Goal: Information Seeking & Learning: Obtain resource

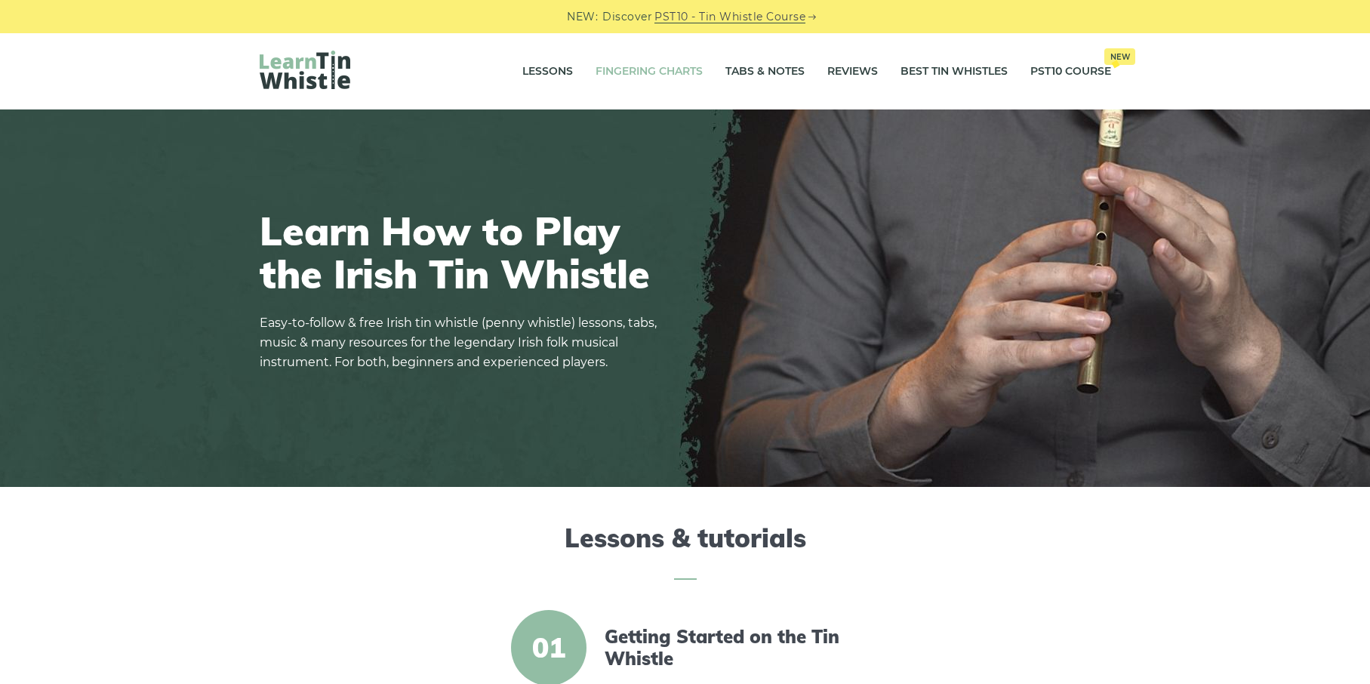
click at [678, 71] on link "Fingering Charts" at bounding box center [649, 72] width 107 height 38
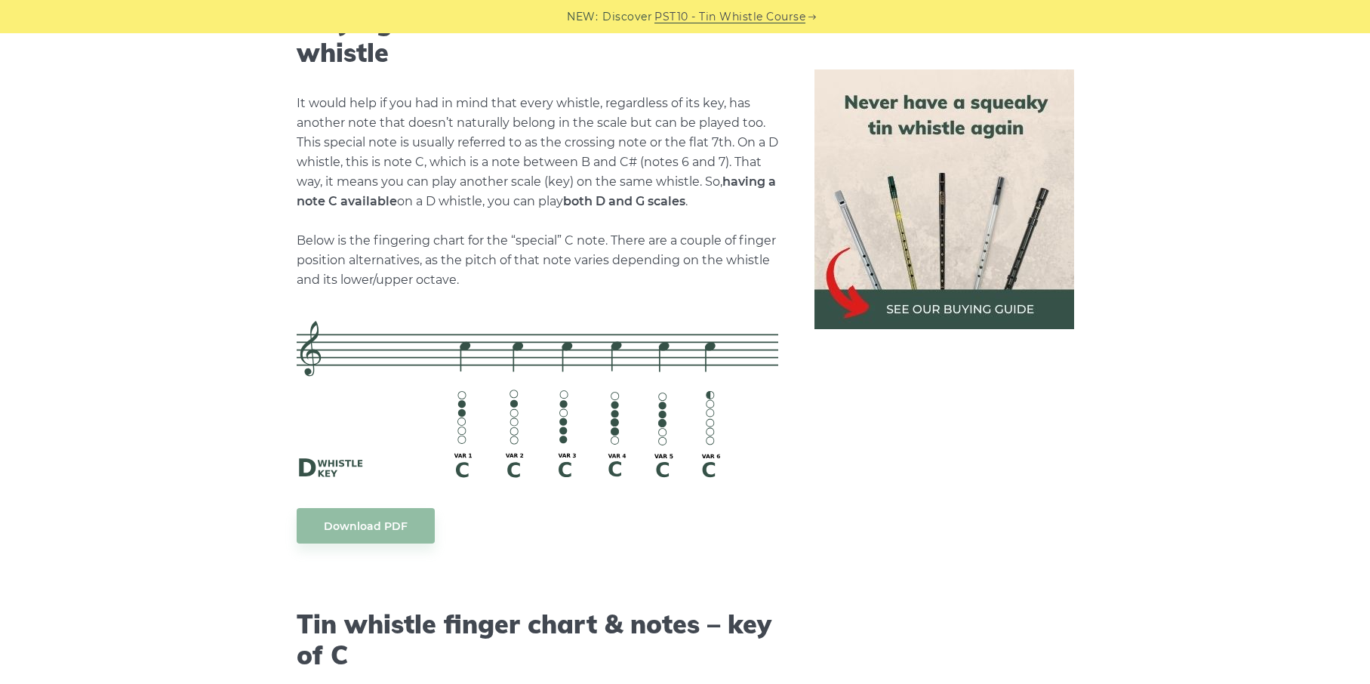
scroll to position [3354, 0]
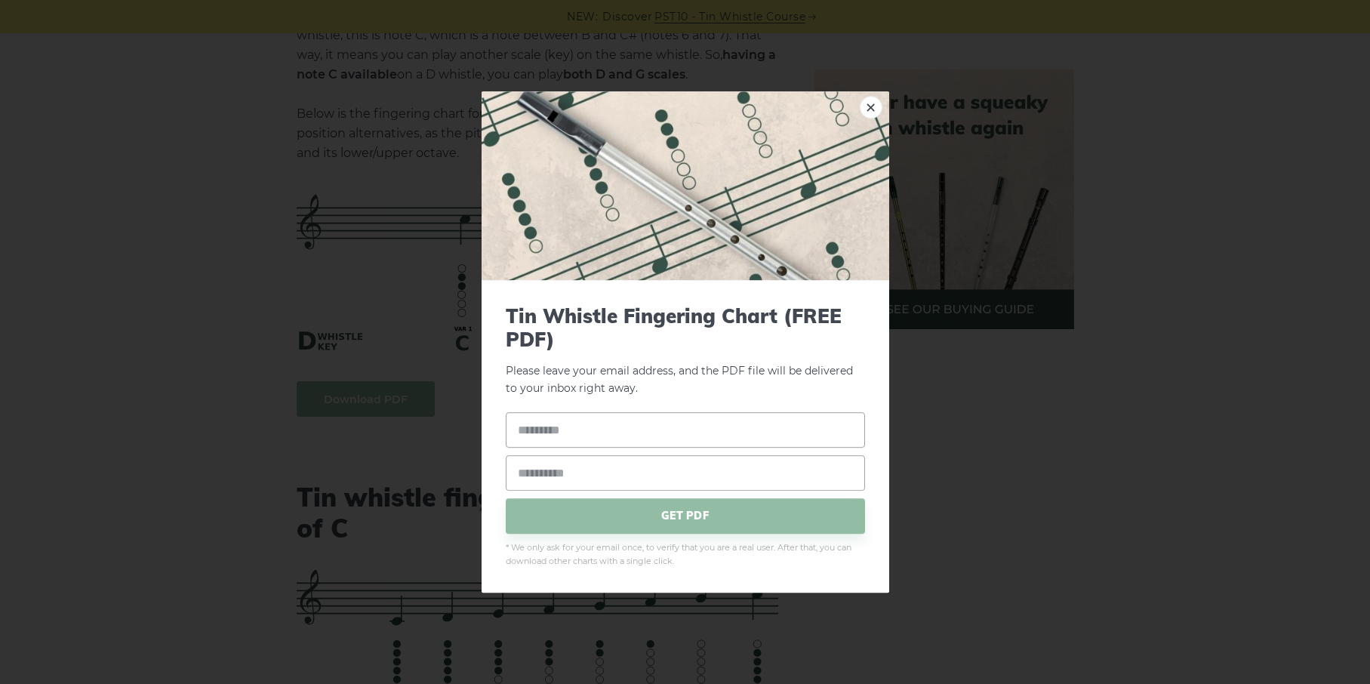
click at [633, 482] on input "email" at bounding box center [685, 472] width 359 height 35
click at [629, 436] on input "text" at bounding box center [685, 429] width 359 height 35
click at [608, 430] on input "text" at bounding box center [685, 429] width 359 height 35
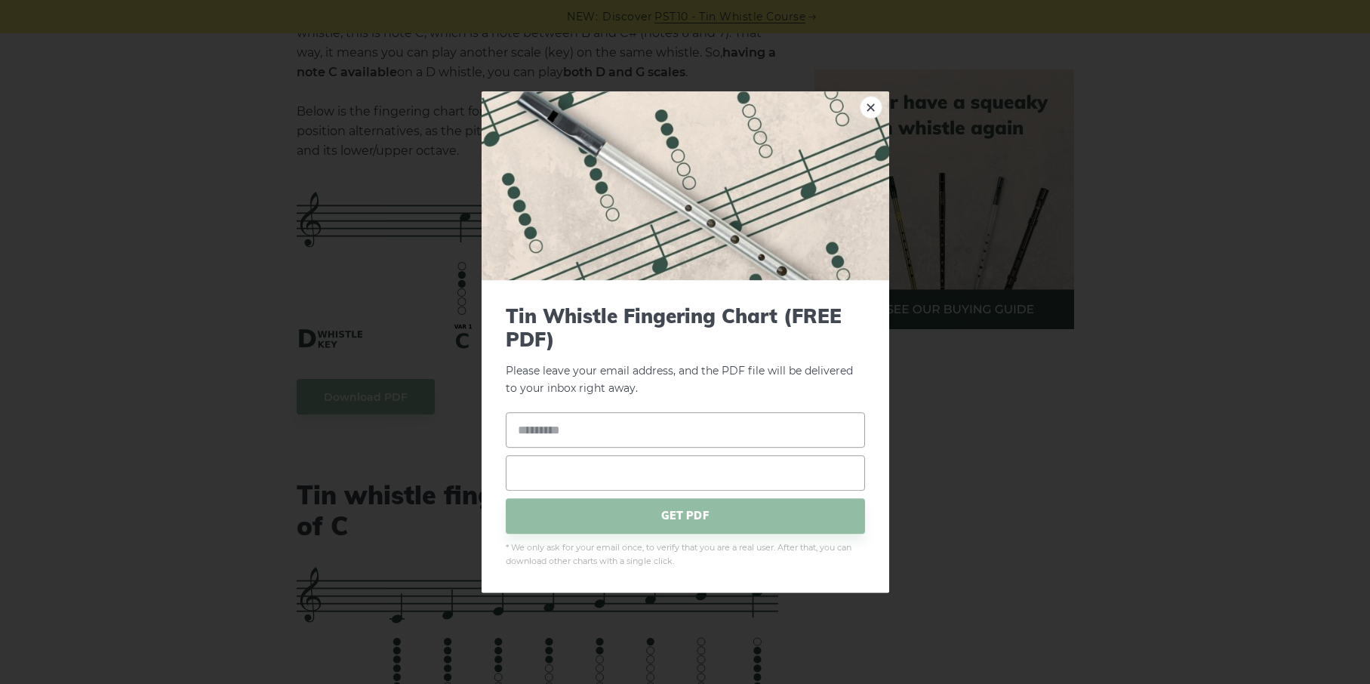
click at [597, 463] on input "email" at bounding box center [685, 472] width 359 height 35
click at [597, 438] on input "text" at bounding box center [685, 429] width 359 height 35
type input "*****"
click at [560, 470] on input "email" at bounding box center [685, 472] width 359 height 35
type input "*"
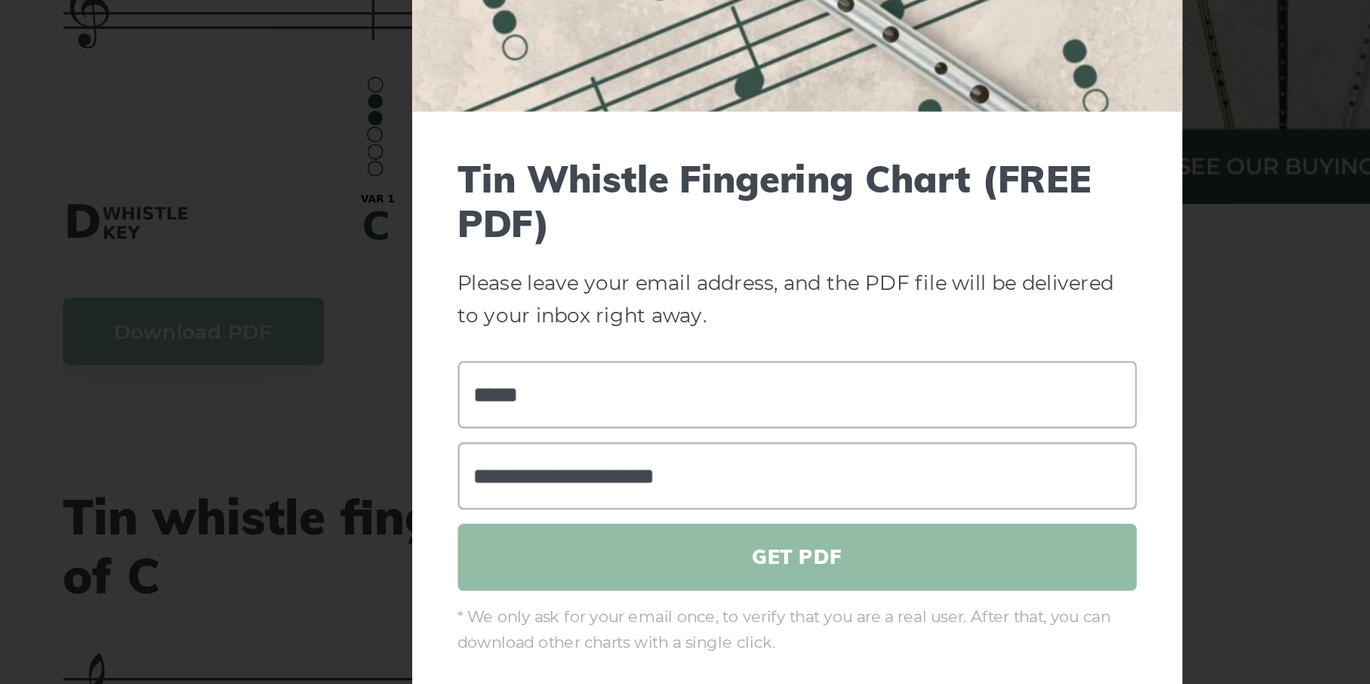
type input "**********"
click at [644, 511] on span "GET PDF" at bounding box center [685, 515] width 359 height 35
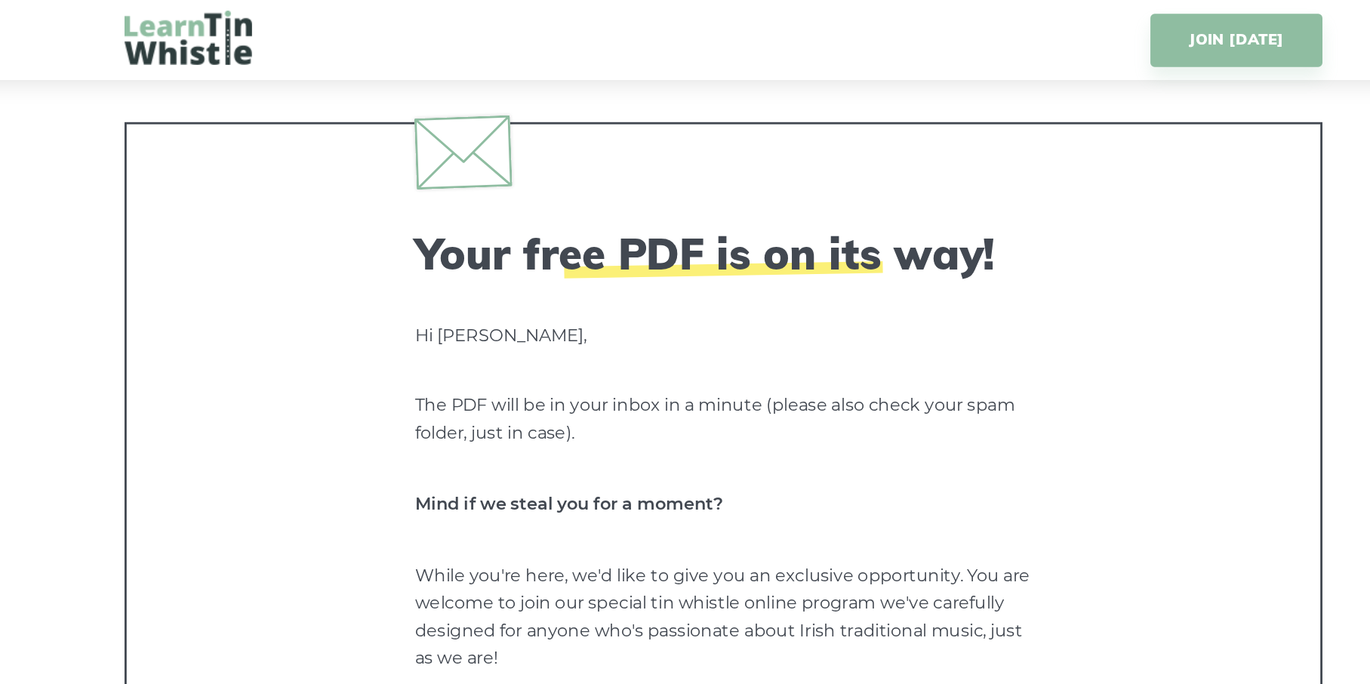
click at [604, 186] on h2 "Your free PDF is on its way!" at bounding box center [685, 180] width 438 height 36
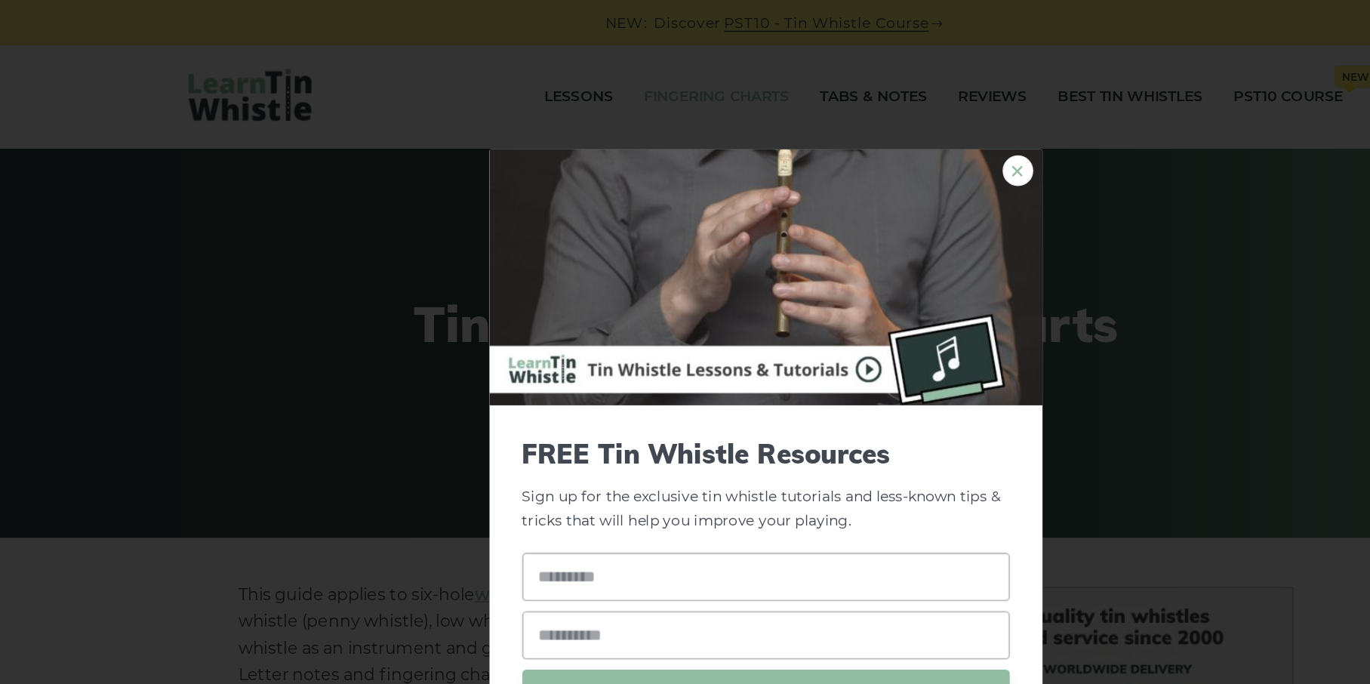
click at [870, 124] on link "×" at bounding box center [871, 126] width 23 height 23
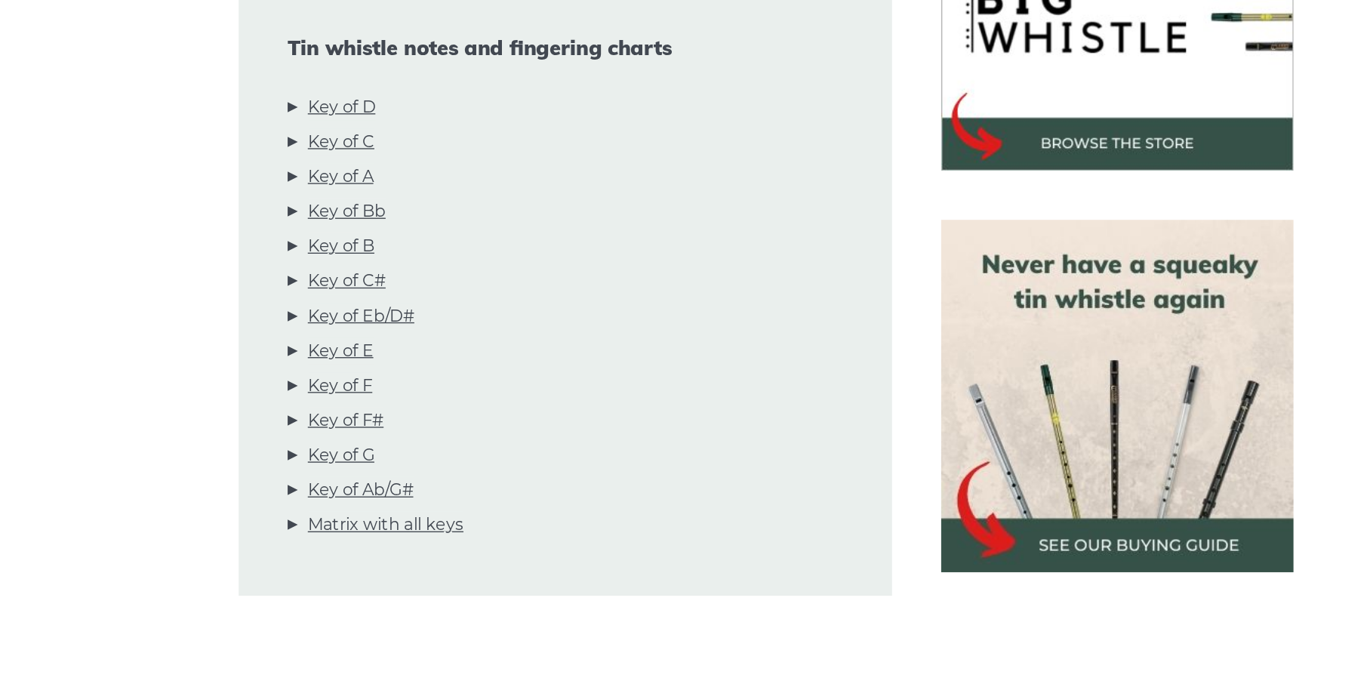
scroll to position [410, 0]
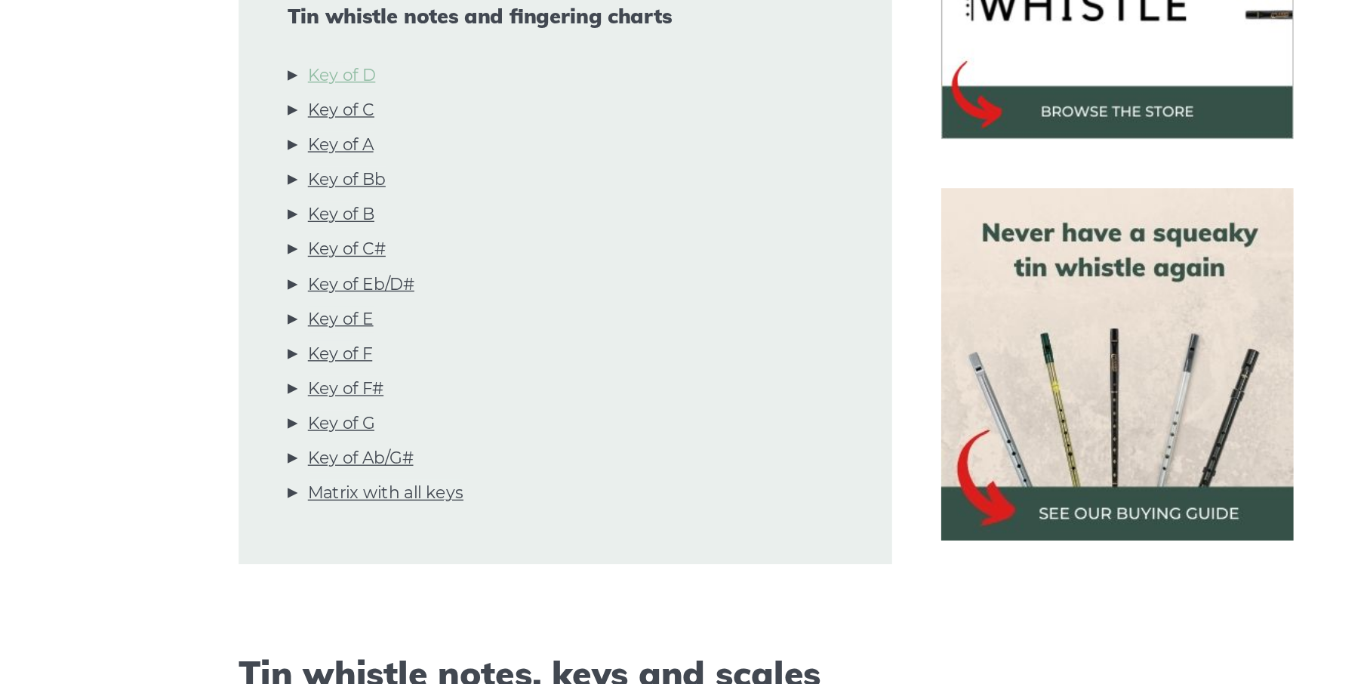
click at [364, 230] on link "Key of D" at bounding box center [373, 236] width 50 height 20
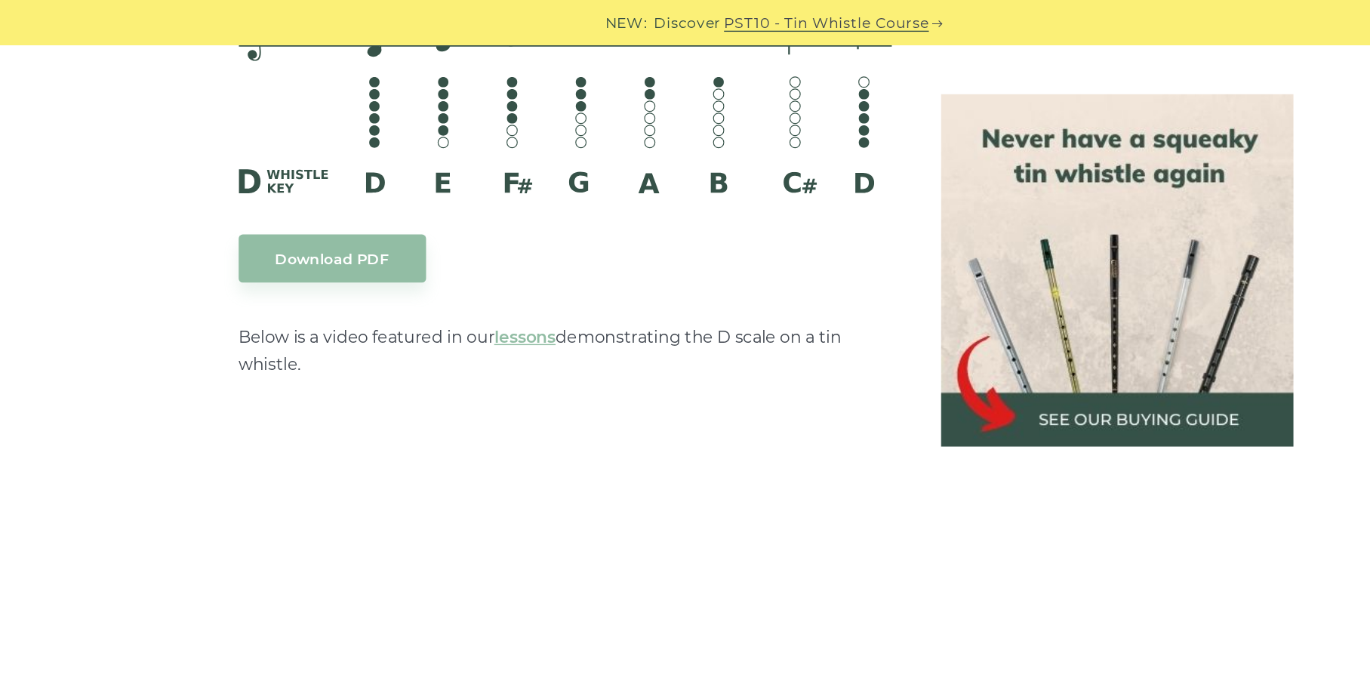
scroll to position [2450, 0]
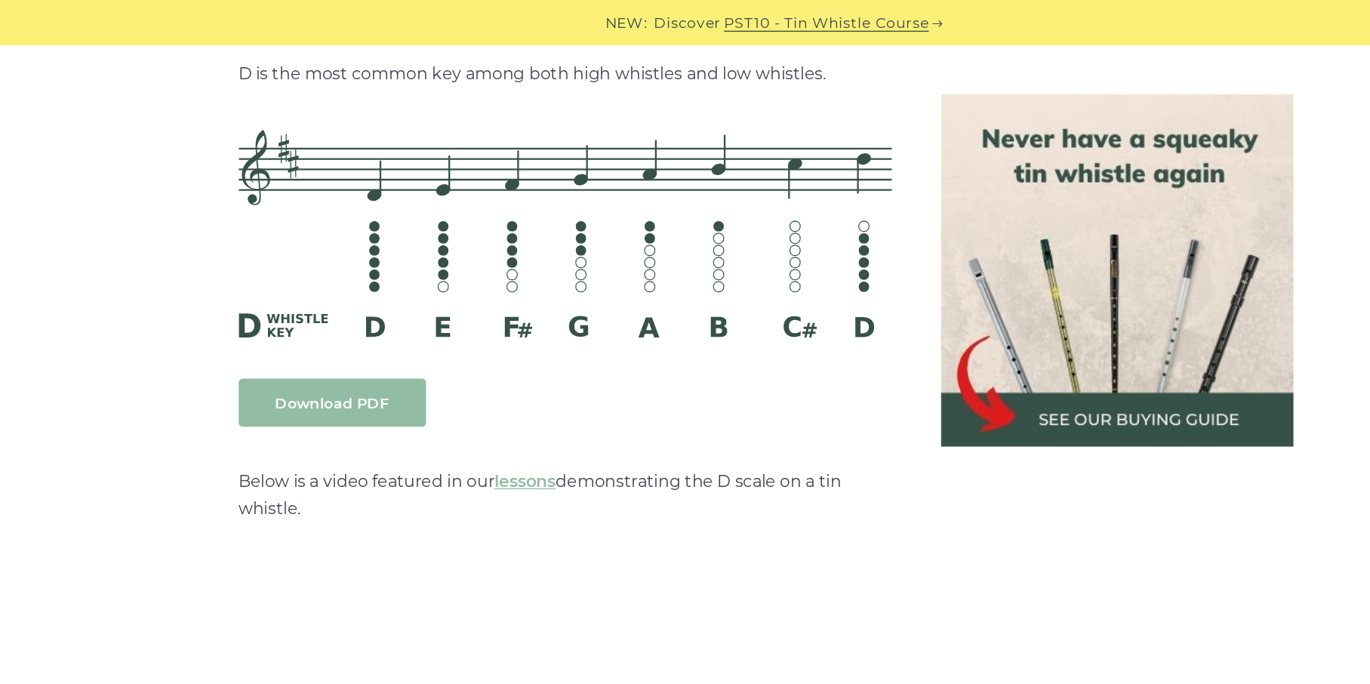
click at [365, 298] on link "Download PDF" at bounding box center [366, 296] width 138 height 35
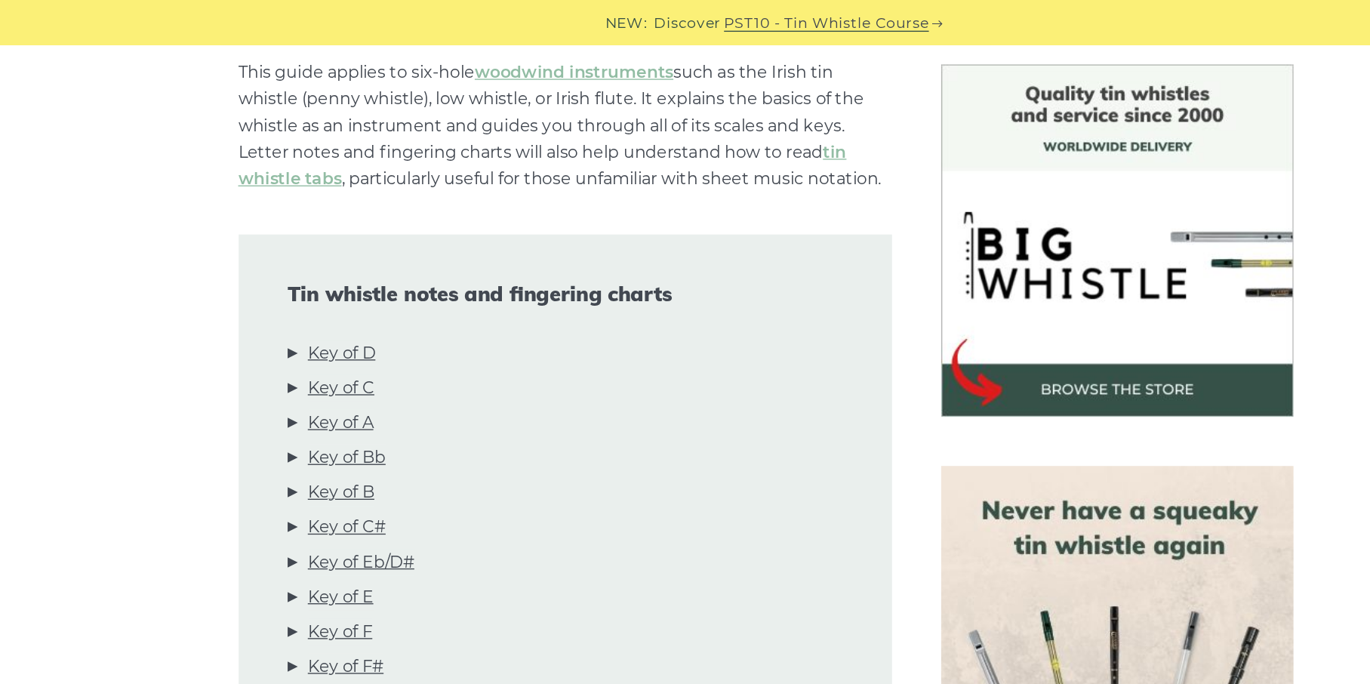
scroll to position [0, 0]
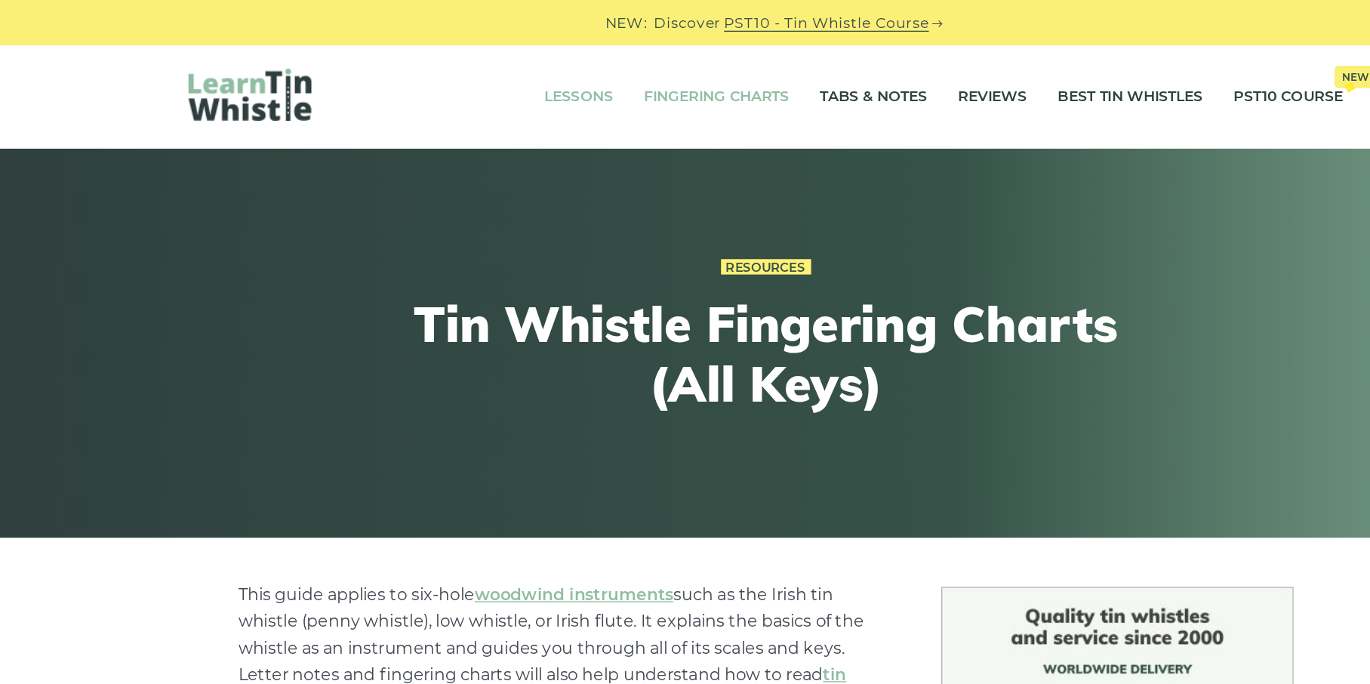
click at [540, 67] on link "Lessons" at bounding box center [547, 72] width 51 height 38
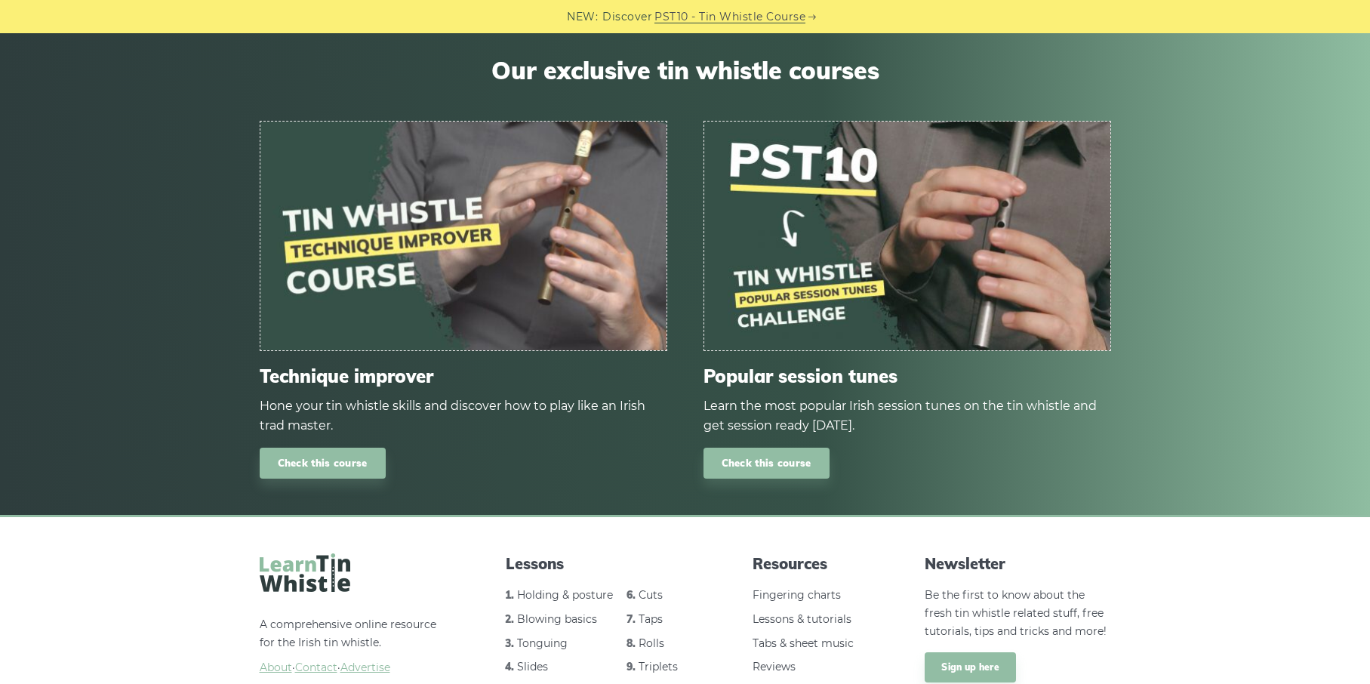
scroll to position [1888, 0]
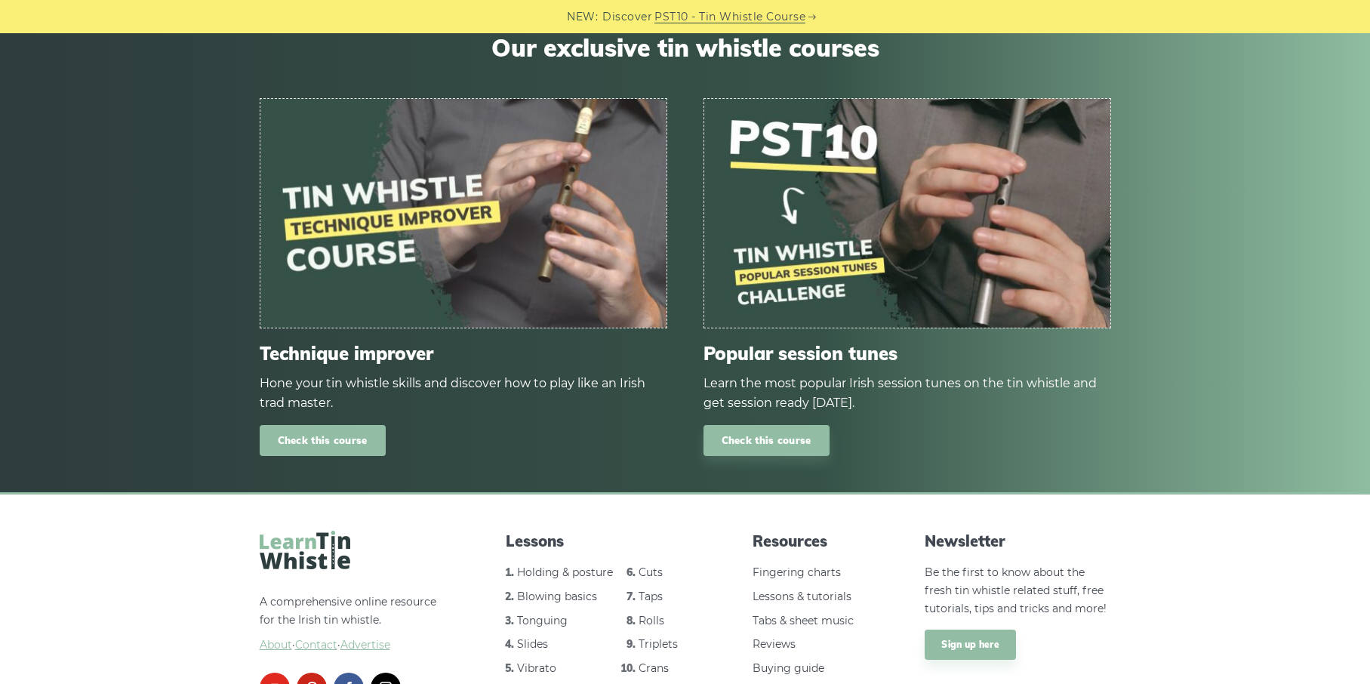
click at [317, 445] on link "Check this course" at bounding box center [323, 440] width 126 height 31
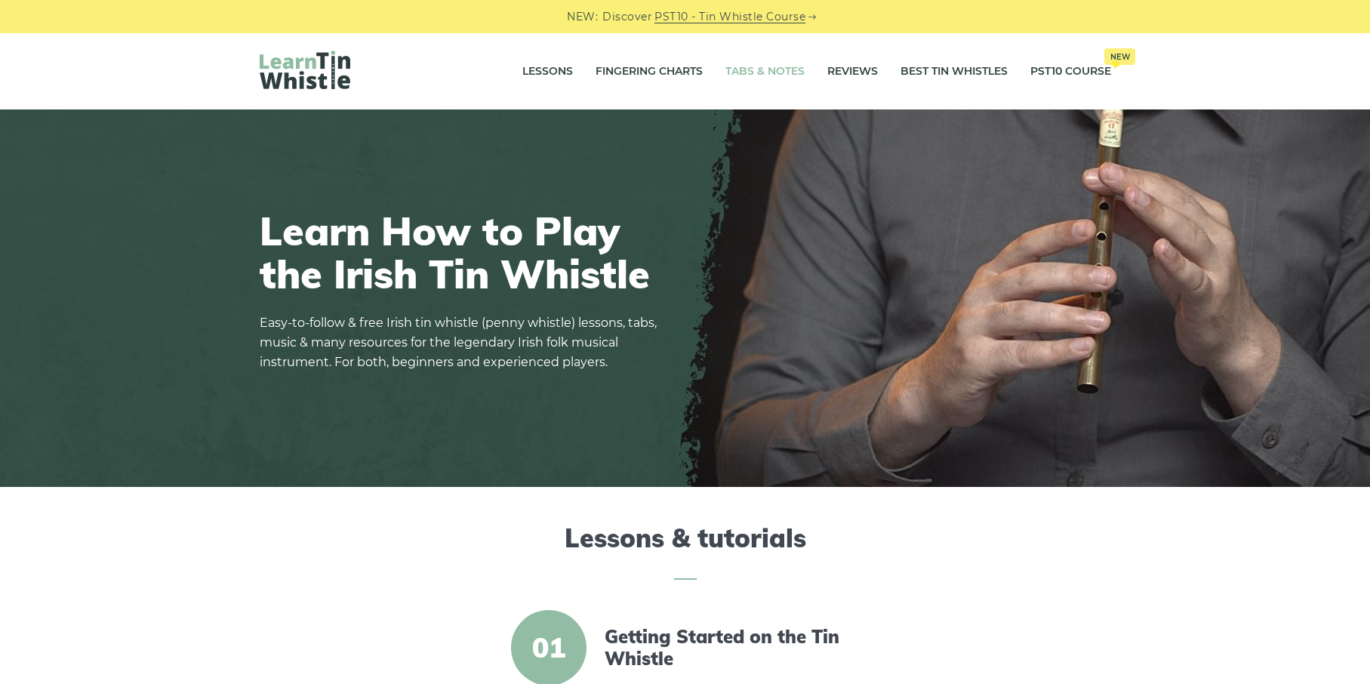
click at [745, 63] on link "Tabs & Notes" at bounding box center [764, 72] width 79 height 38
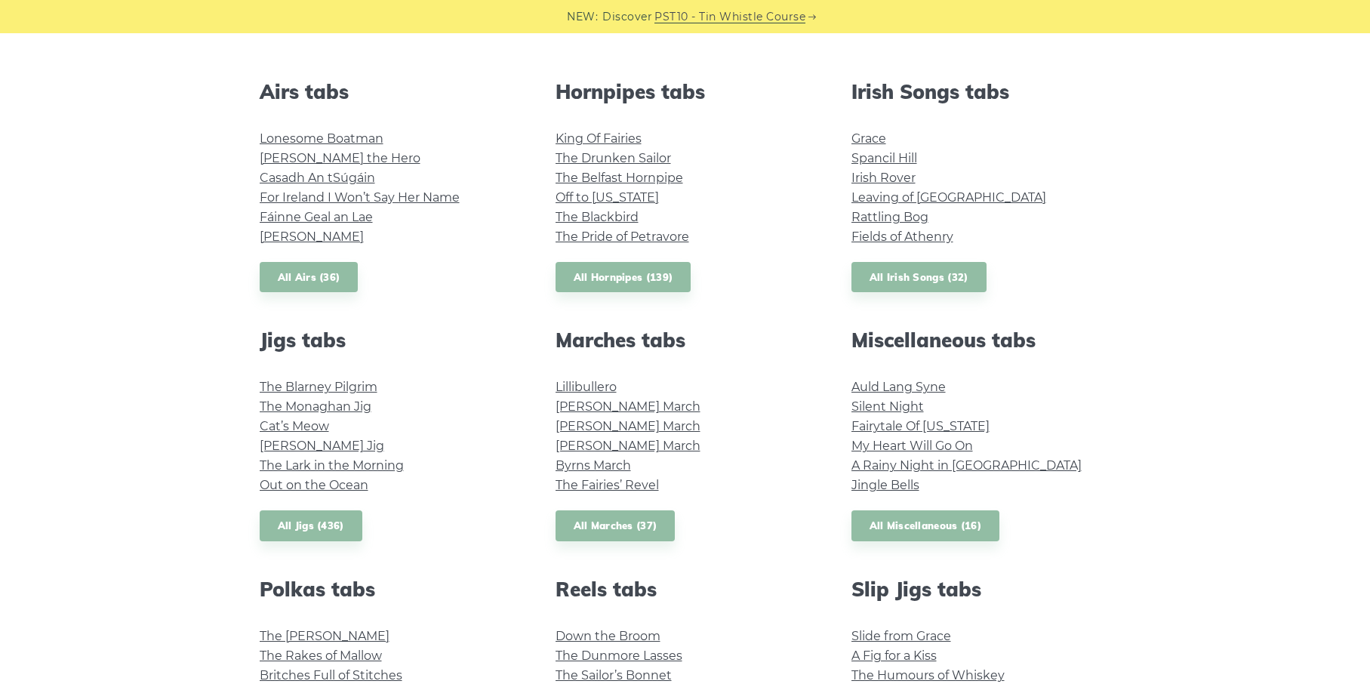
scroll to position [574, 0]
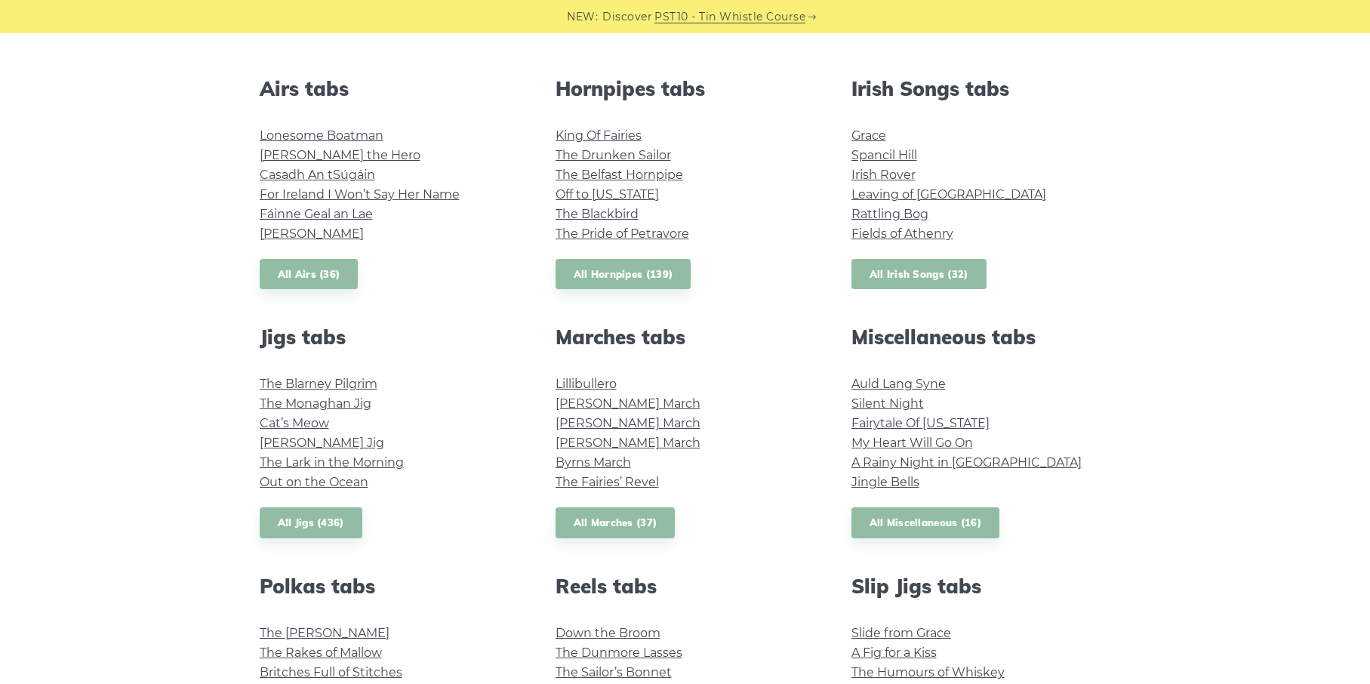
click at [938, 275] on link "All Irish Songs (32)" at bounding box center [918, 274] width 135 height 31
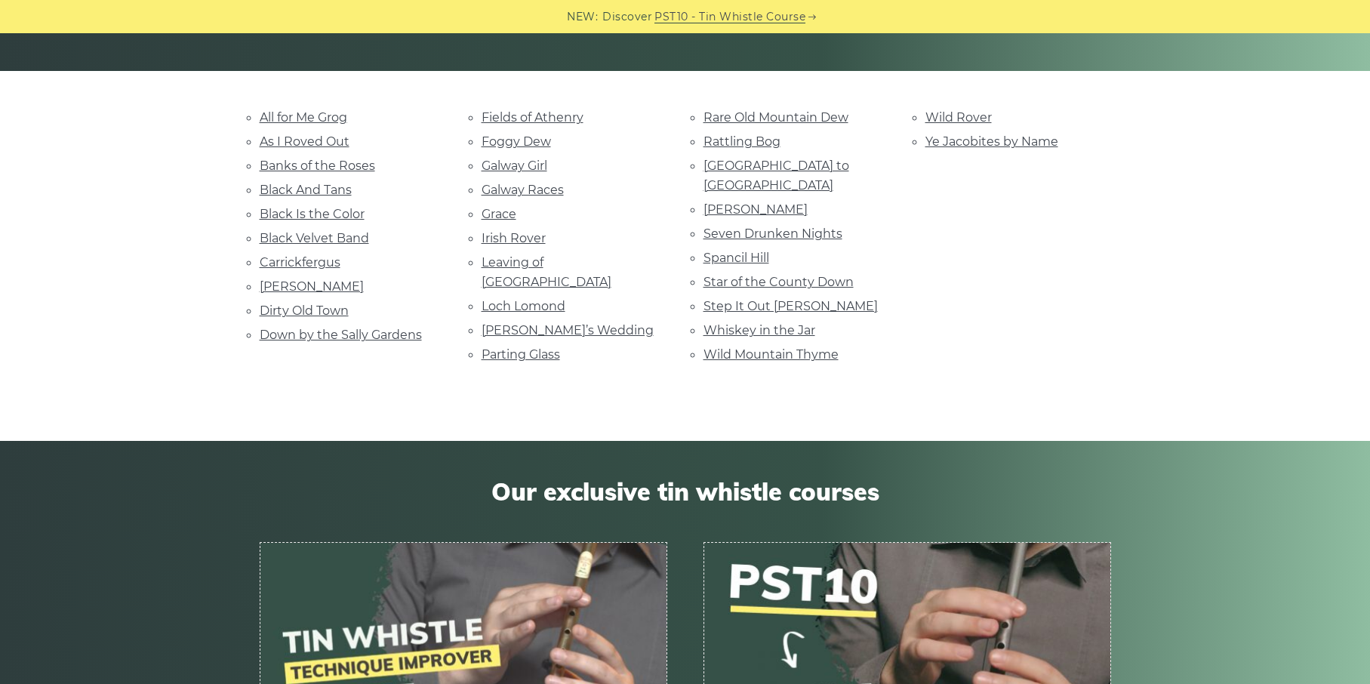
scroll to position [317, 0]
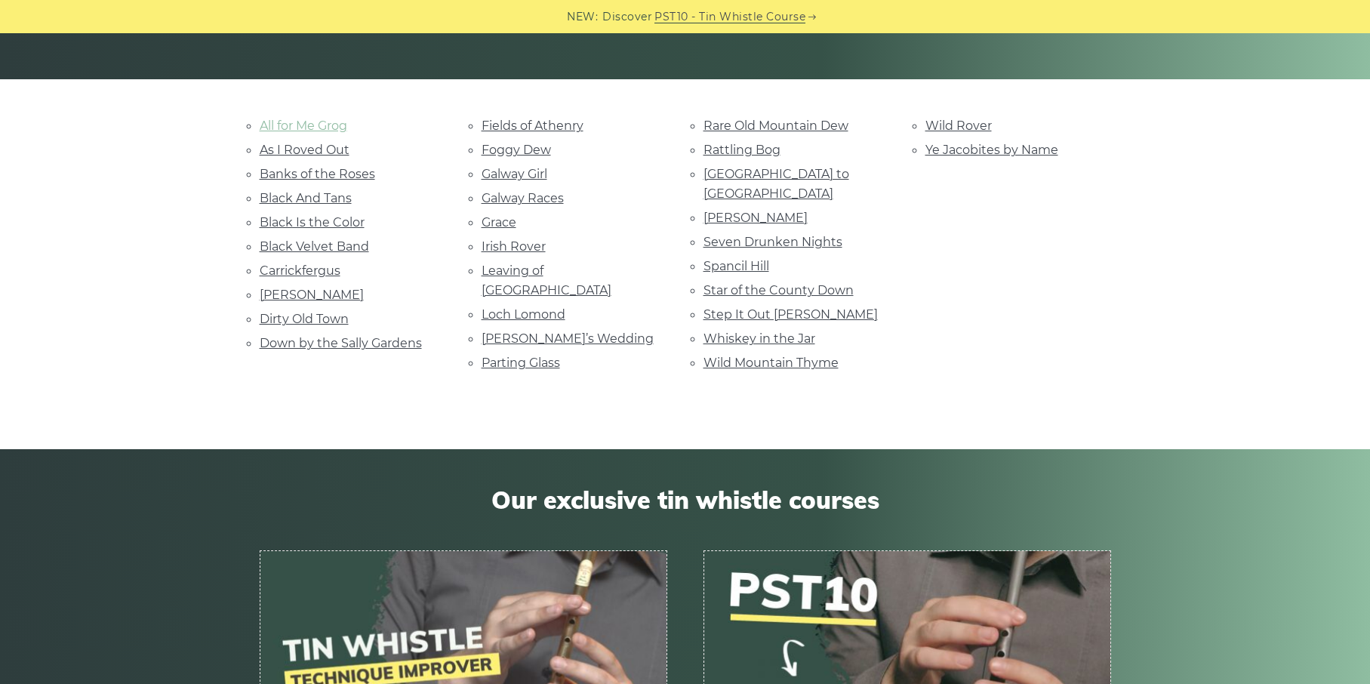
click at [340, 120] on link "All for Me Grog" at bounding box center [304, 126] width 88 height 14
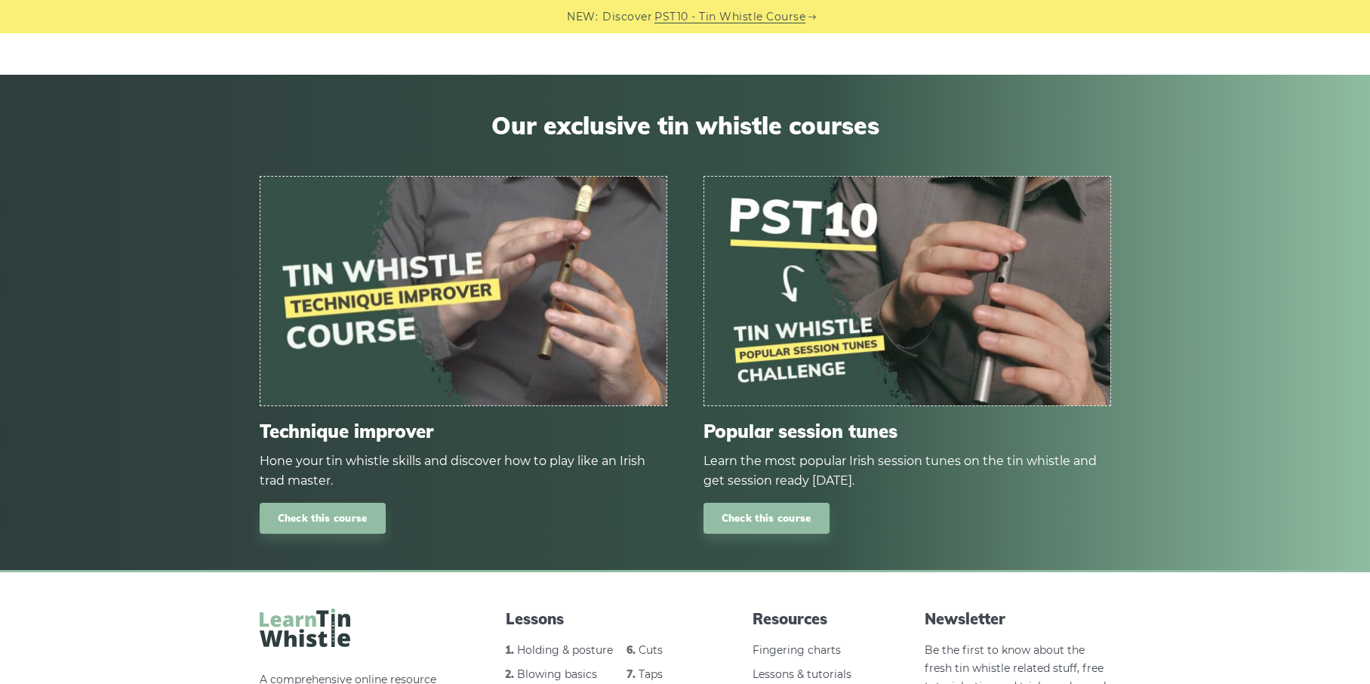
scroll to position [696, 0]
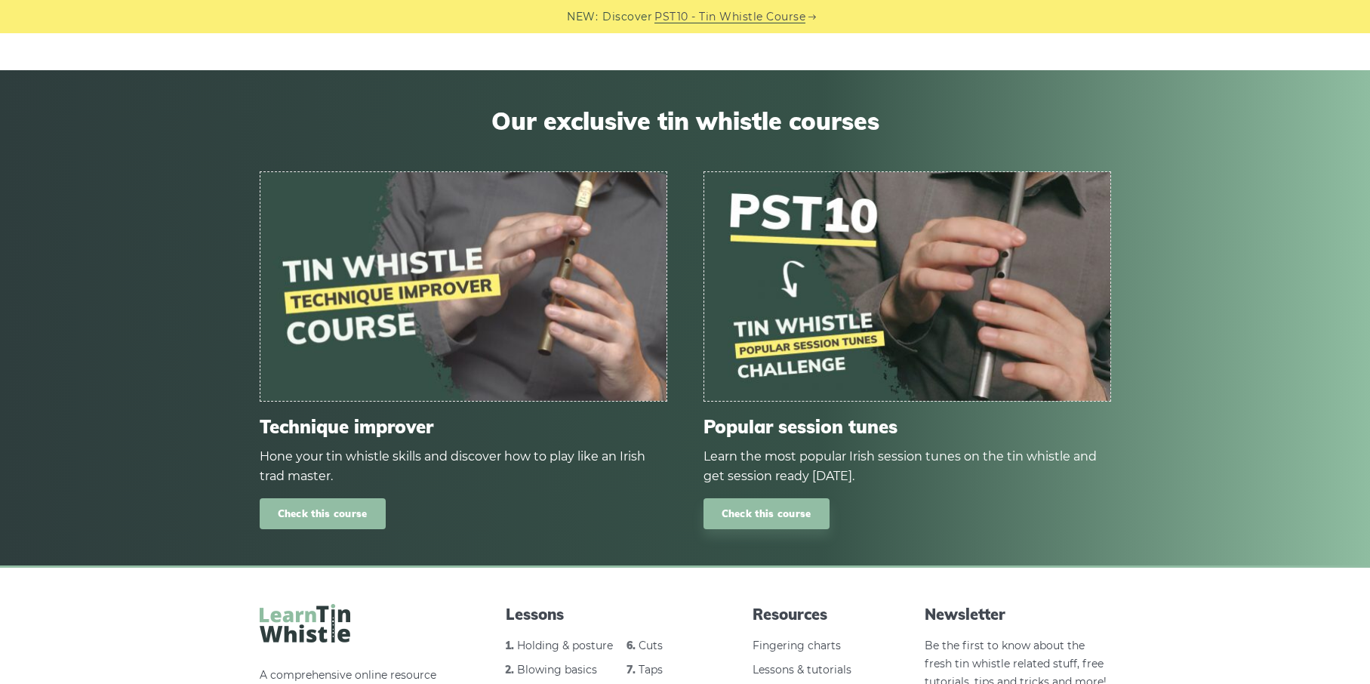
click at [325, 498] on link "Check this course" at bounding box center [323, 513] width 126 height 31
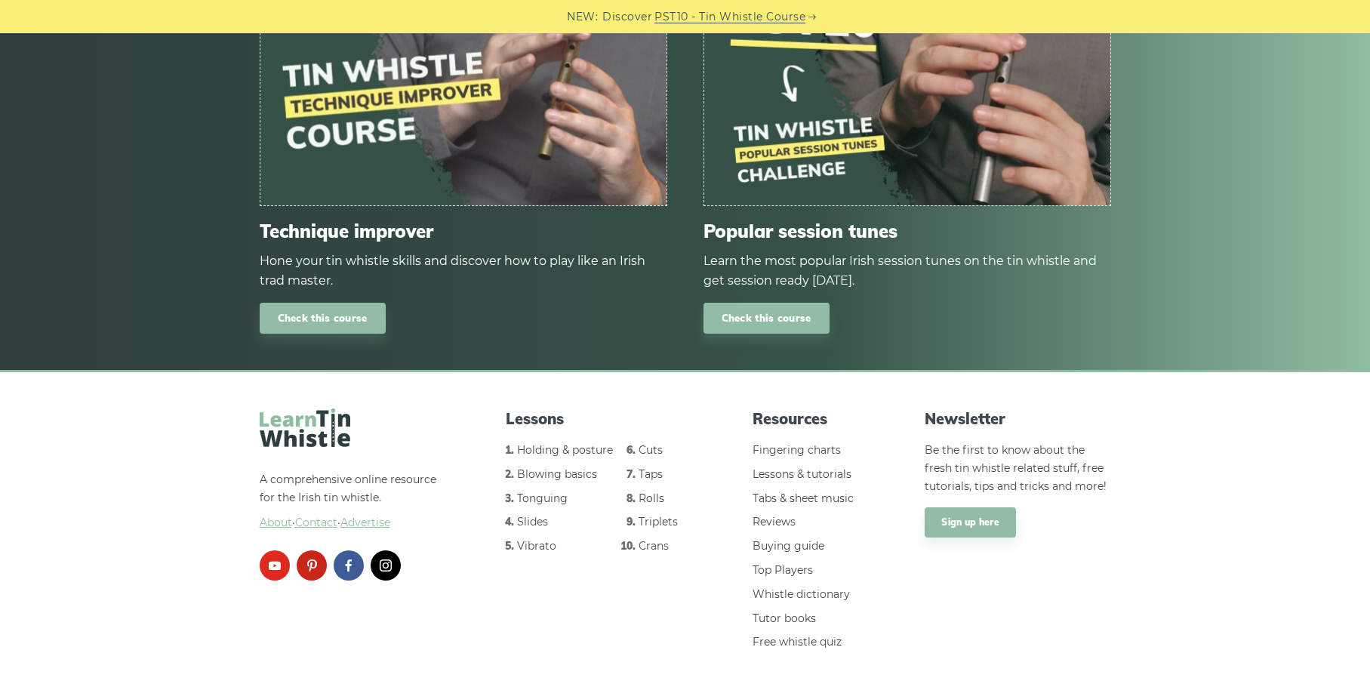
scroll to position [907, 0]
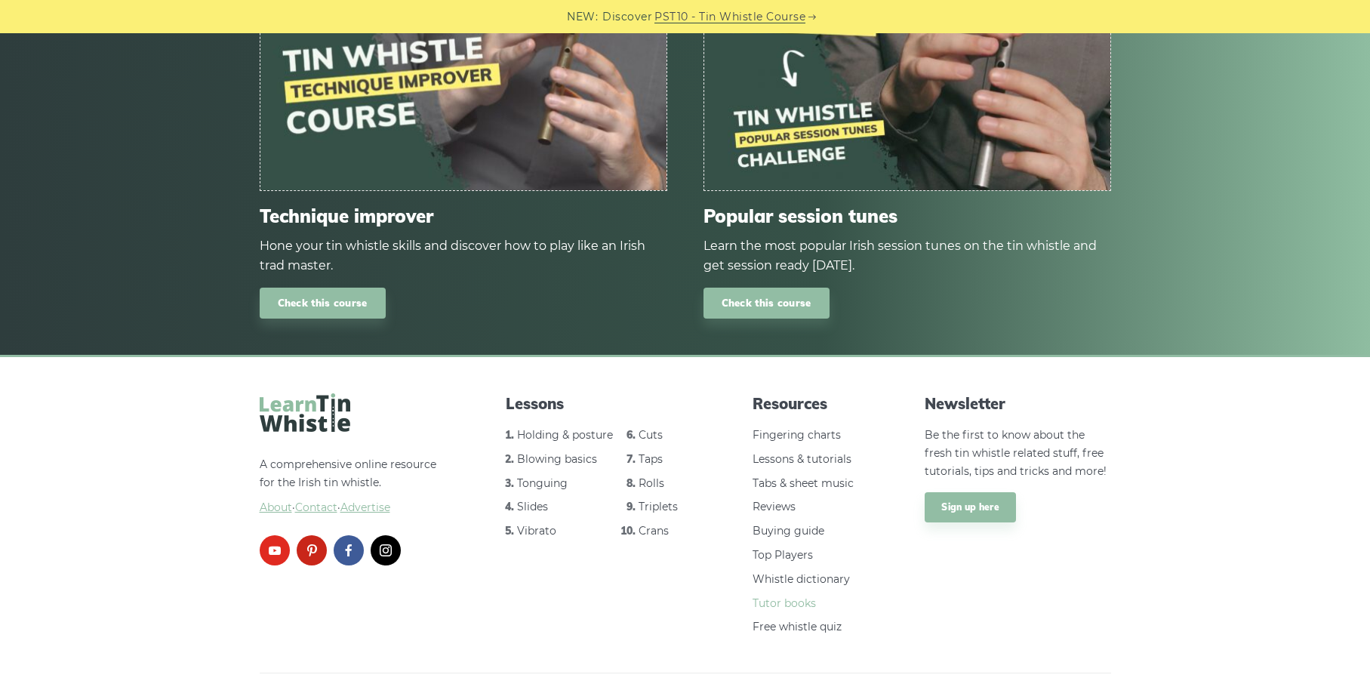
click at [763, 596] on link "Tutor books" at bounding box center [784, 603] width 63 height 14
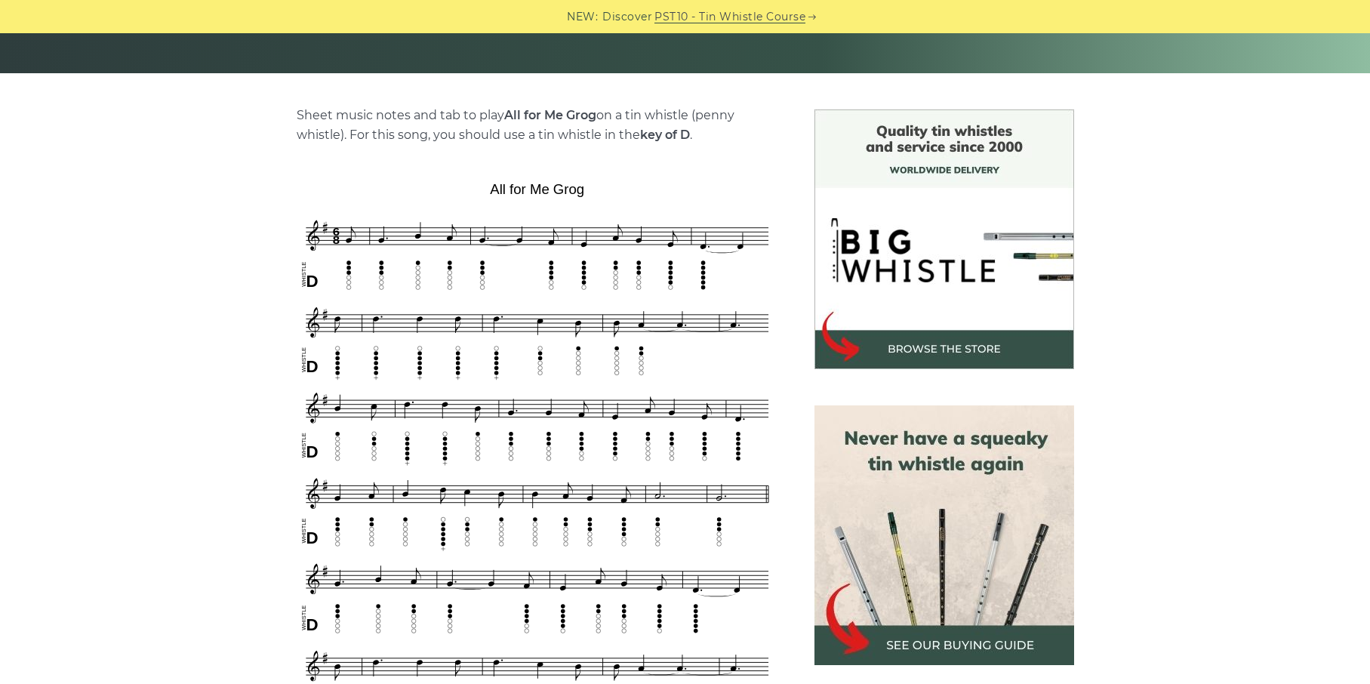
scroll to position [313, 0]
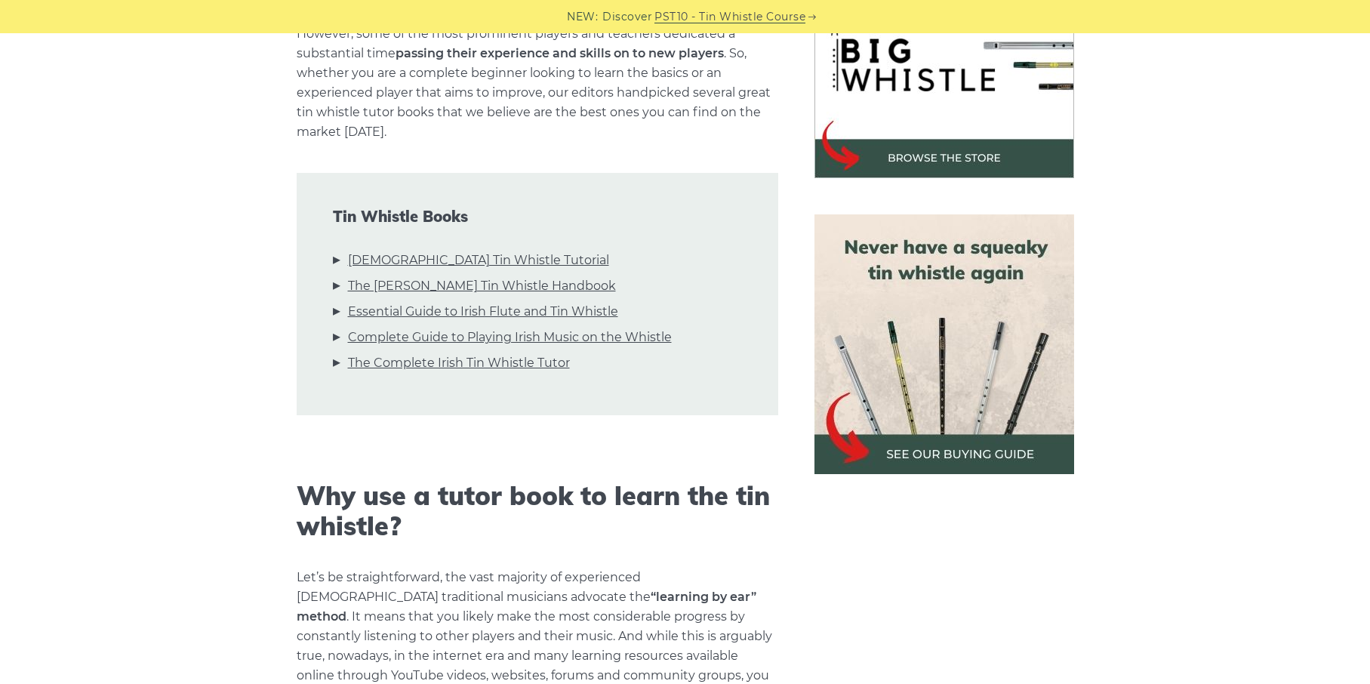
scroll to position [540, 0]
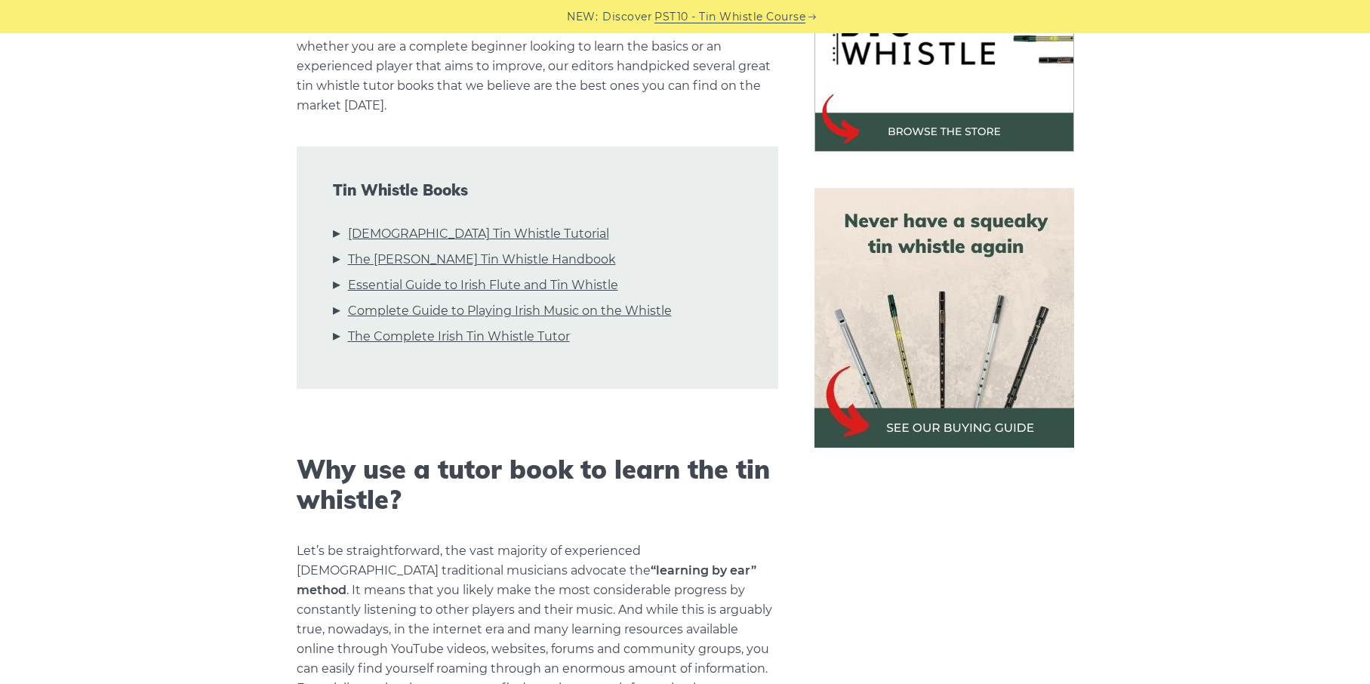
click at [936, 430] on img at bounding box center [944, 318] width 260 height 260
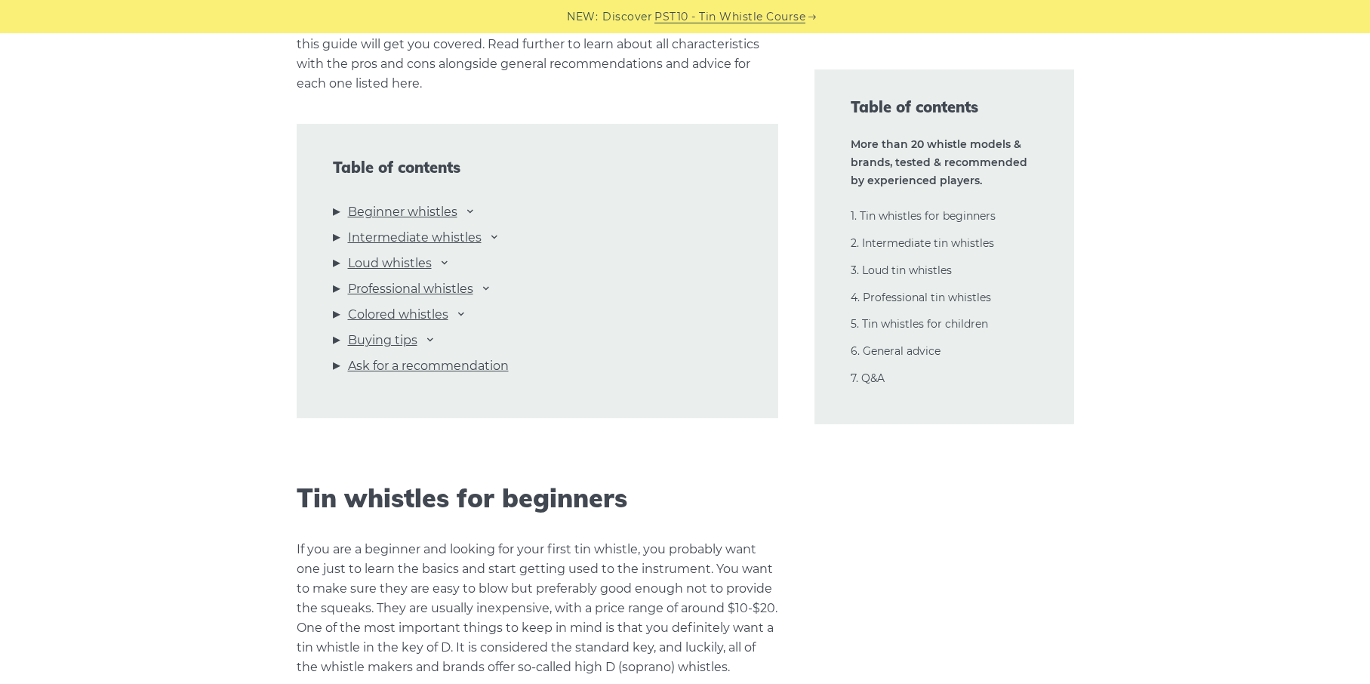
scroll to position [1544, 0]
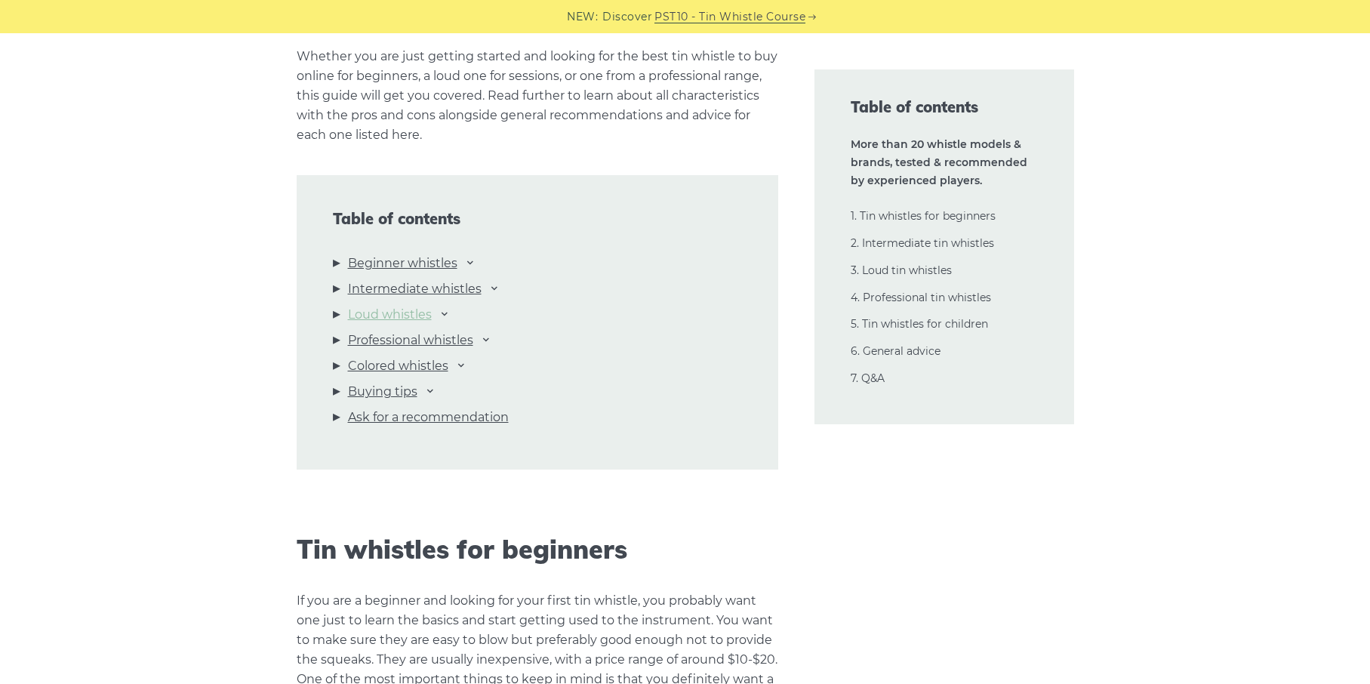
click at [389, 309] on link "Loud whistles" at bounding box center [390, 315] width 84 height 20
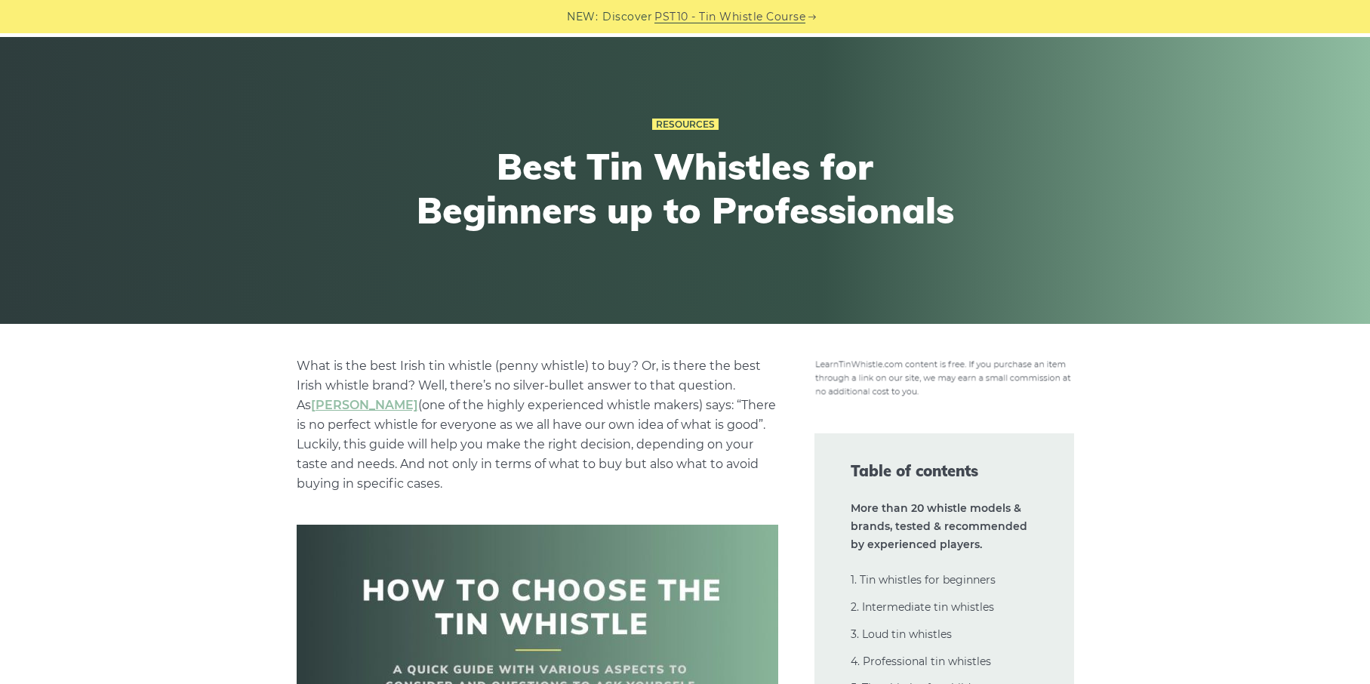
scroll to position [0, 0]
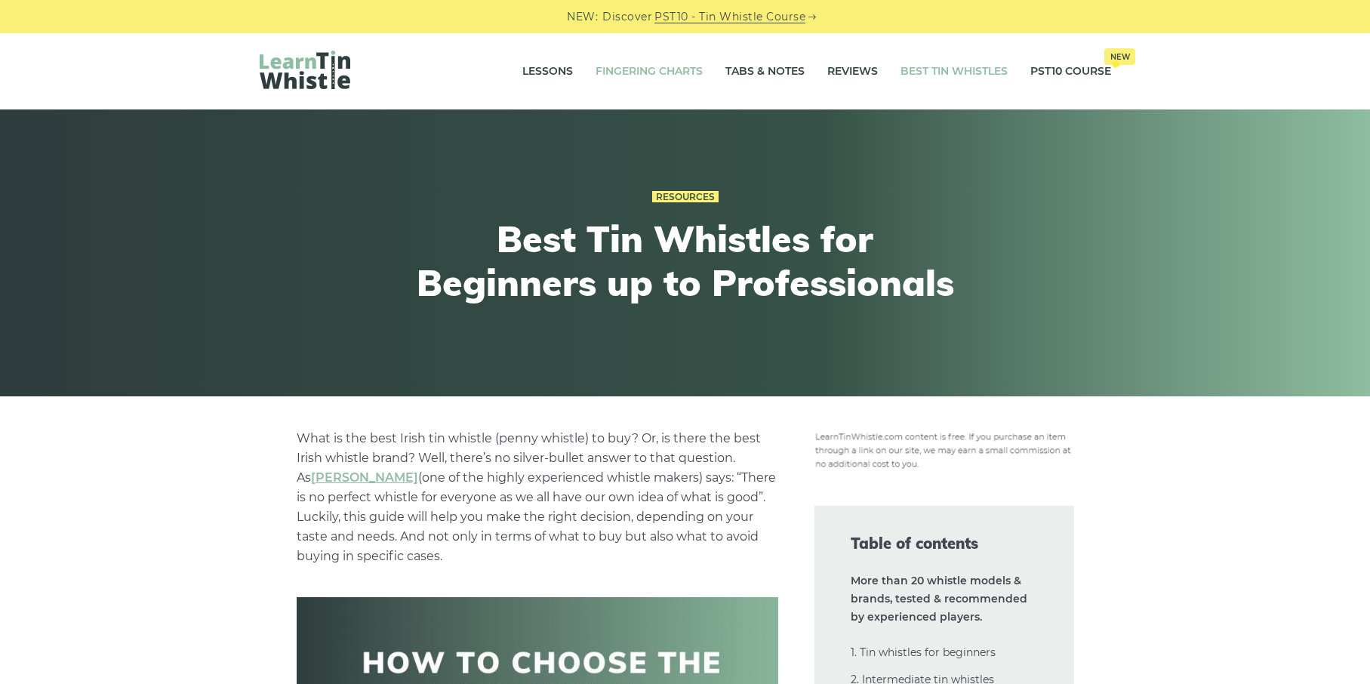
click at [620, 66] on link "Fingering Charts" at bounding box center [649, 72] width 107 height 38
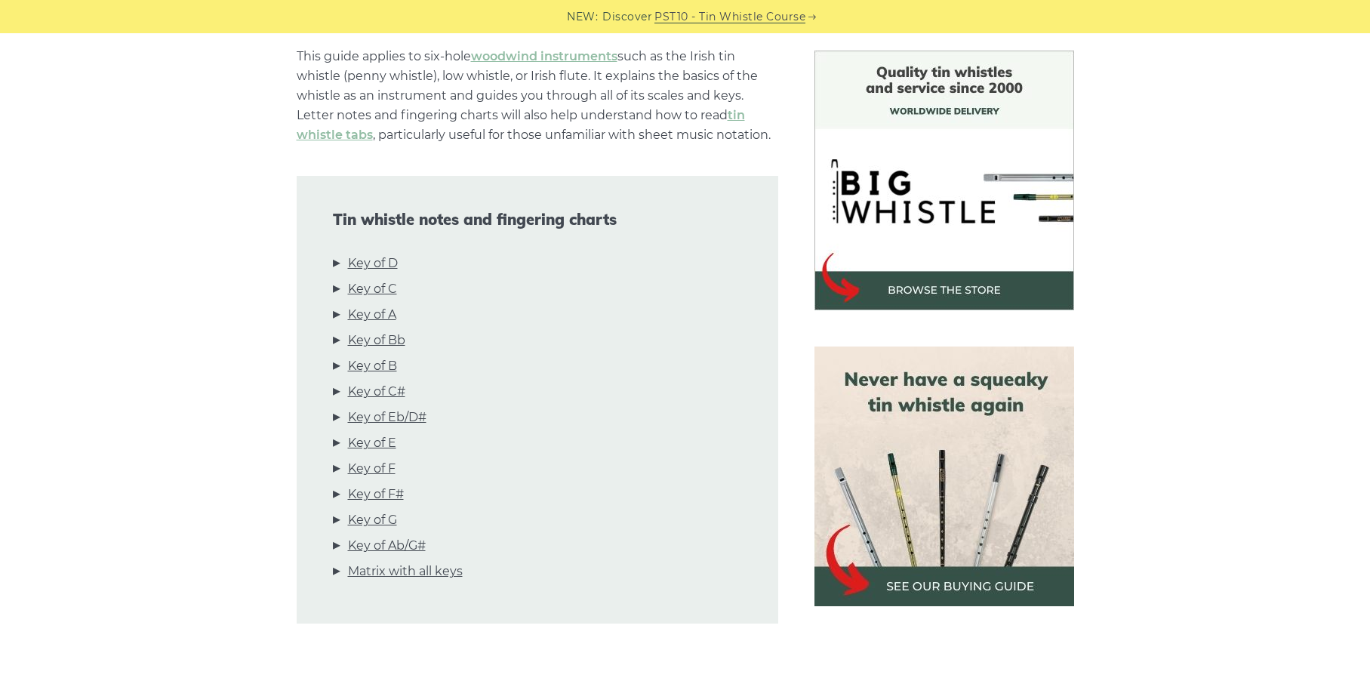
scroll to position [405, 0]
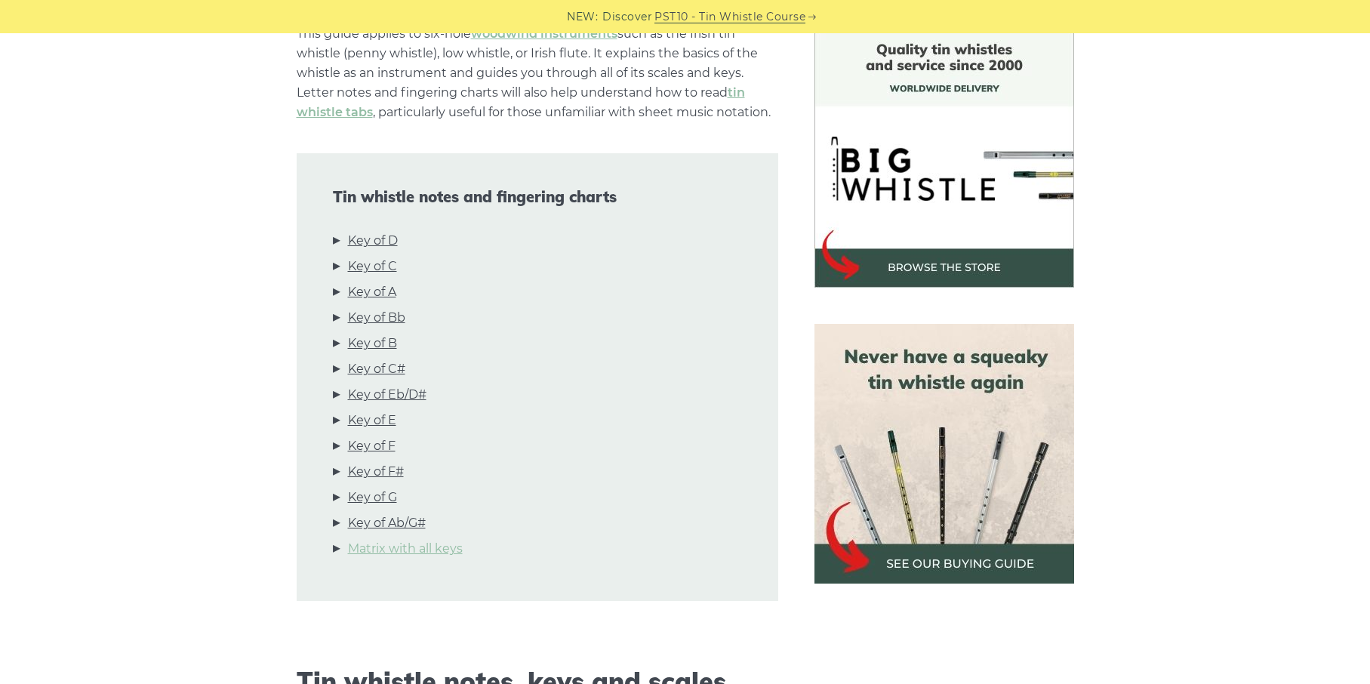
click at [414, 546] on link "Matrix with all keys" at bounding box center [405, 549] width 115 height 20
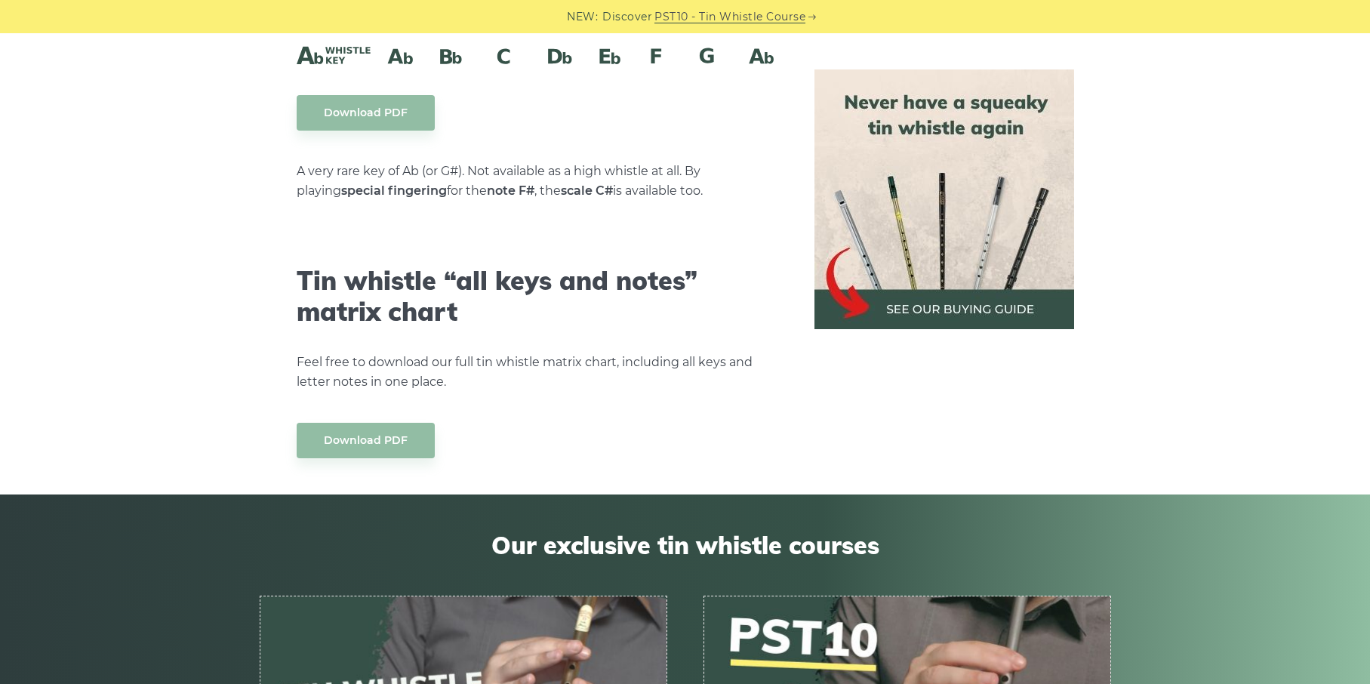
scroll to position [8542, 0]
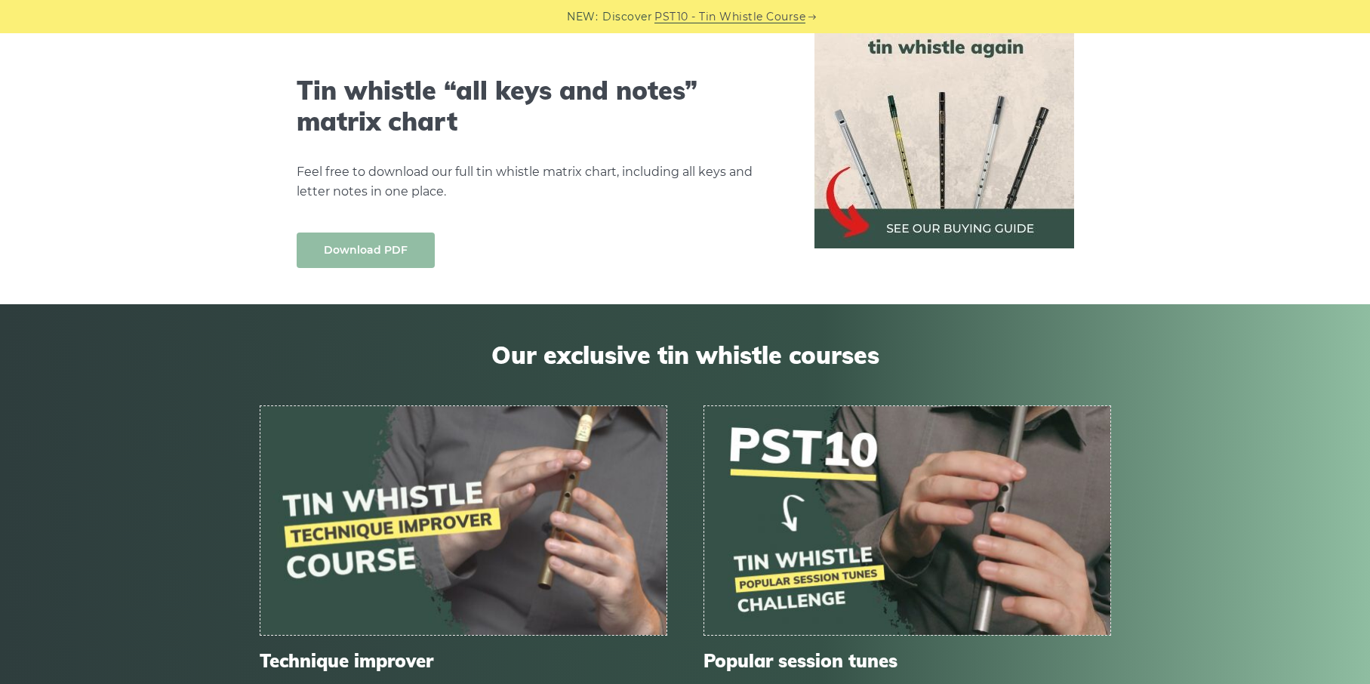
click at [346, 237] on link "Download PDF" at bounding box center [366, 249] width 138 height 35
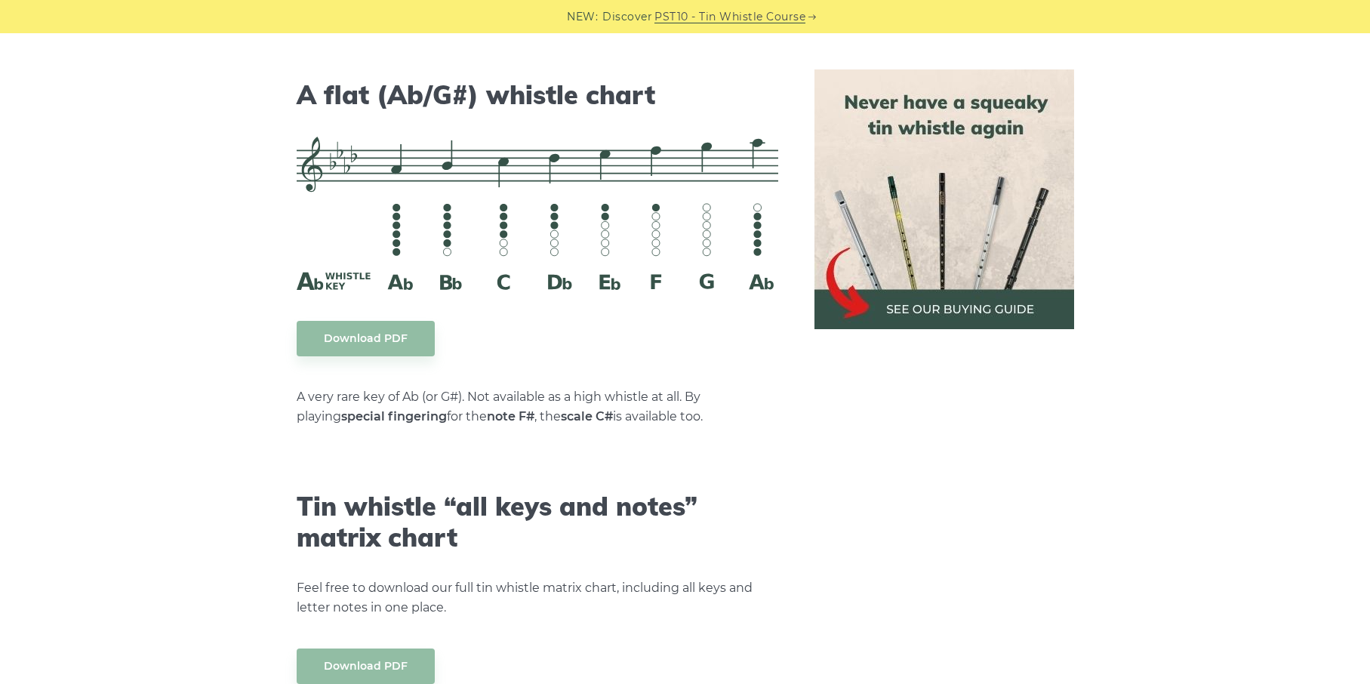
scroll to position [8114, 0]
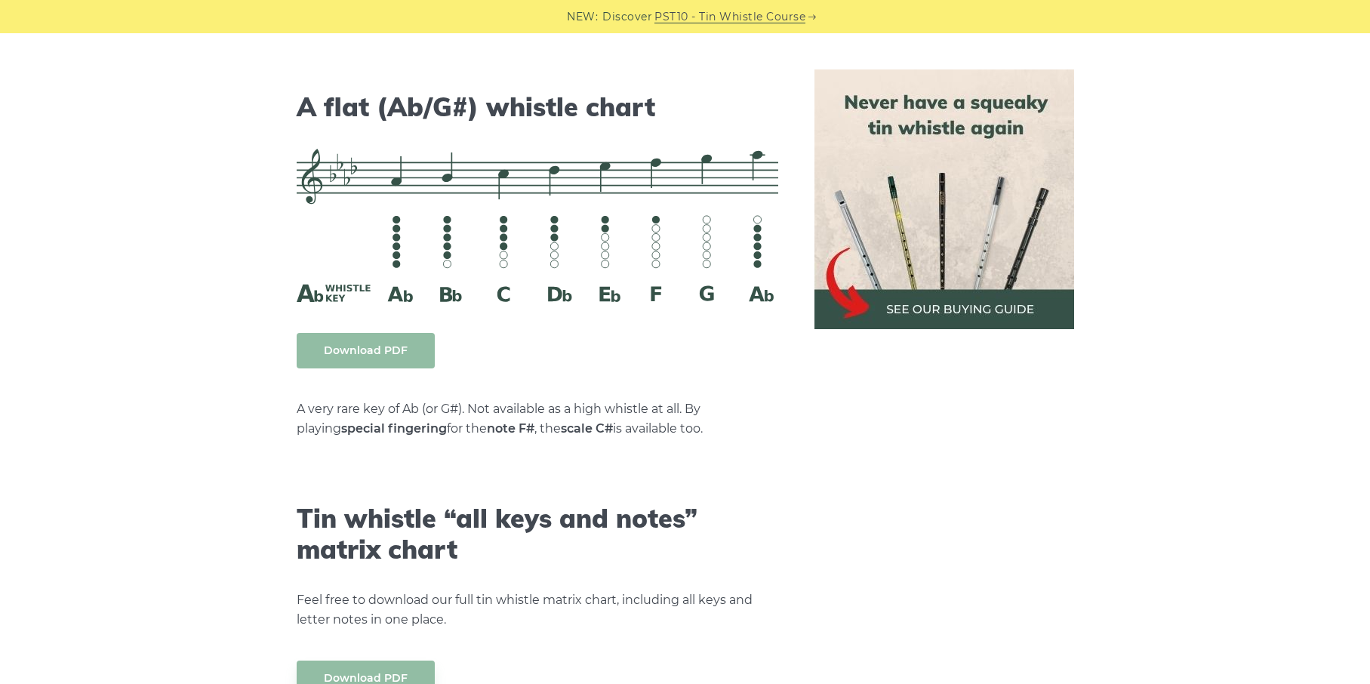
click at [384, 333] on link "Download PDF" at bounding box center [366, 350] width 138 height 35
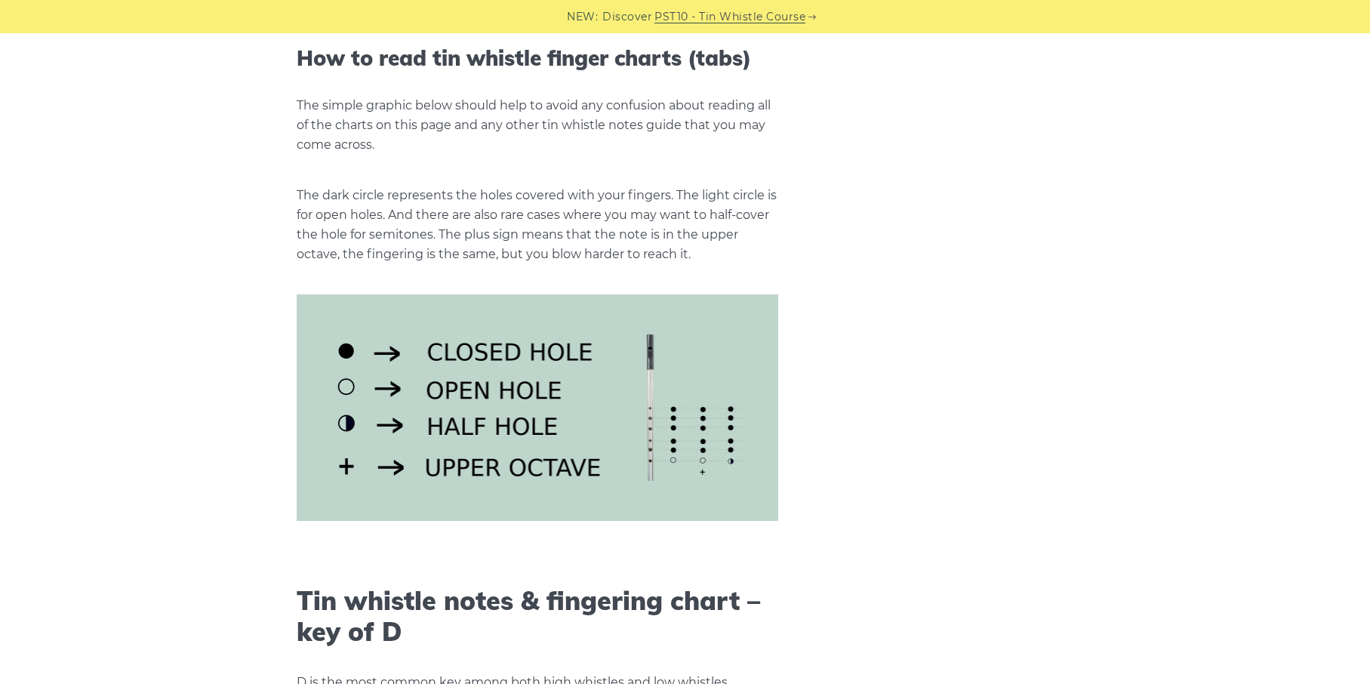
scroll to position [0, 0]
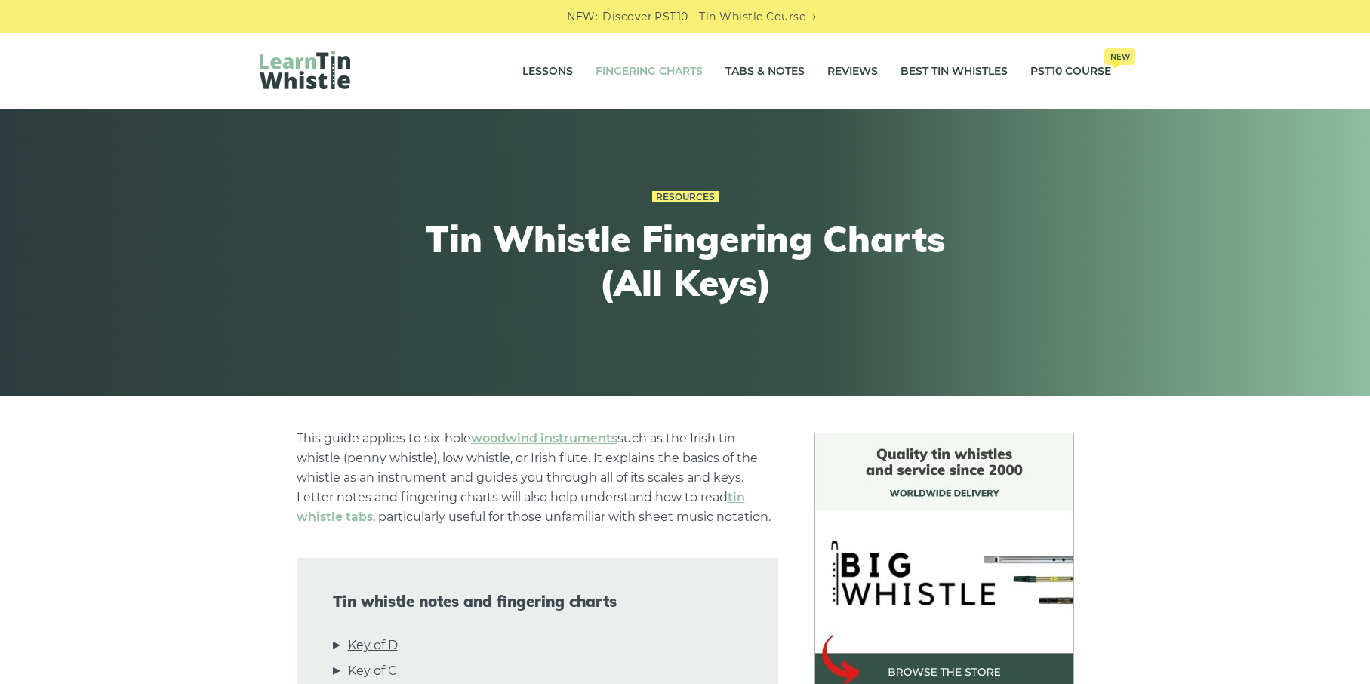
click at [294, 49] on div "Lessons Fingering Charts Tabs & Notes Reviews Best Tin Whistles PST10 Course Ne…" at bounding box center [685, 71] width 924 height 76
click at [294, 59] on img at bounding box center [305, 70] width 91 height 38
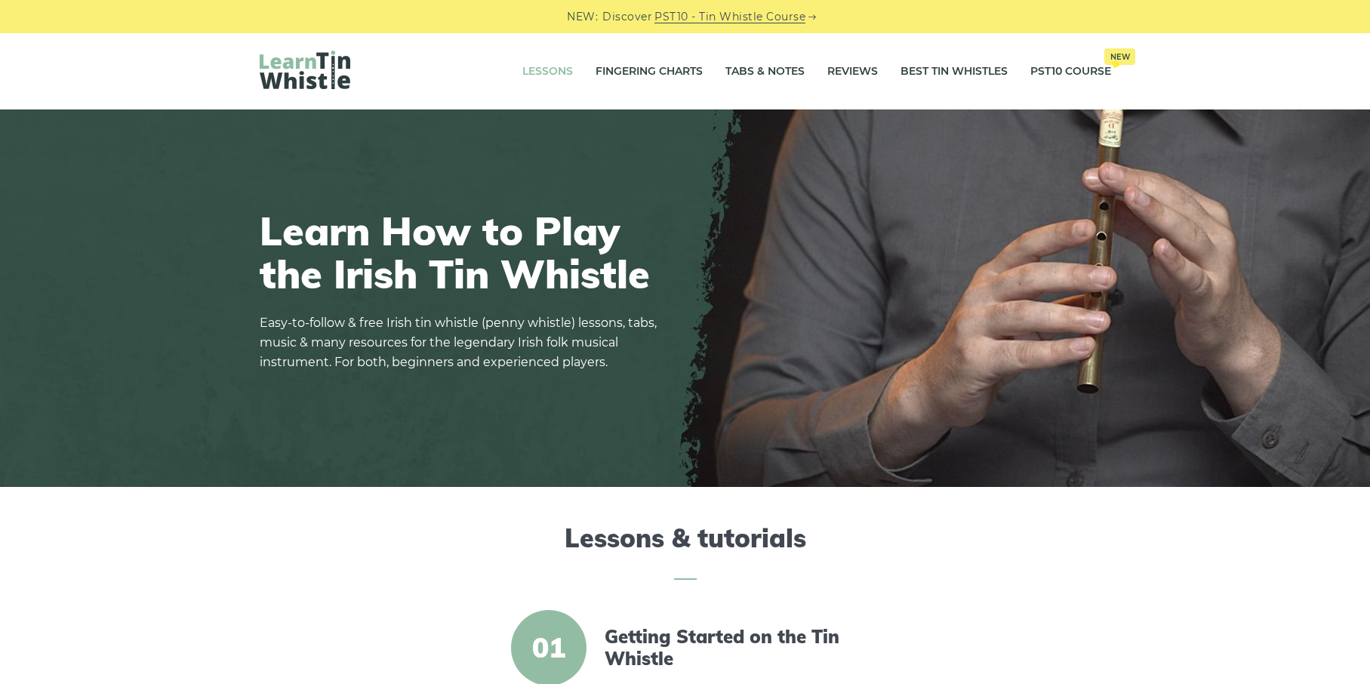
click at [543, 60] on link "Lessons" at bounding box center [547, 72] width 51 height 38
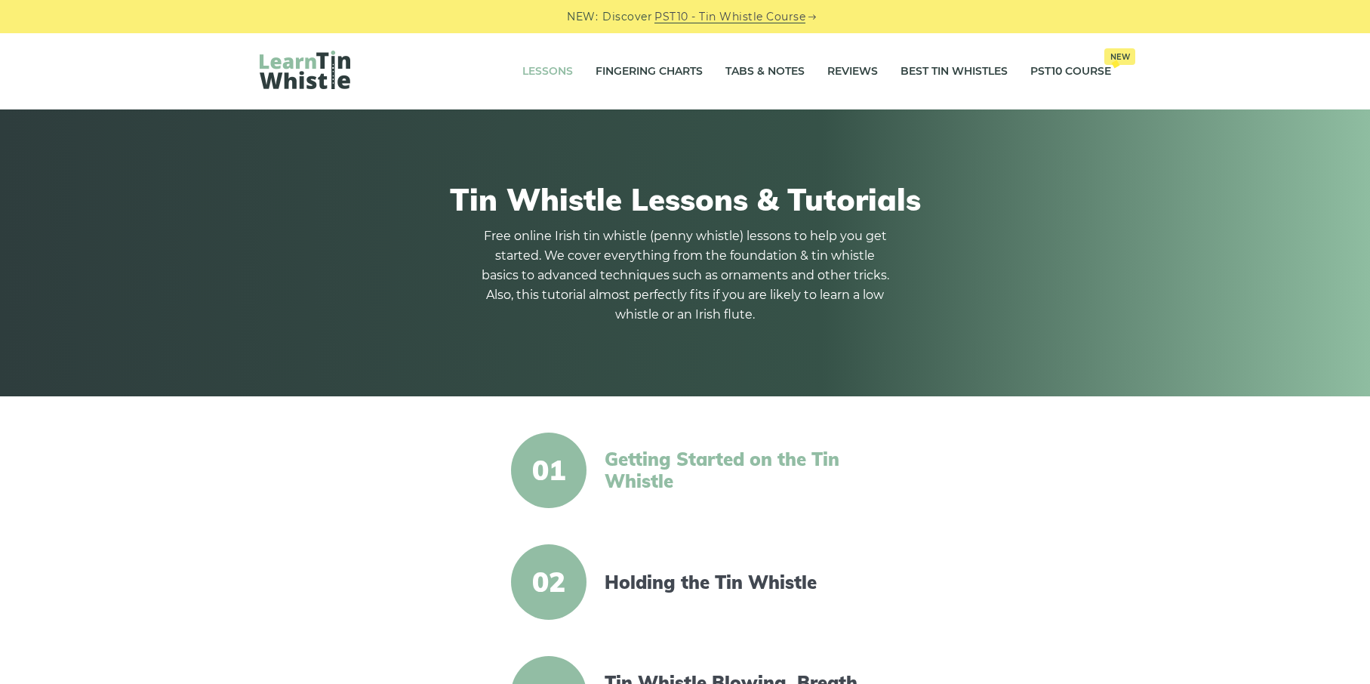
click at [628, 460] on link "Getting Started on the Tin Whistle" at bounding box center [735, 470] width 260 height 44
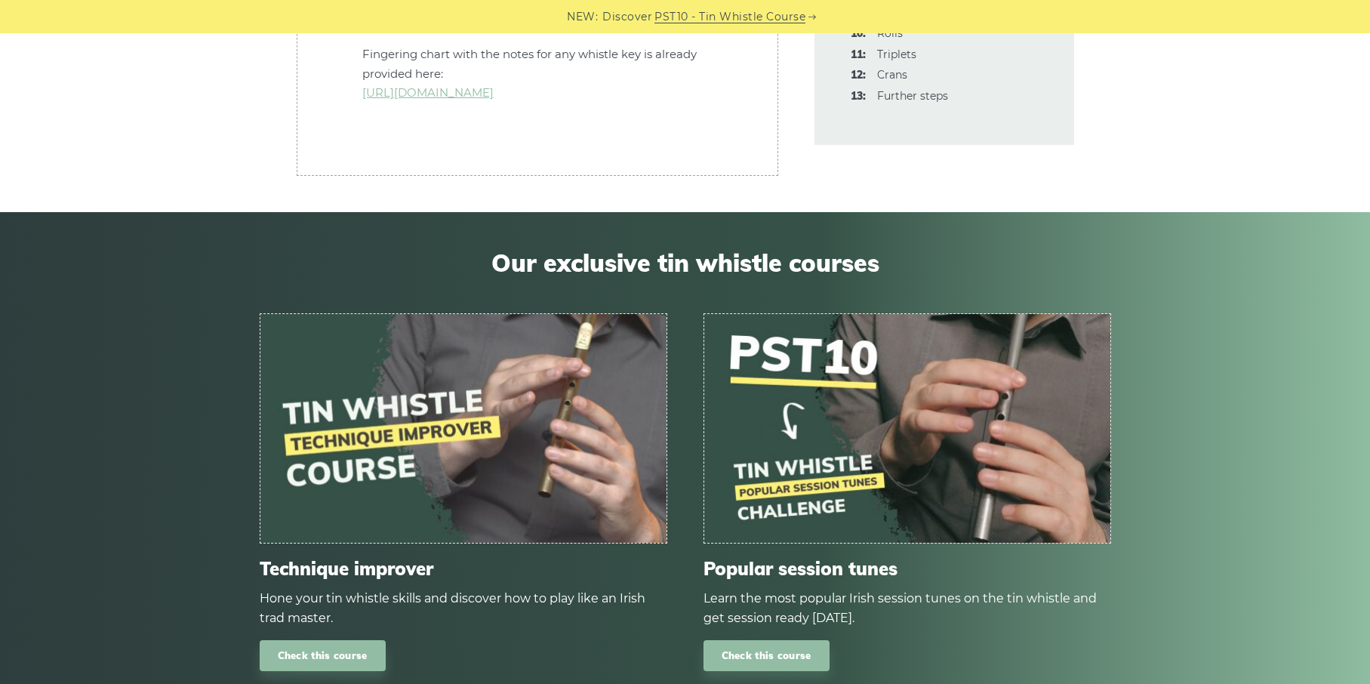
scroll to position [4997, 0]
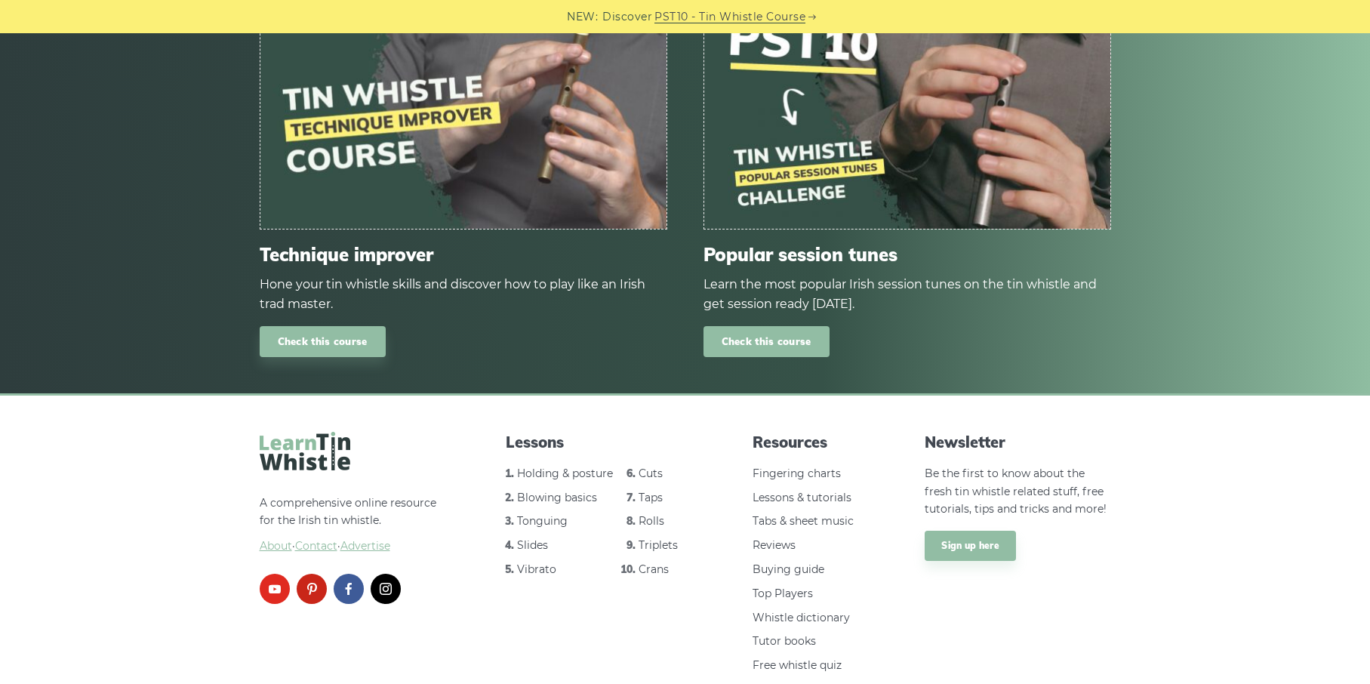
click at [794, 326] on link "Check this course" at bounding box center [767, 341] width 126 height 31
click at [816, 611] on link "Whistle dictionary" at bounding box center [801, 618] width 97 height 14
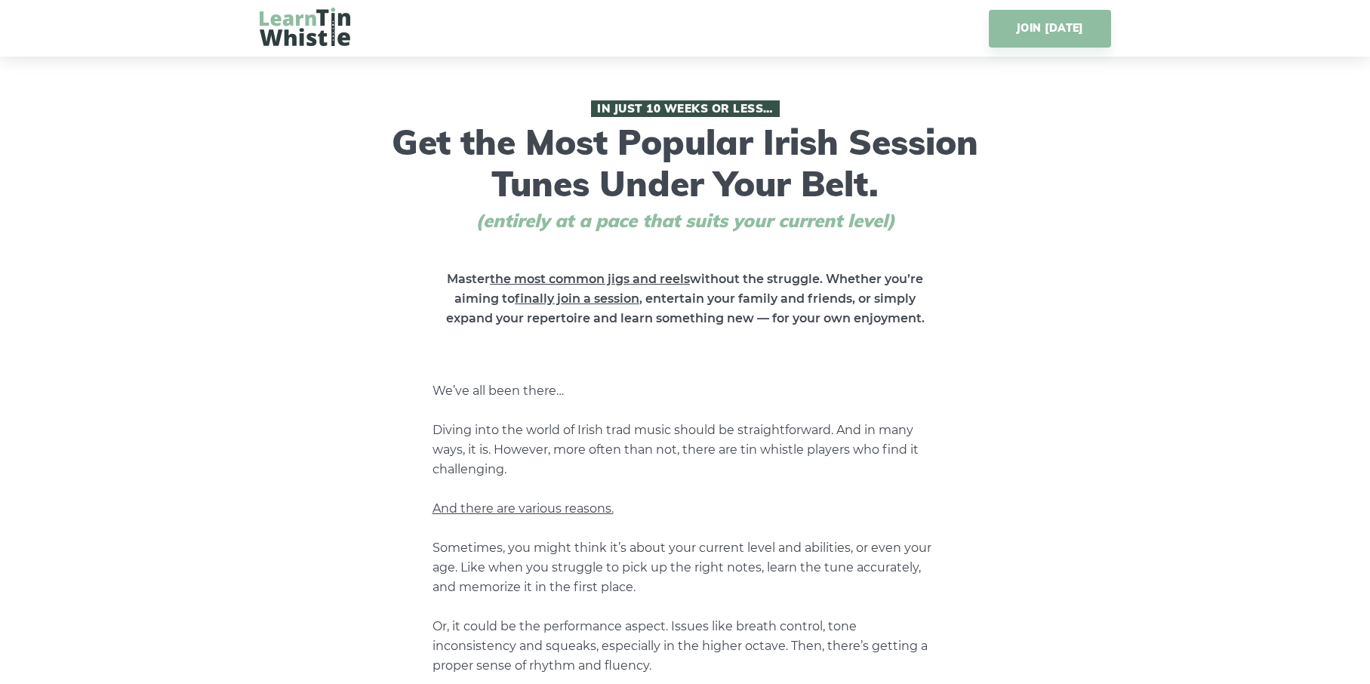
click at [314, 34] on img at bounding box center [305, 27] width 91 height 38
click at [316, 20] on img at bounding box center [305, 27] width 91 height 38
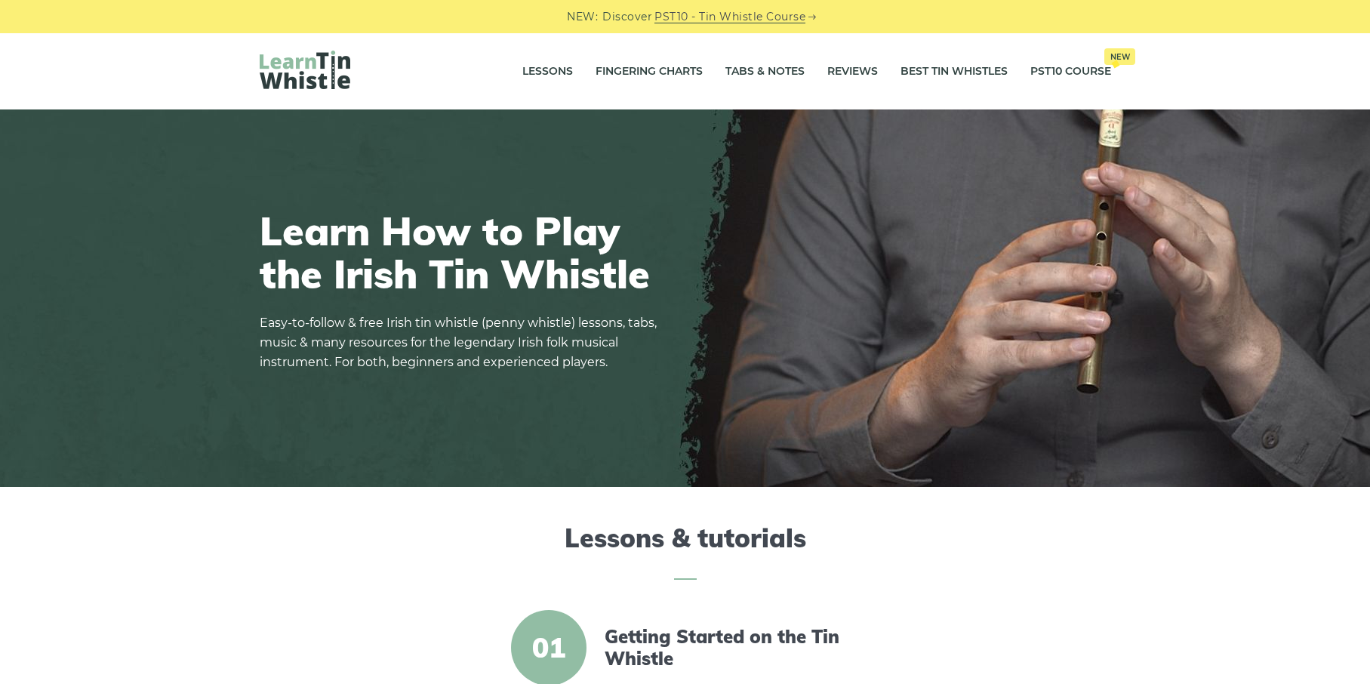
click at [367, 71] on div at bounding box center [402, 72] width 284 height 42
click at [757, 65] on link "Tabs & Notes" at bounding box center [764, 72] width 79 height 38
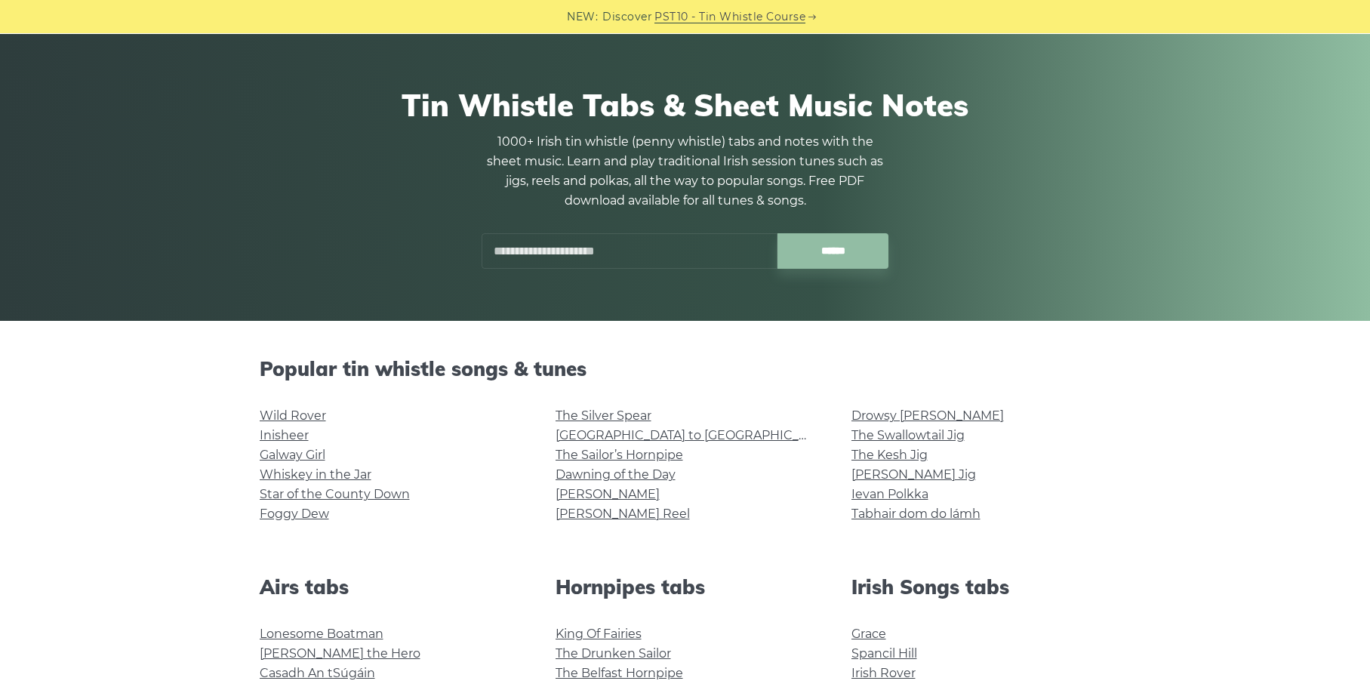
scroll to position [82, 0]
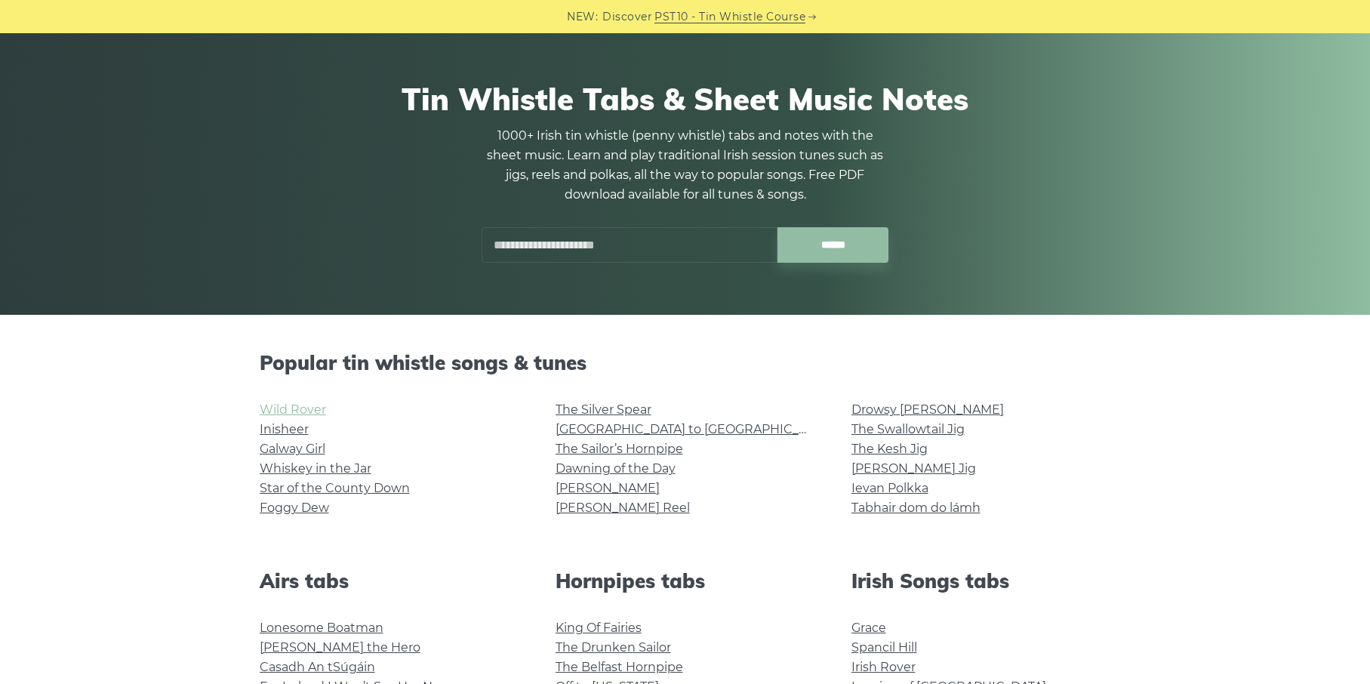
click at [307, 409] on link "Wild Rover" at bounding box center [293, 409] width 66 height 14
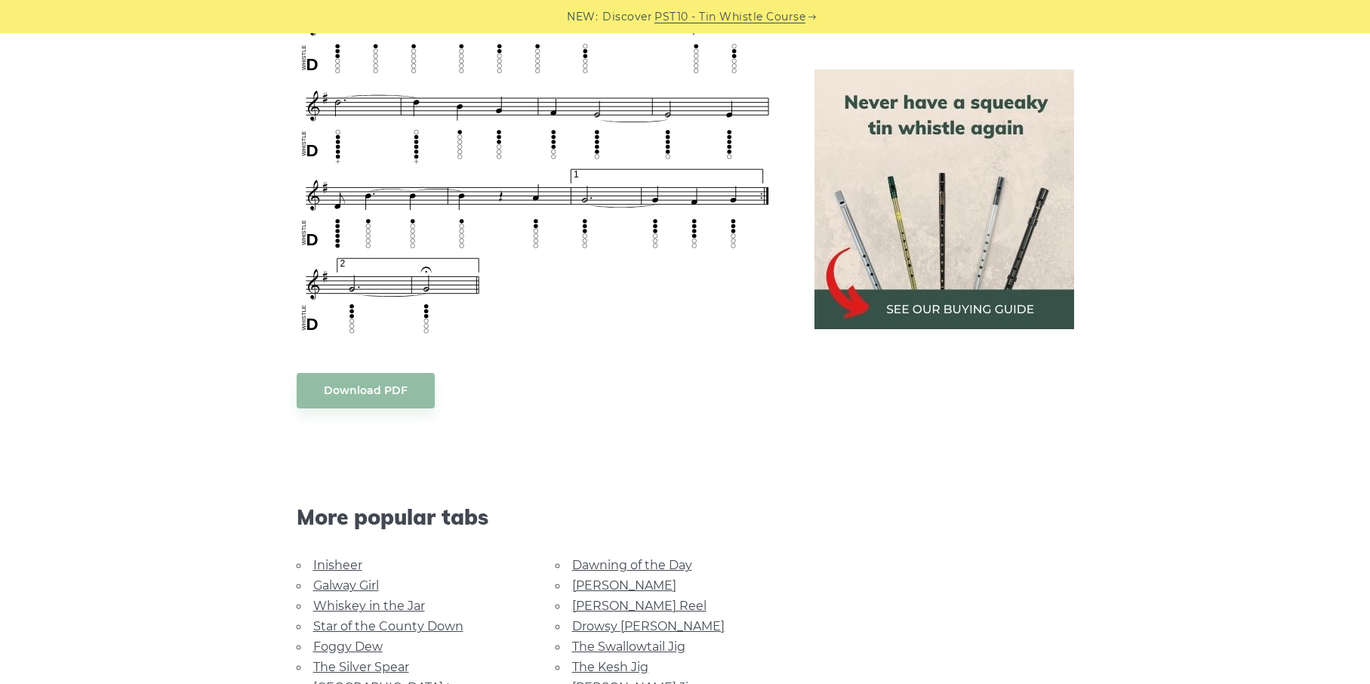
scroll to position [1071, 0]
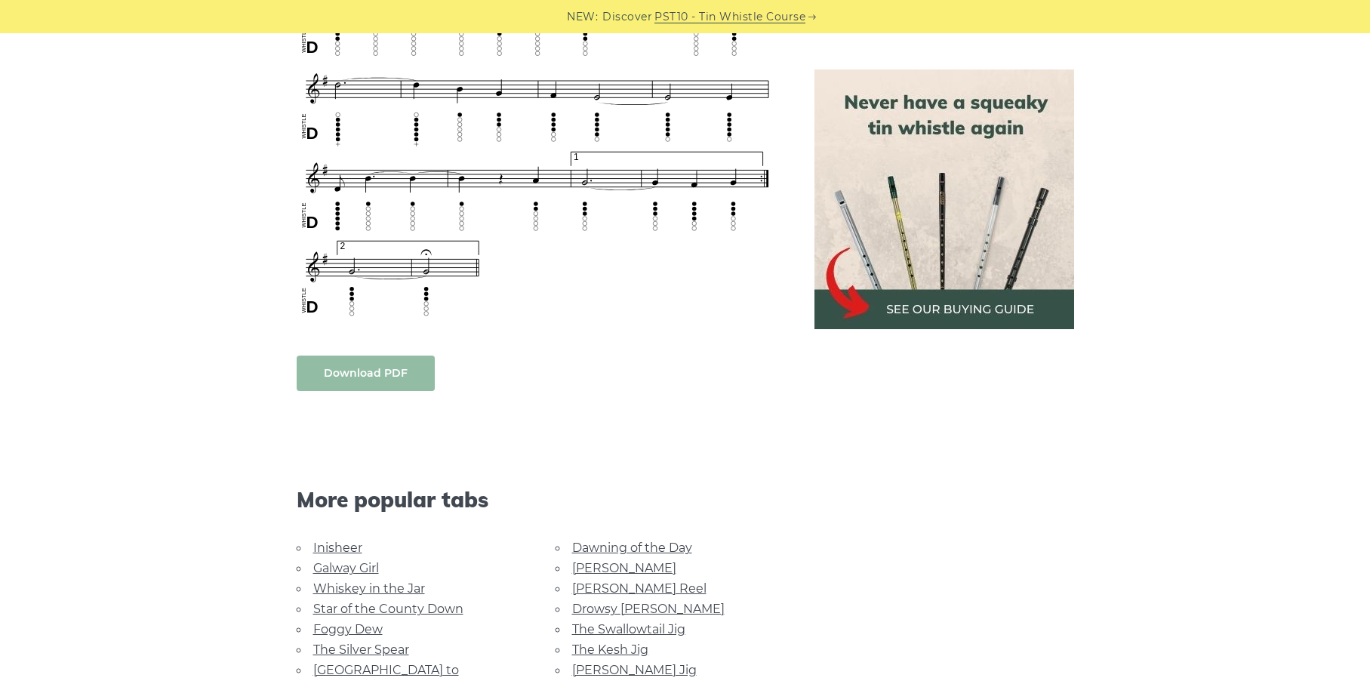
click at [349, 368] on link "Download PDF" at bounding box center [366, 373] width 138 height 35
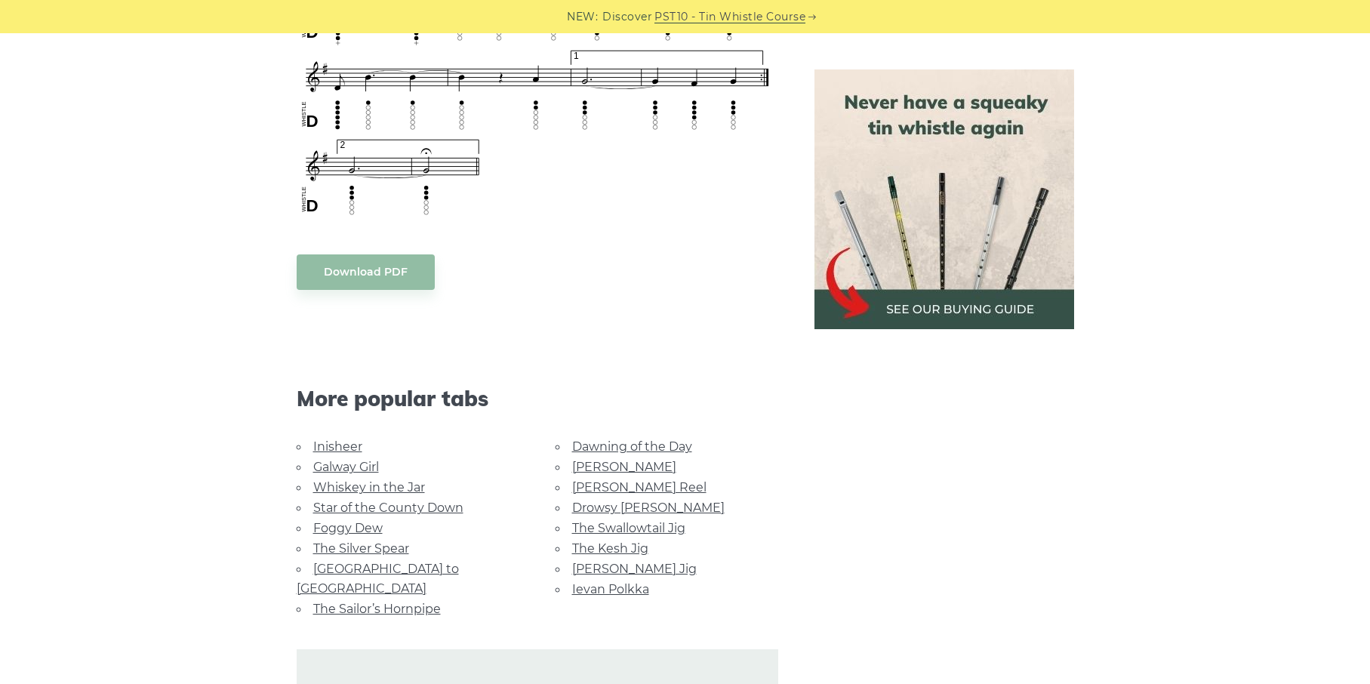
scroll to position [1179, 0]
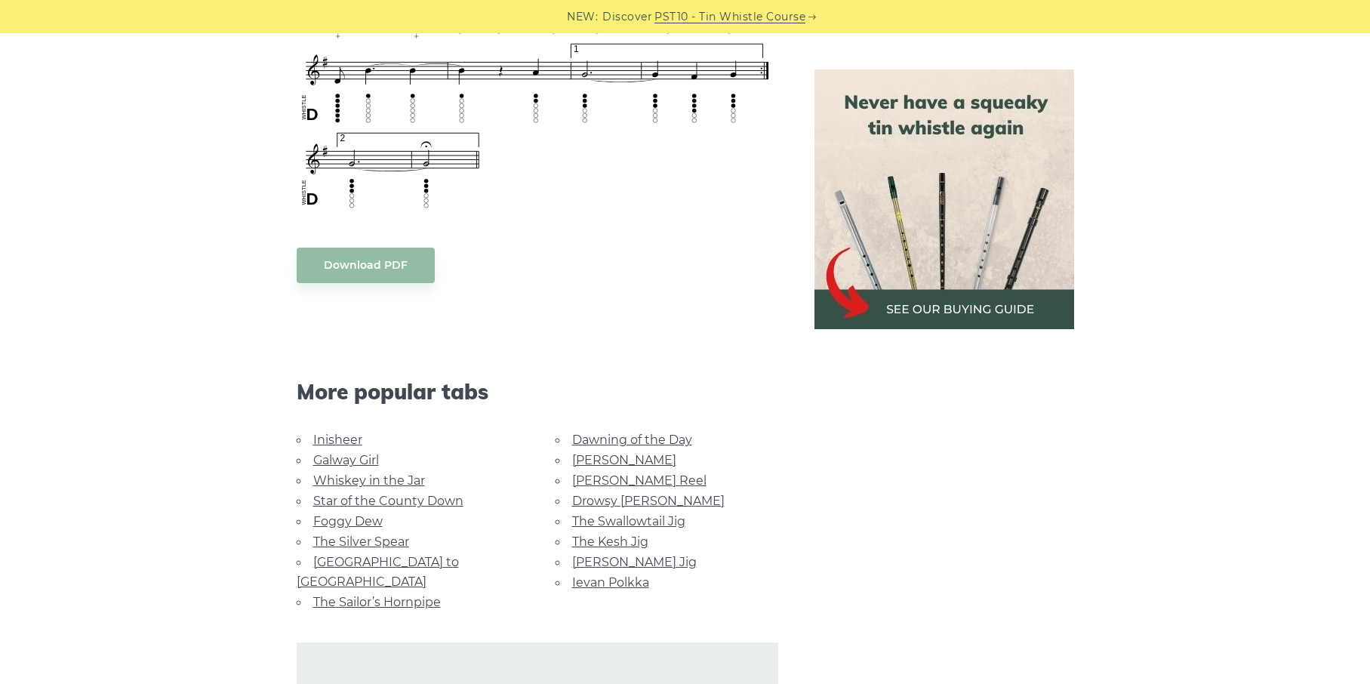
click at [644, 559] on link "[PERSON_NAME] Jig" at bounding box center [634, 562] width 125 height 14
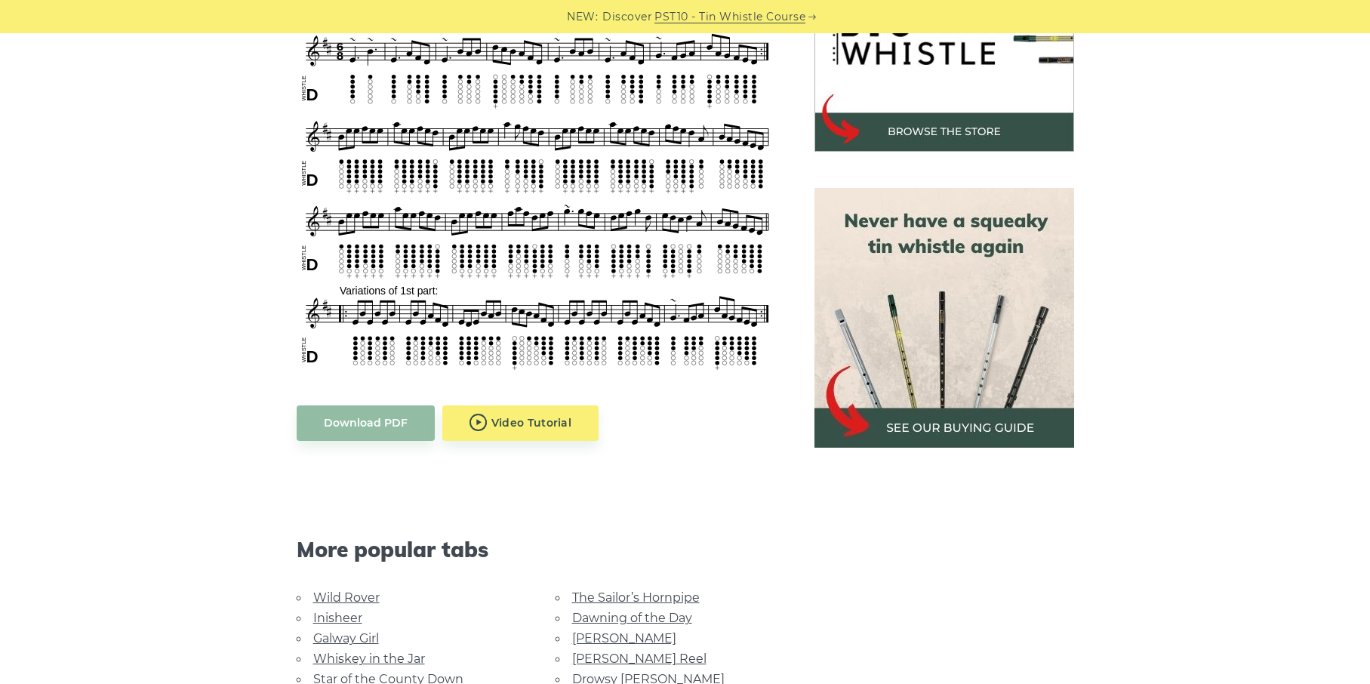
scroll to position [543, 0]
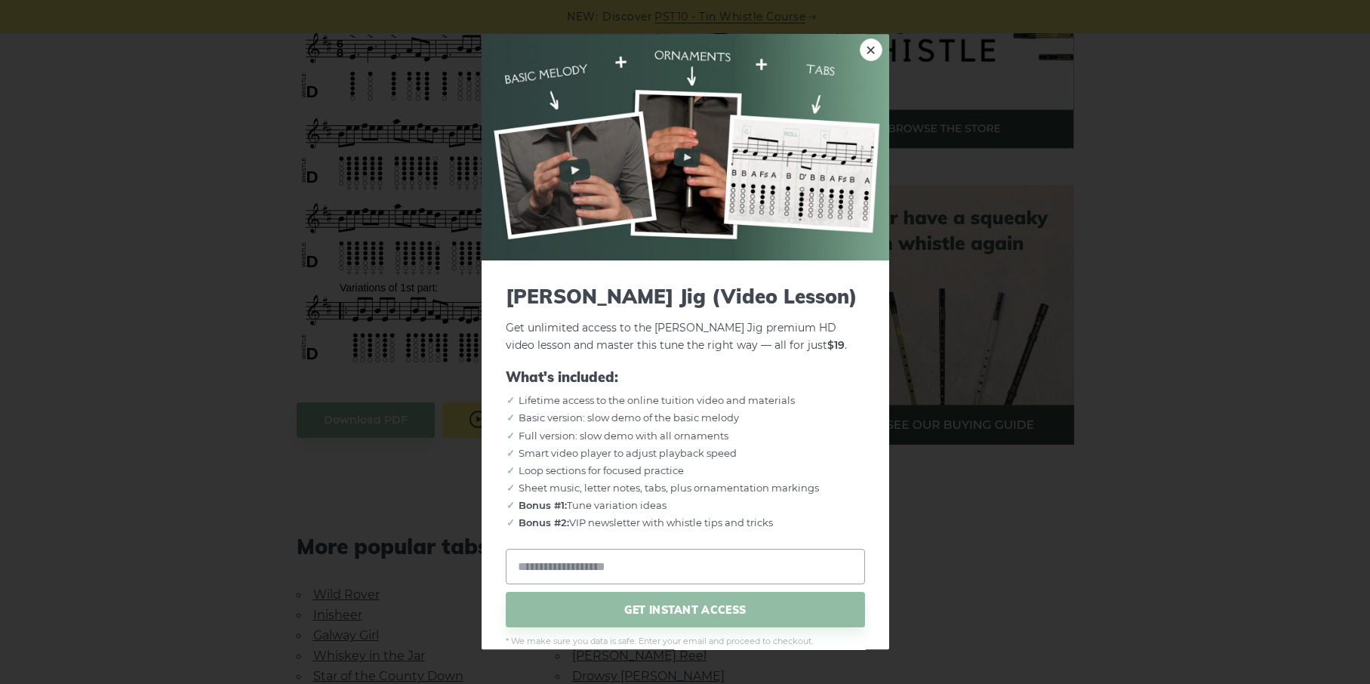
click at [507, 422] on body "NEW: Discover PST10 - Tin Whistle Course Lessons Fingering Charts Tabs & Notes …" at bounding box center [685, 637] width 1370 height 2361
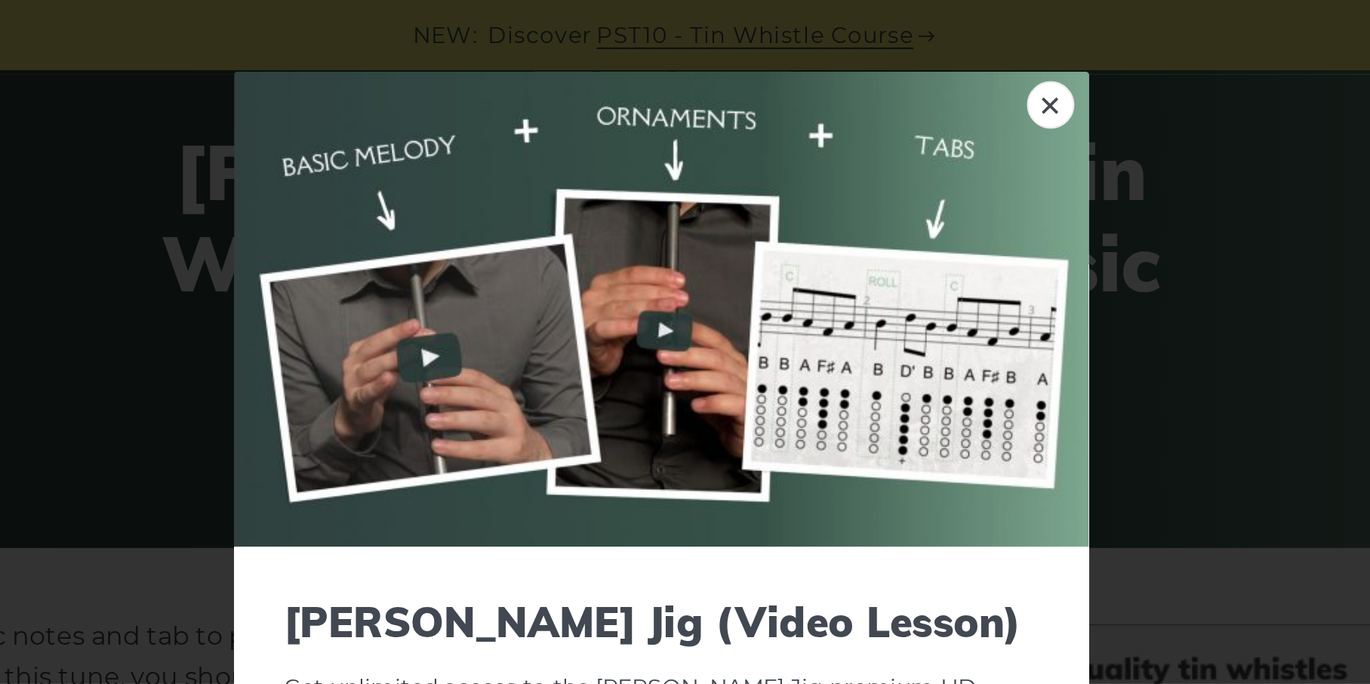
scroll to position [115, 0]
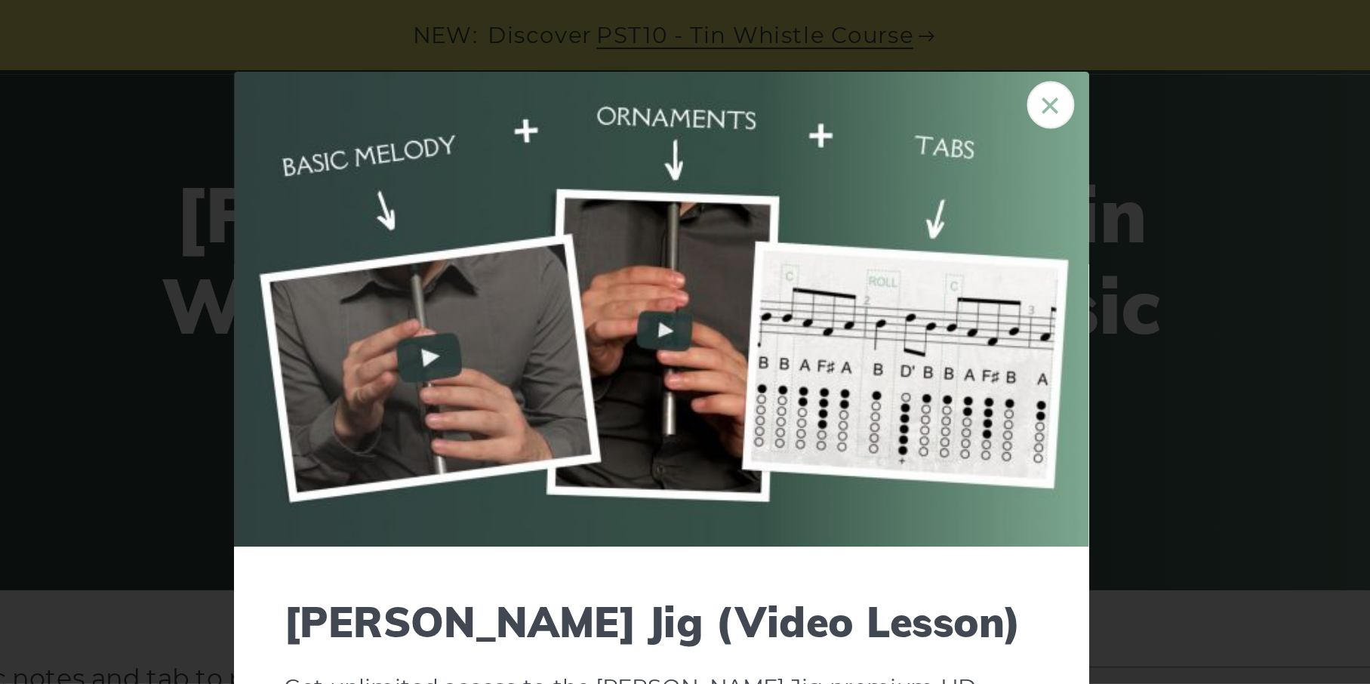
click at [860, 50] on link "×" at bounding box center [871, 49] width 23 height 23
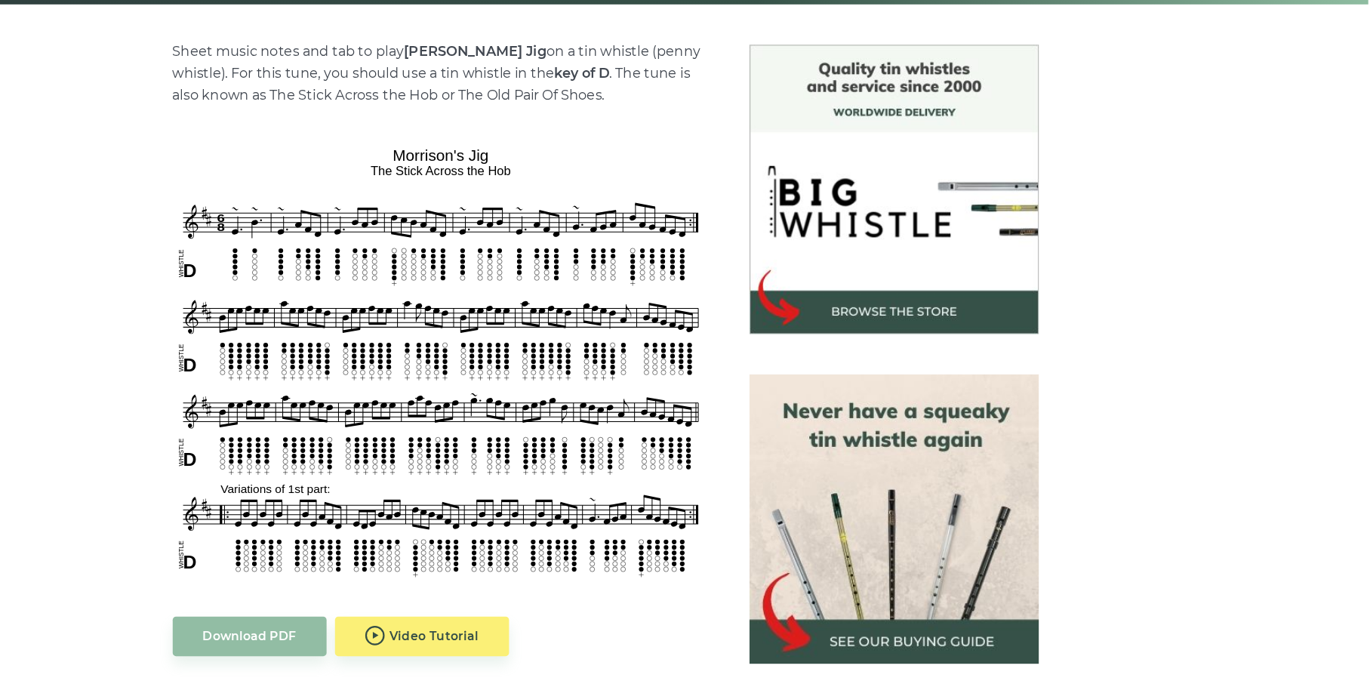
scroll to position [337, 0]
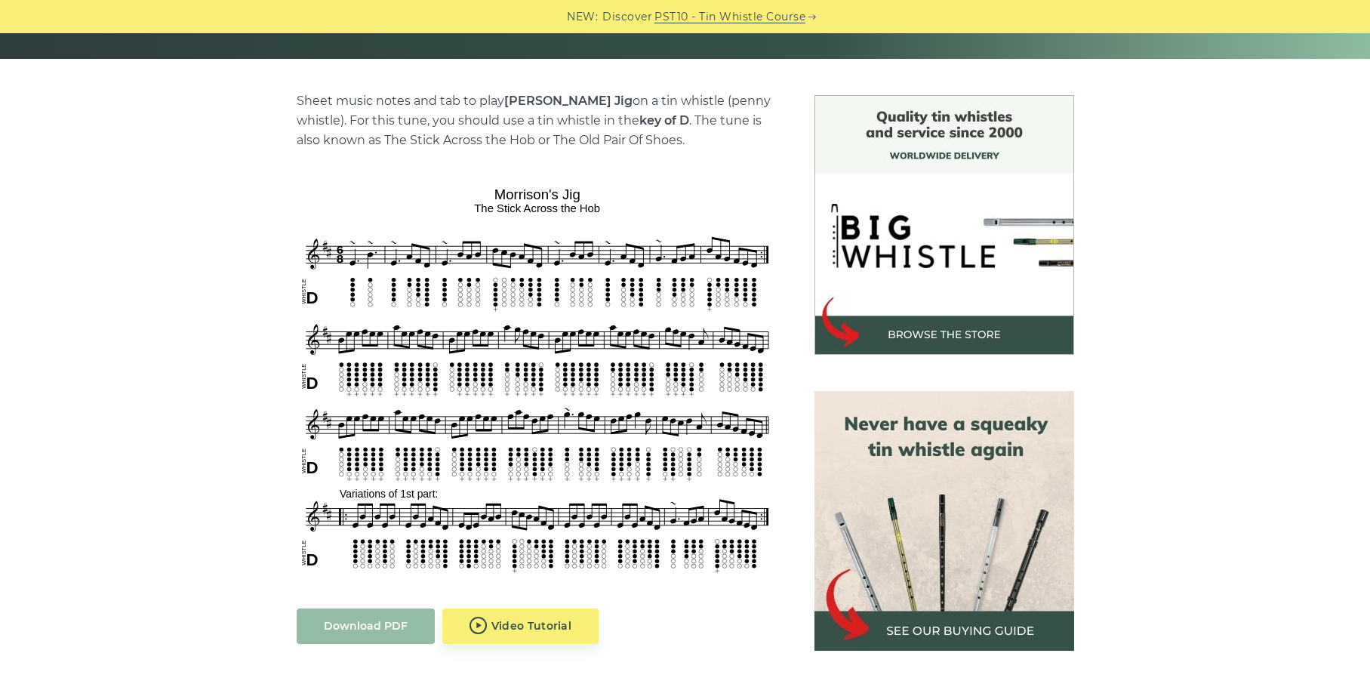
click at [349, 622] on link "Download PDF" at bounding box center [366, 625] width 138 height 35
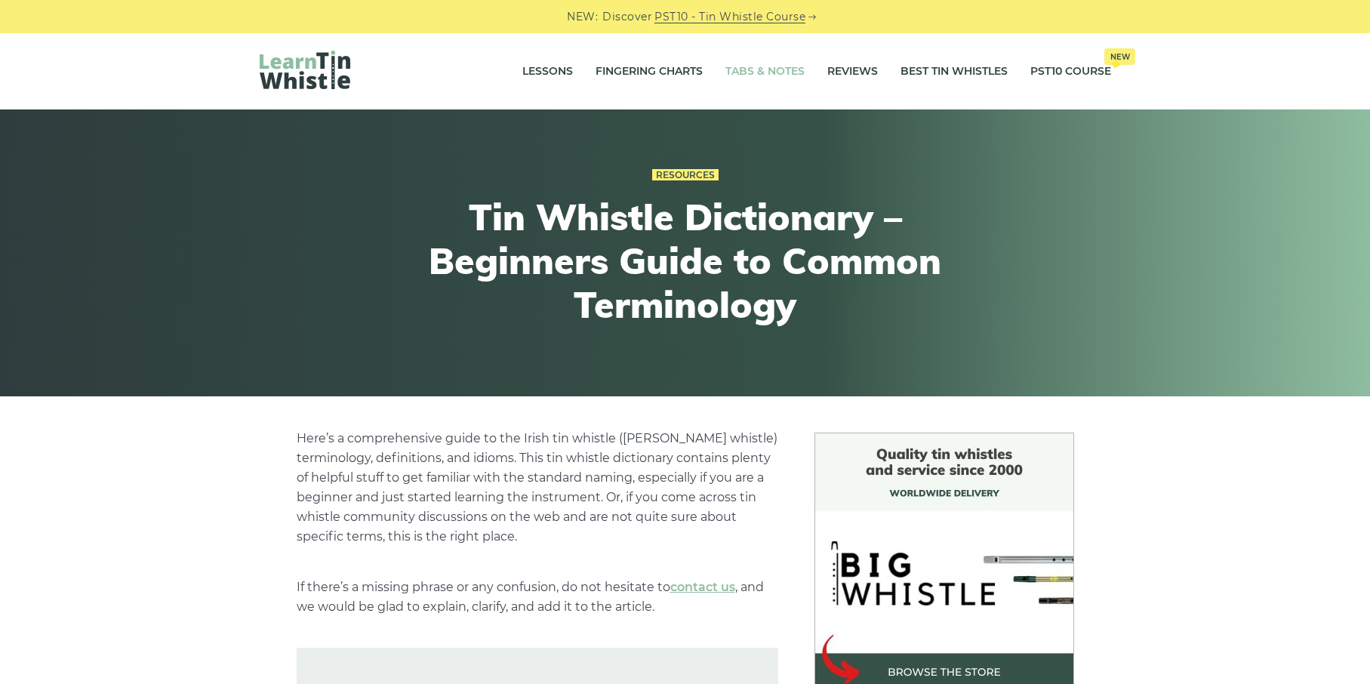
click at [776, 79] on link "Tabs & Notes" at bounding box center [764, 72] width 79 height 38
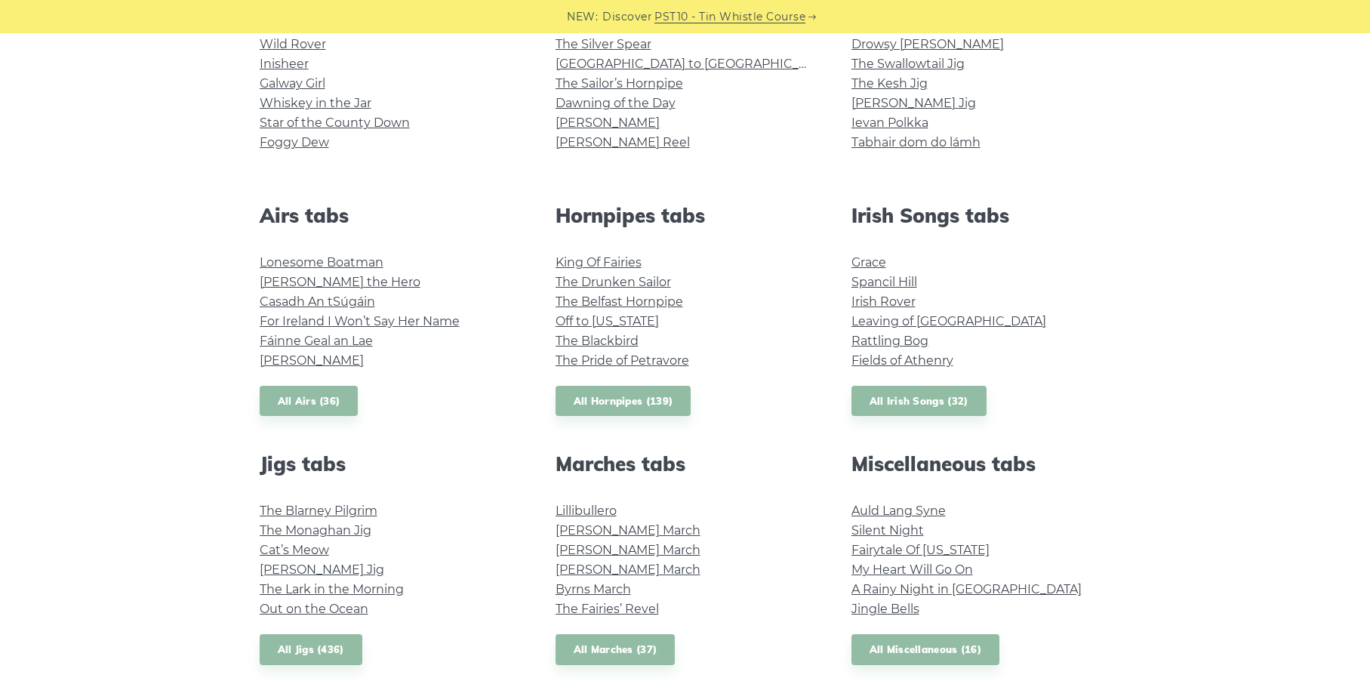
scroll to position [450, 0]
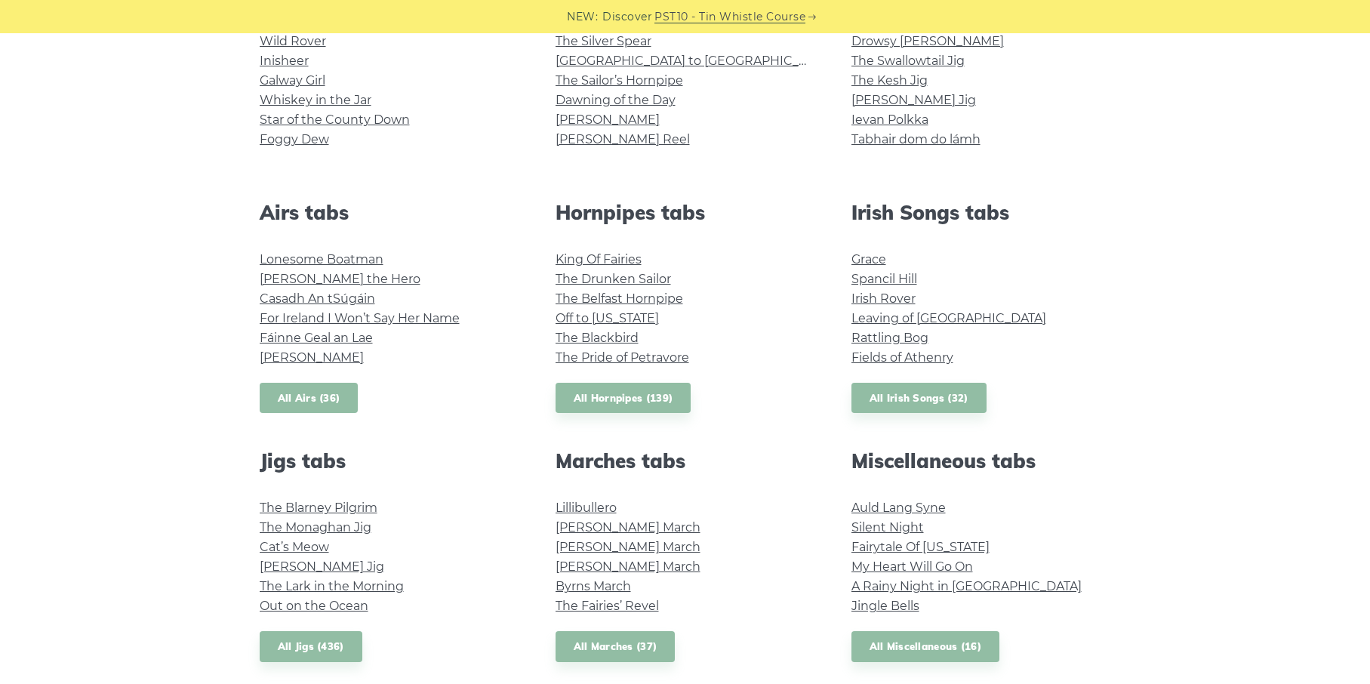
click at [314, 393] on link "All Airs (36)" at bounding box center [309, 398] width 99 height 31
click at [620, 390] on link "All Hornpipes (139)" at bounding box center [624, 398] width 136 height 31
click at [889, 396] on link "All Irish Songs (32)" at bounding box center [918, 398] width 135 height 31
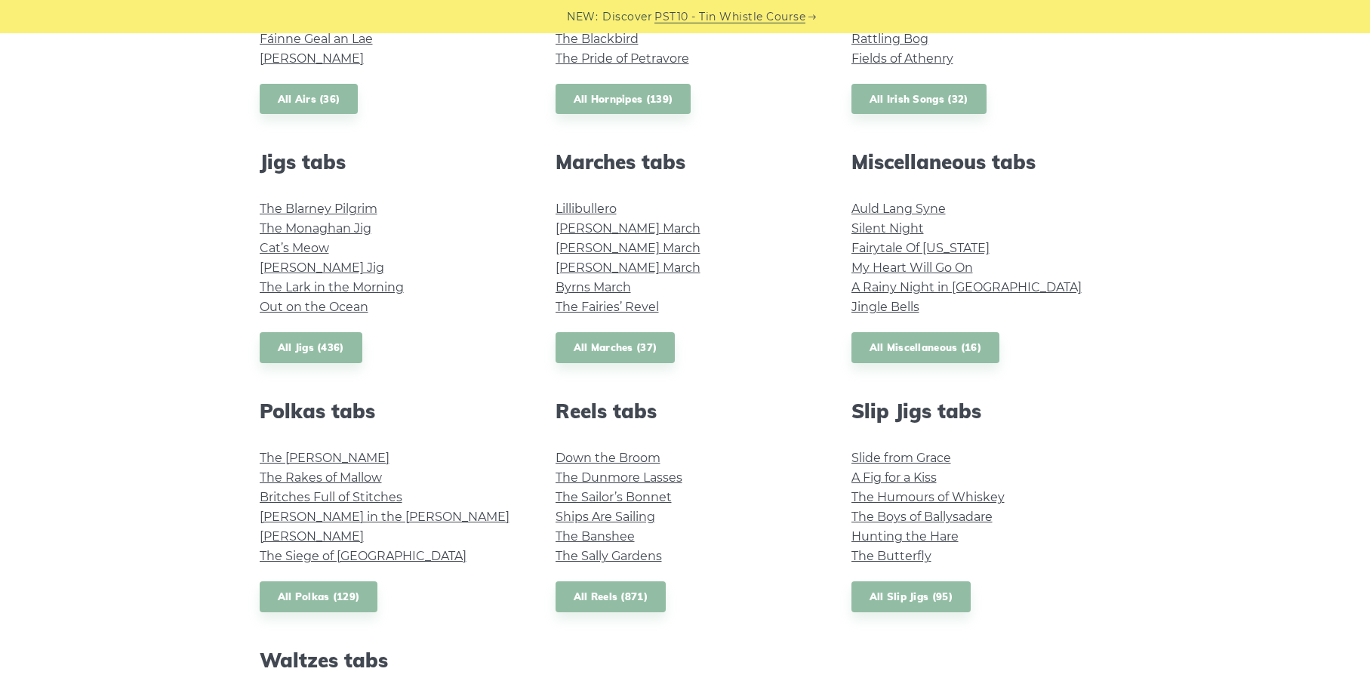
scroll to position [758, 0]
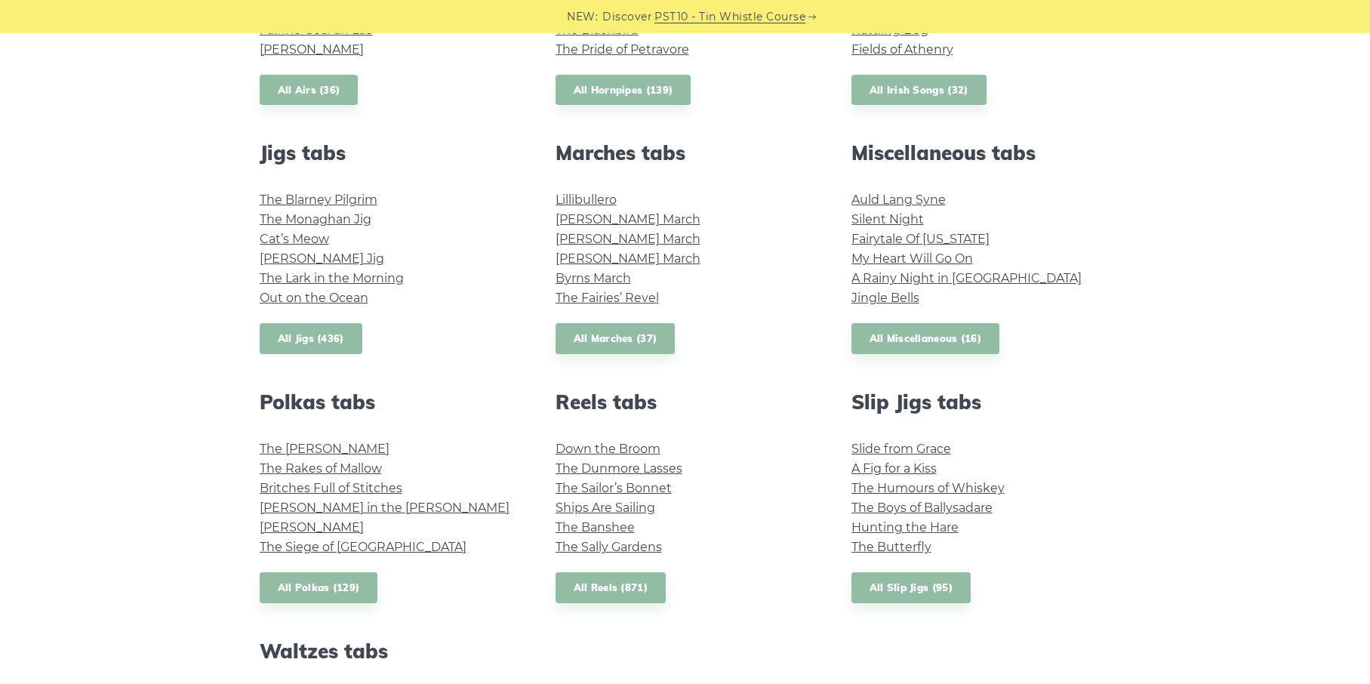
click at [306, 332] on link "All Jigs (436)" at bounding box center [311, 338] width 103 height 31
click at [897, 346] on link "All Miscellaneous (16)" at bounding box center [925, 338] width 149 height 31
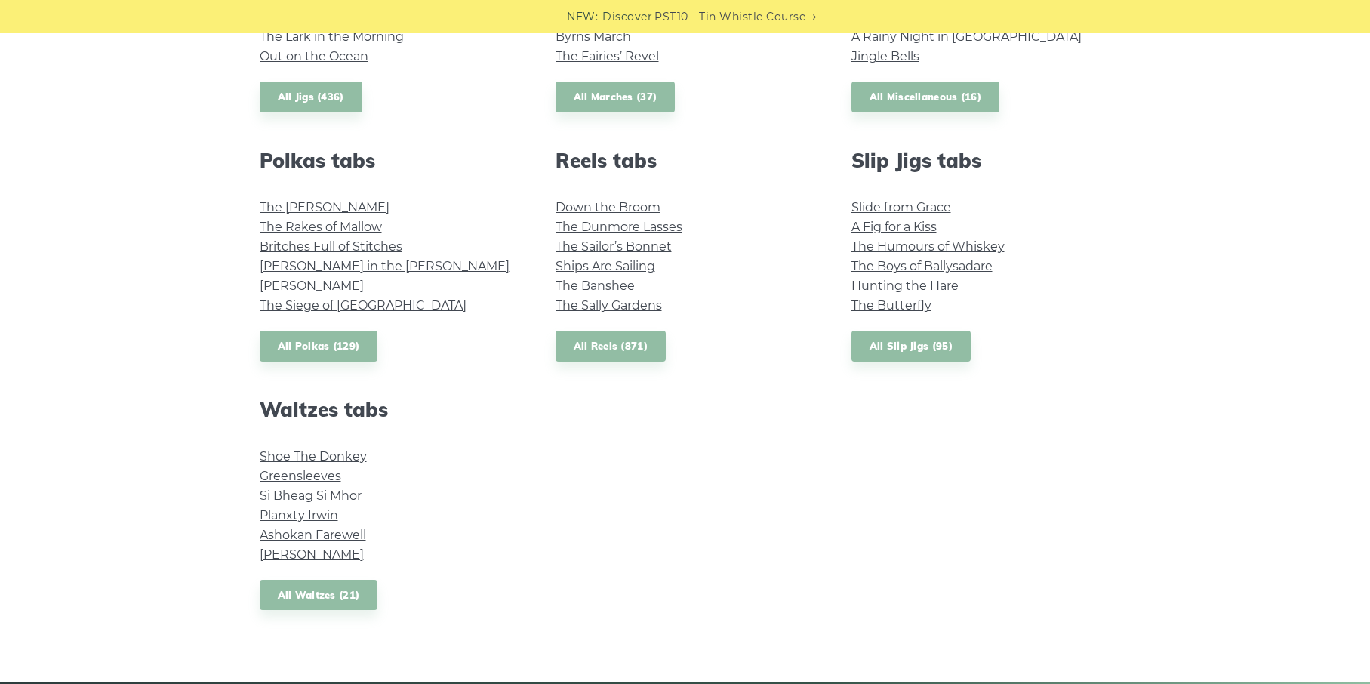
scroll to position [990, 0]
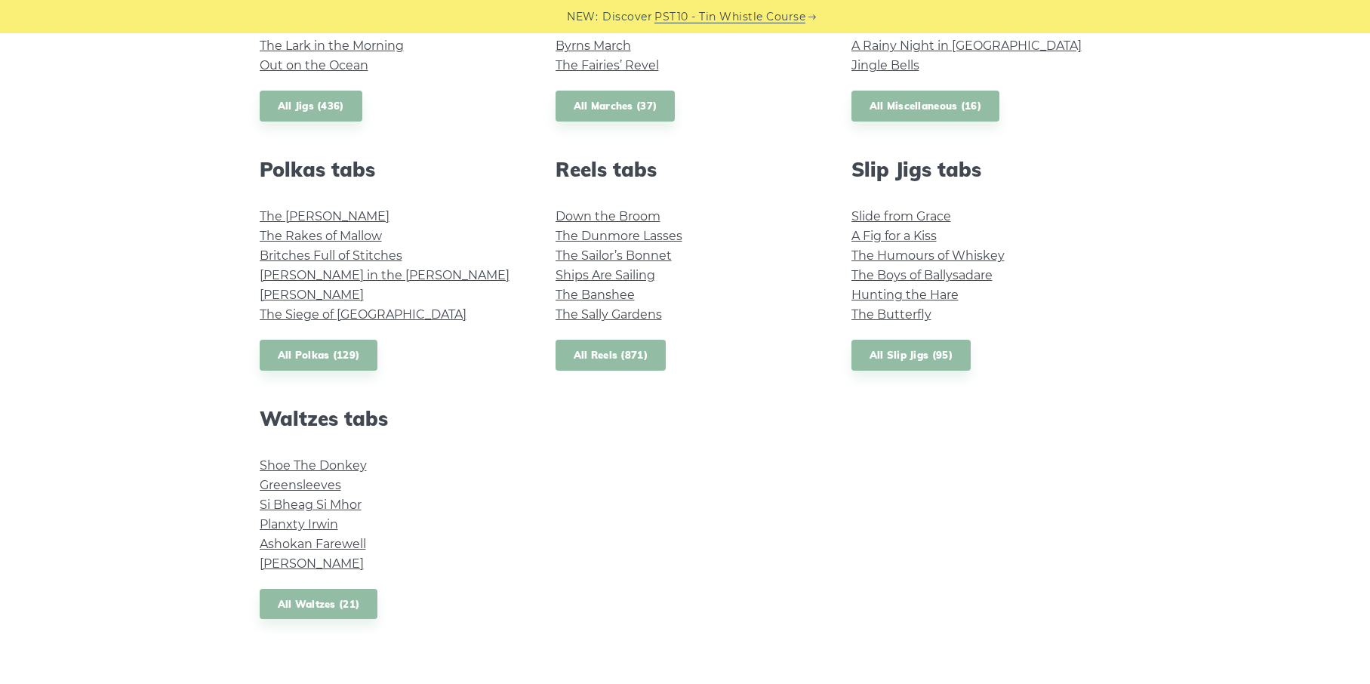
click at [611, 352] on link "All Reels (871)" at bounding box center [611, 355] width 111 height 31
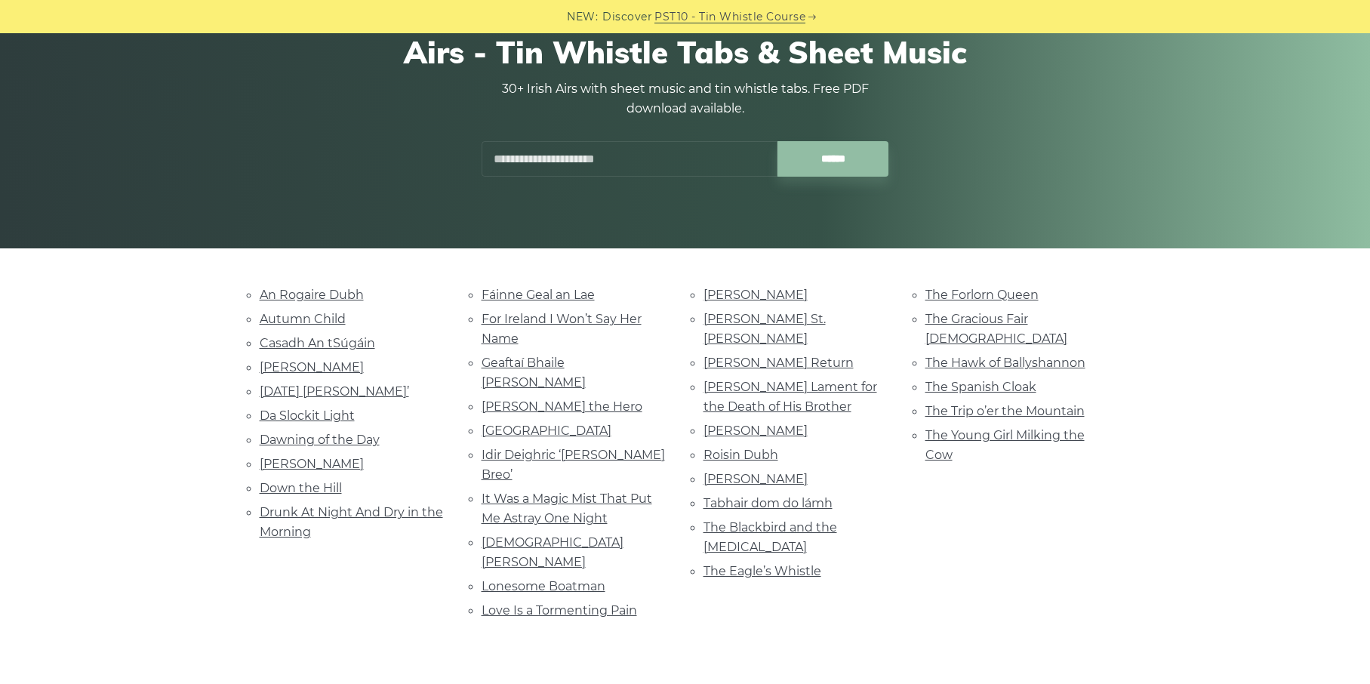
scroll to position [197, 0]
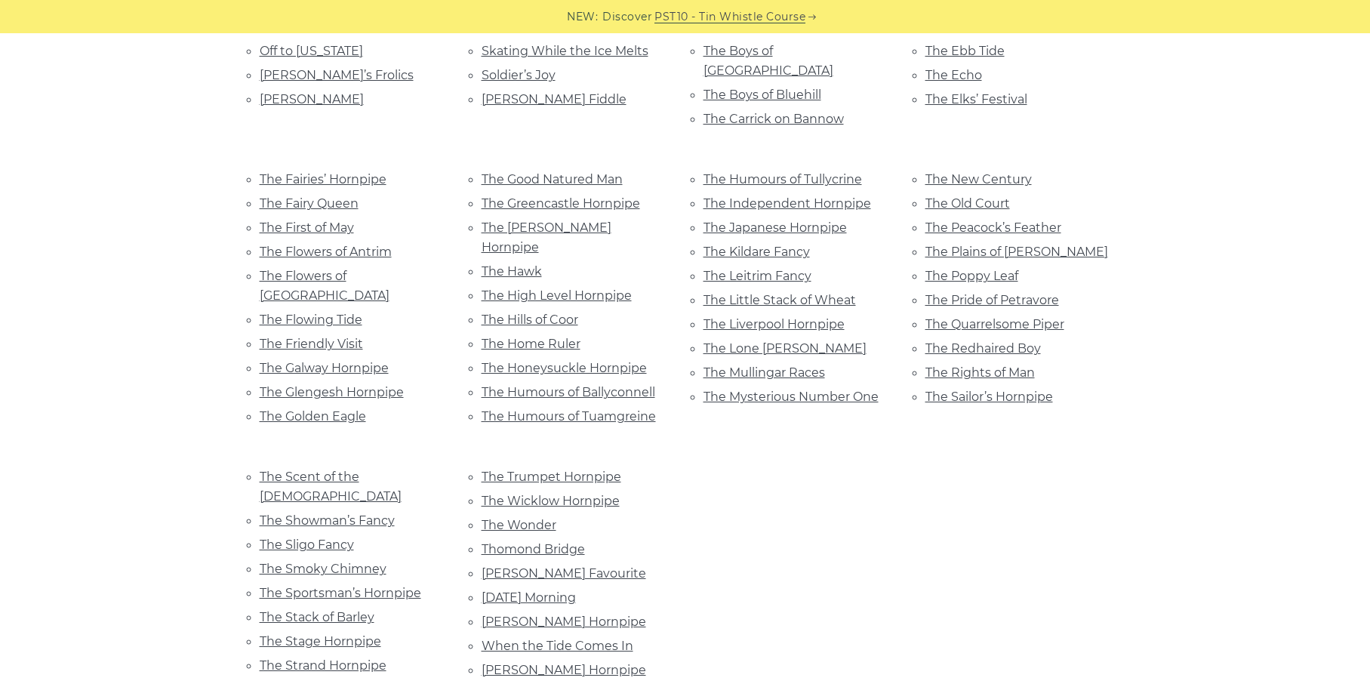
scroll to position [906, 0]
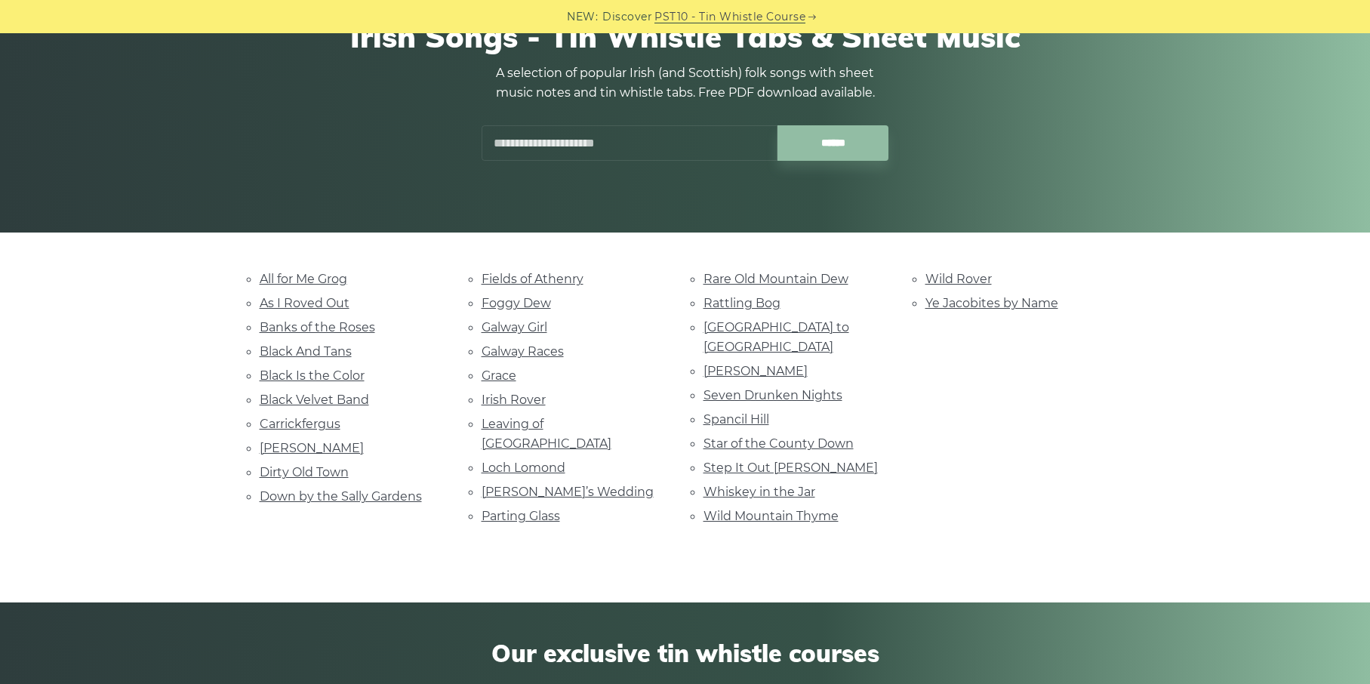
scroll to position [168, 0]
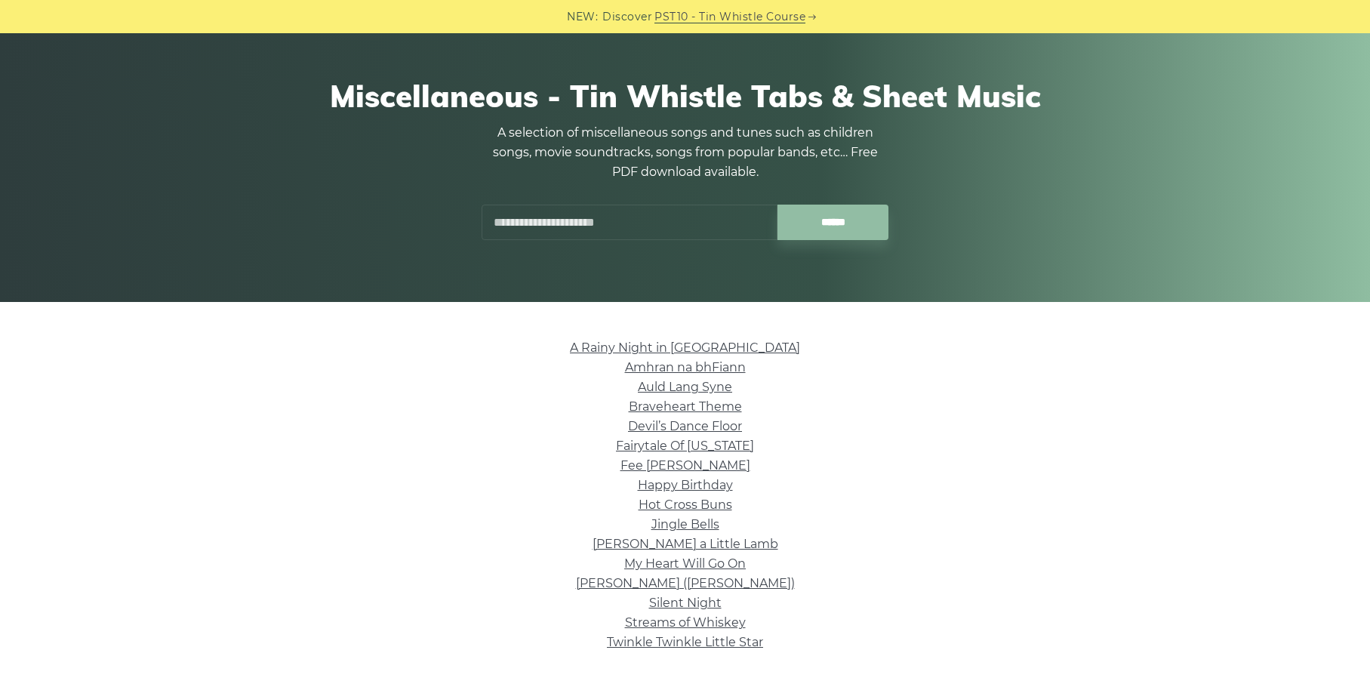
scroll to position [98, 0]
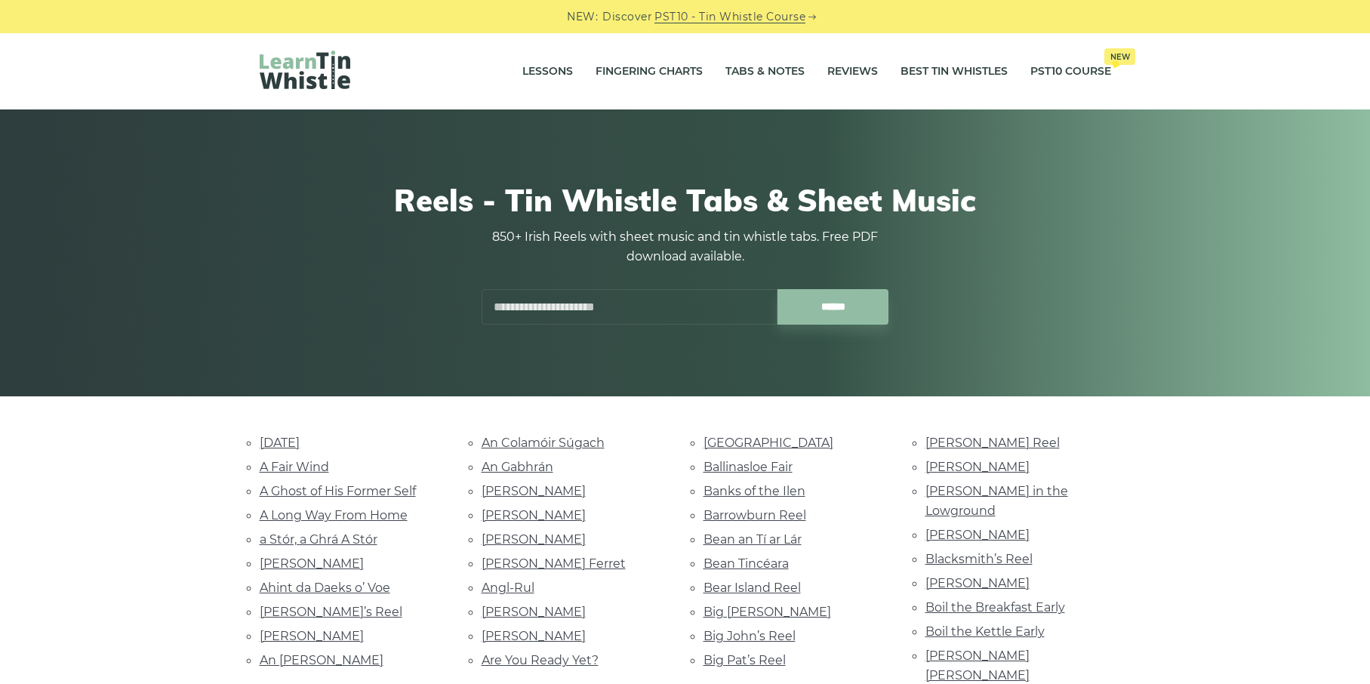
click at [614, 303] on input "text" at bounding box center [630, 306] width 296 height 35
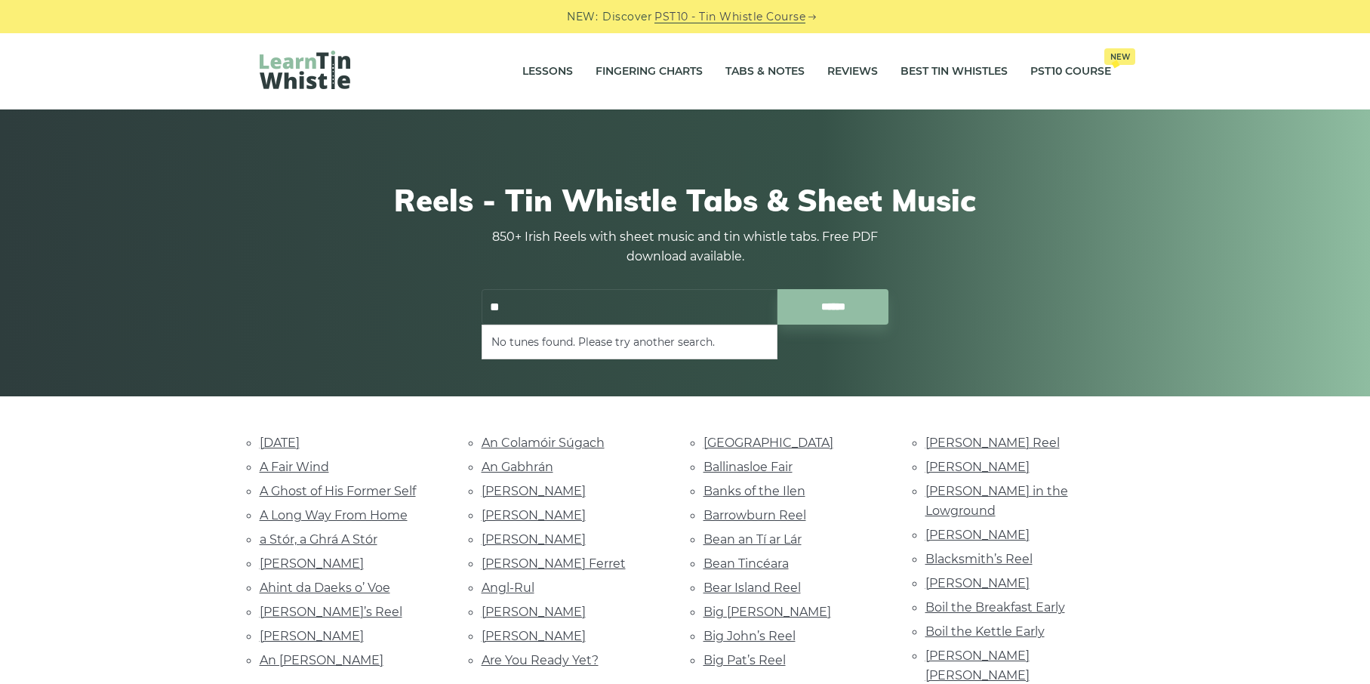
type input "*"
click at [503, 343] on li "Silent Night" at bounding box center [629, 342] width 276 height 18
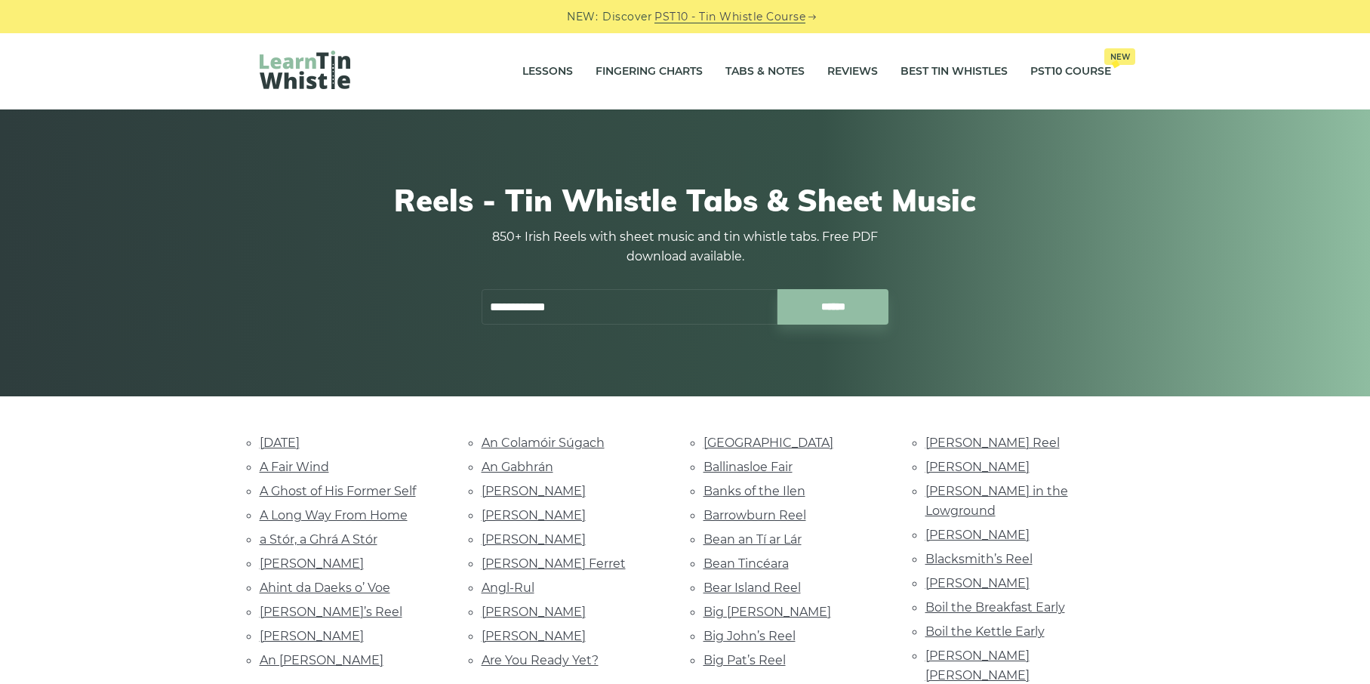
type input "**********"
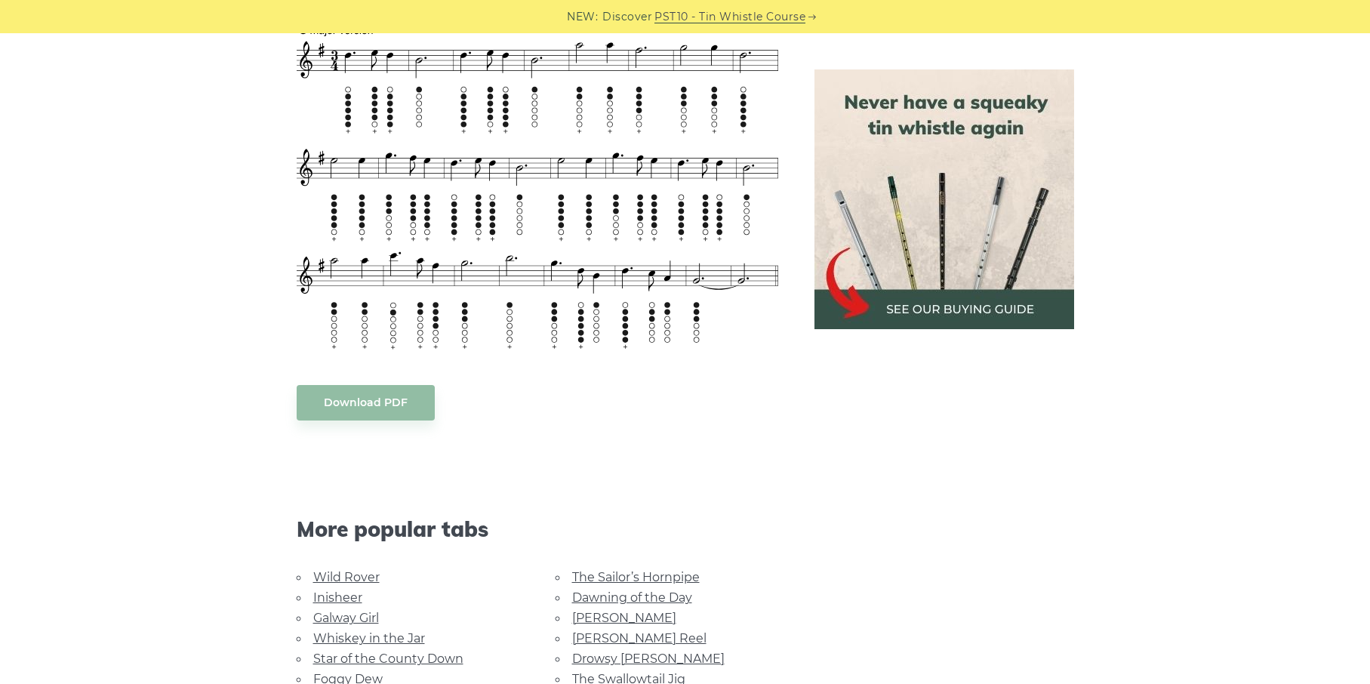
scroll to position [979, 0]
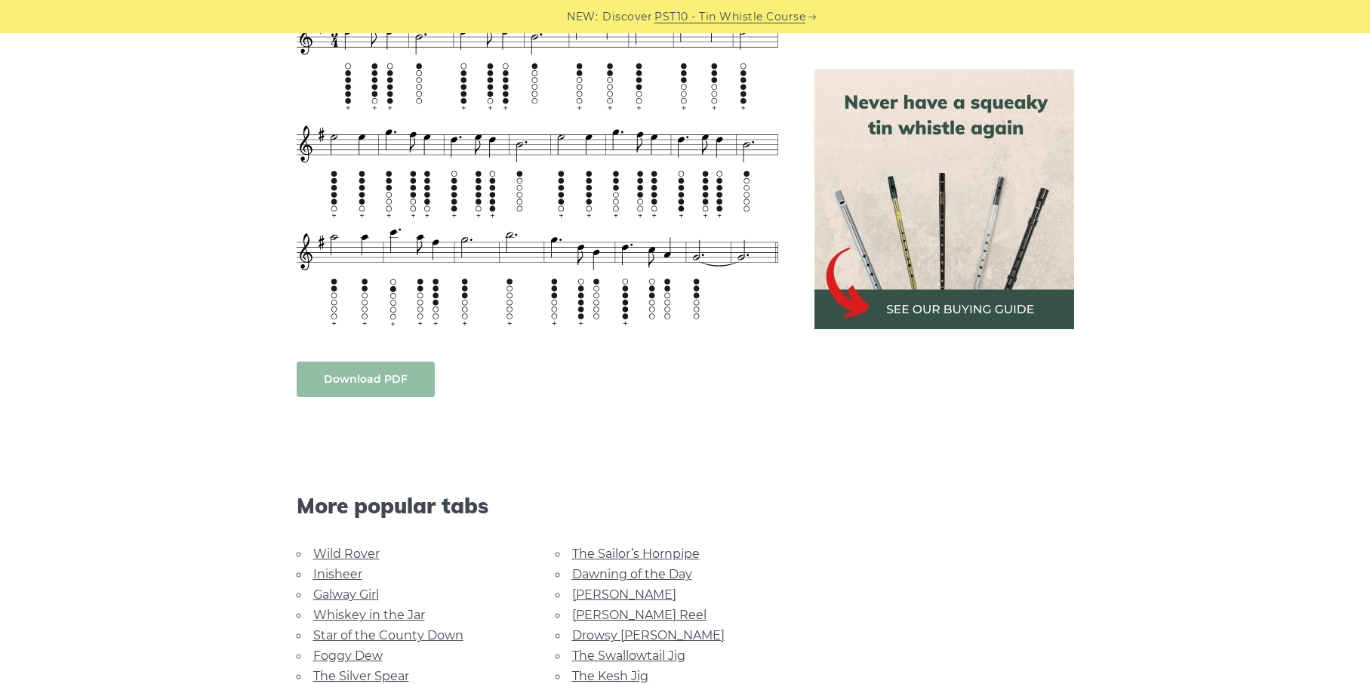
click at [332, 373] on link "Download PDF" at bounding box center [366, 379] width 138 height 35
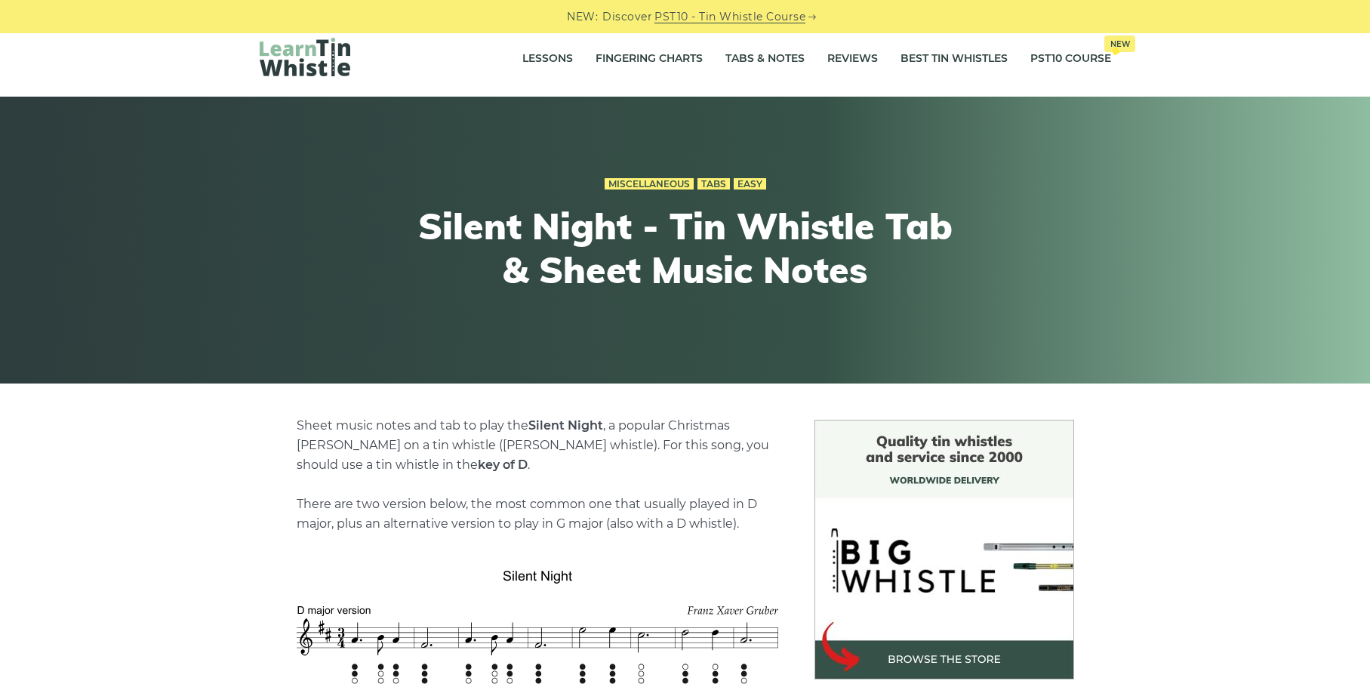
scroll to position [0, 0]
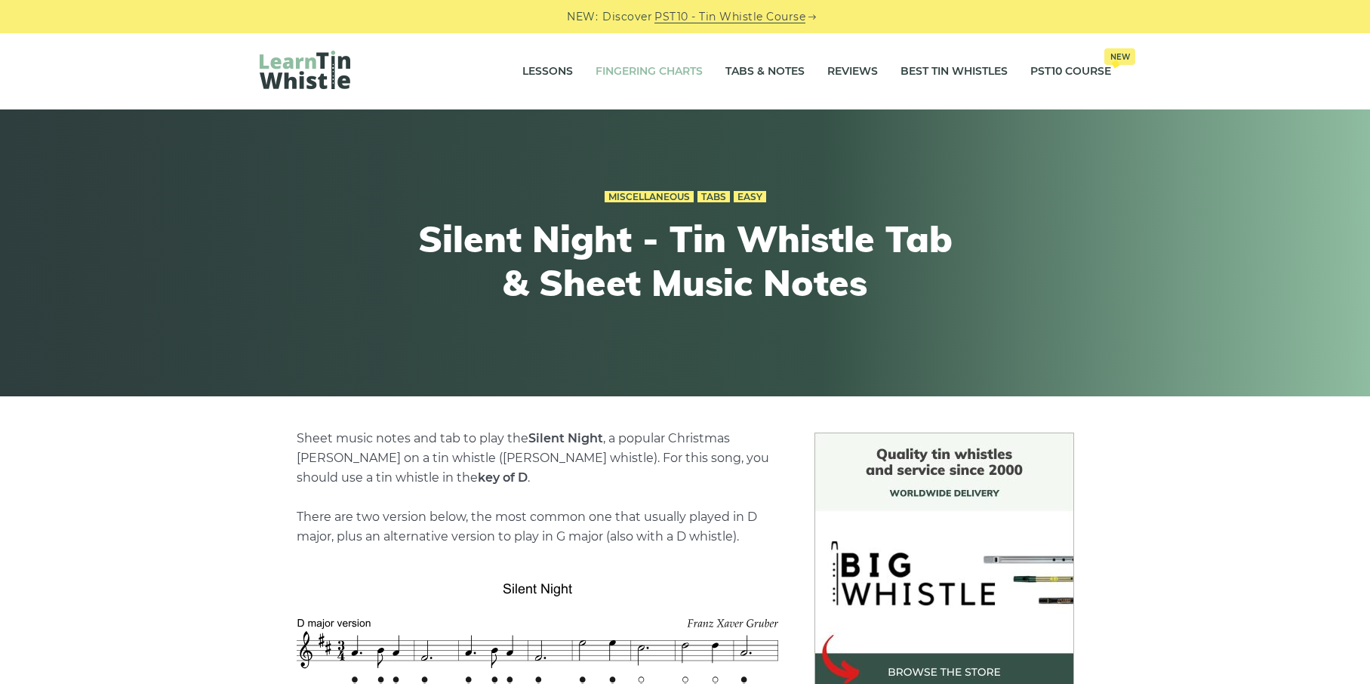
click at [631, 62] on link "Fingering Charts" at bounding box center [649, 72] width 107 height 38
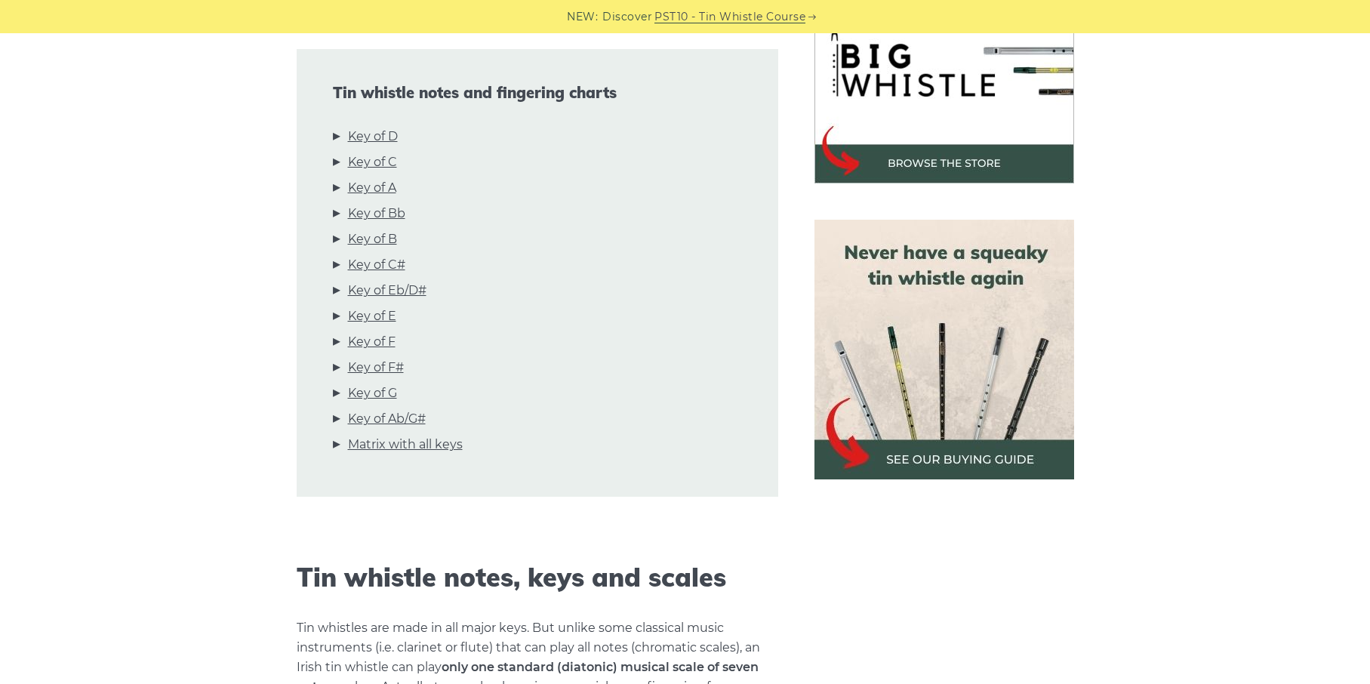
scroll to position [555, 0]
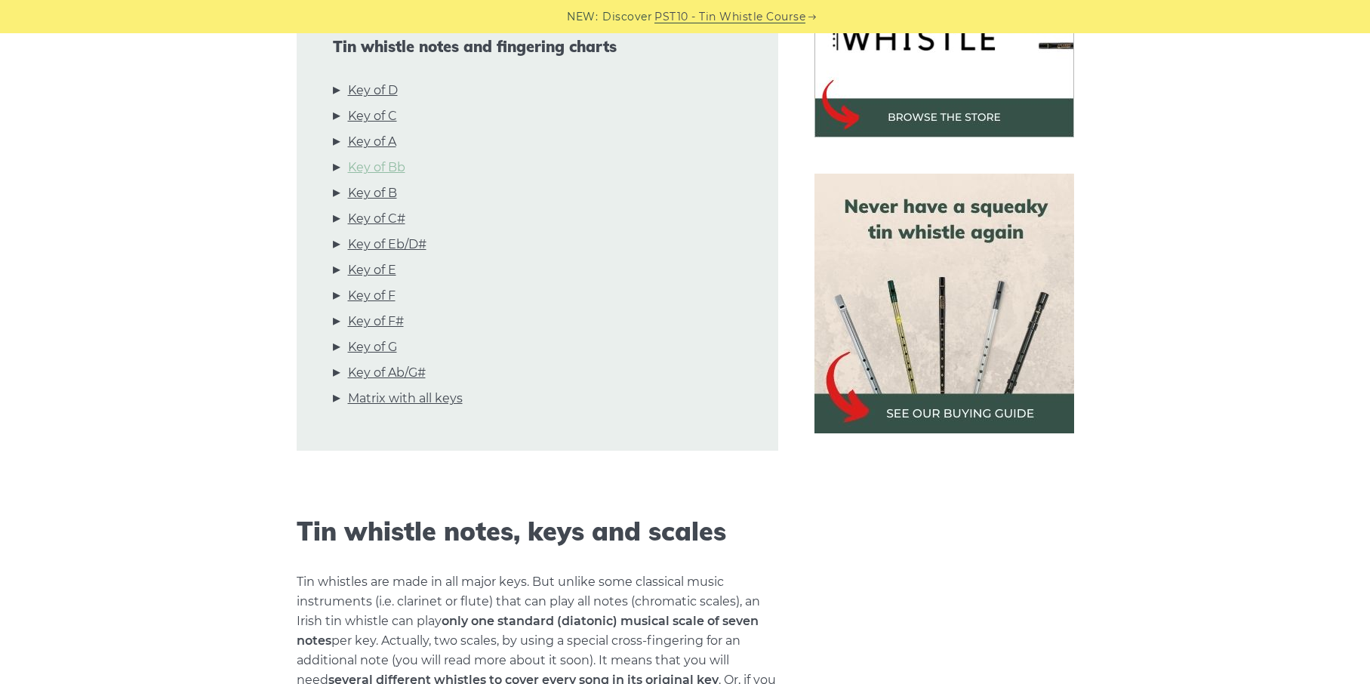
click at [365, 165] on link "Key of Bb" at bounding box center [376, 168] width 57 height 20
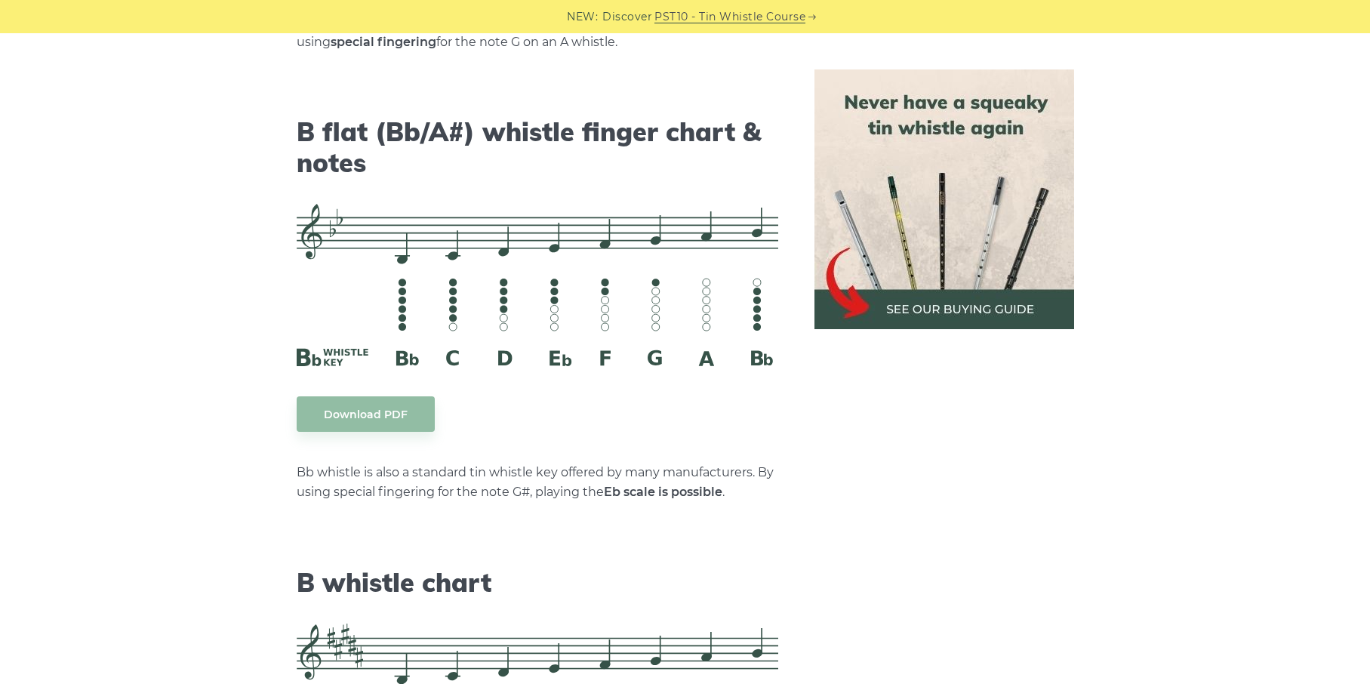
scroll to position [4688, 0]
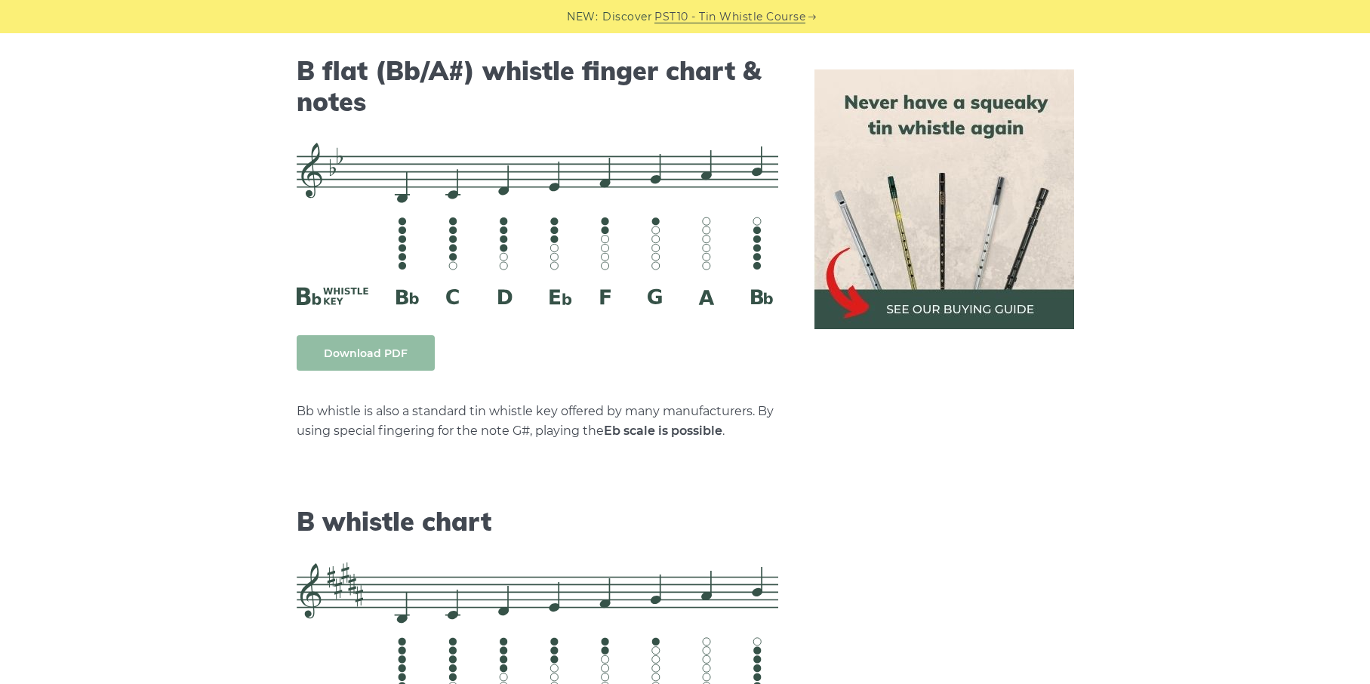
click at [408, 354] on link "Download PDF" at bounding box center [366, 352] width 138 height 35
click at [465, 253] on img at bounding box center [538, 224] width 482 height 162
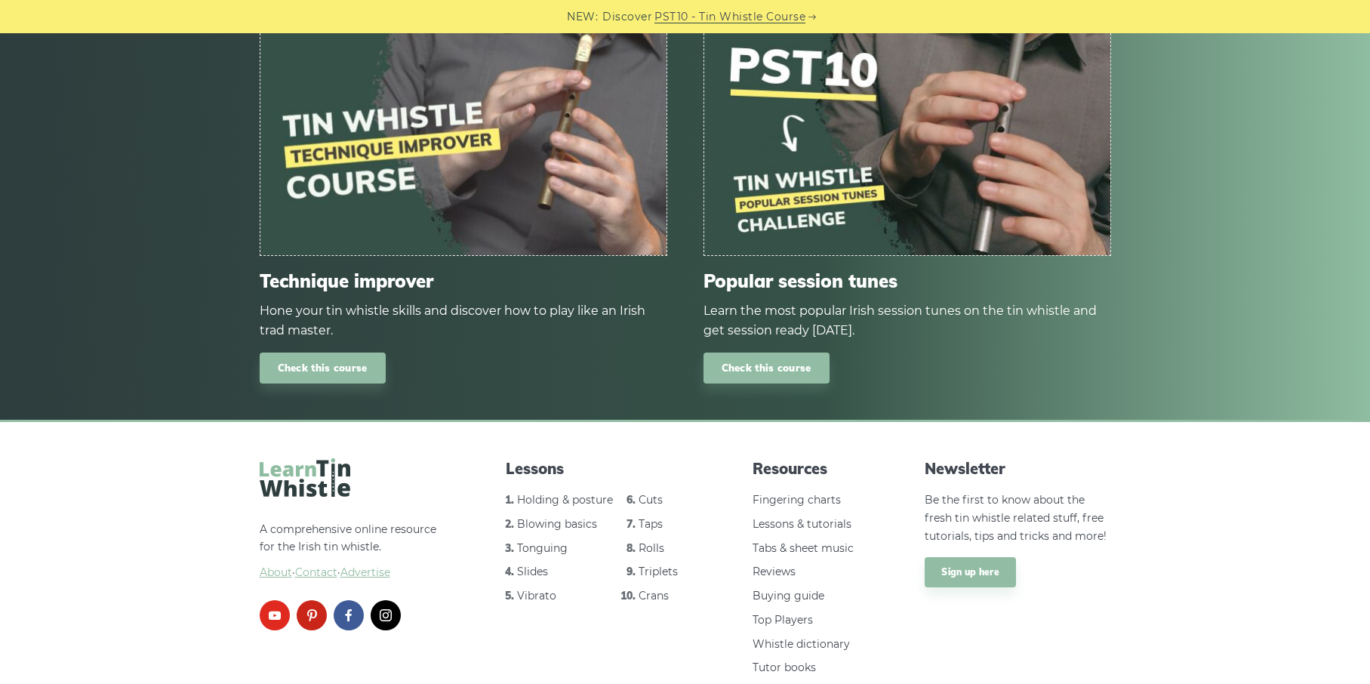
scroll to position [8987, 0]
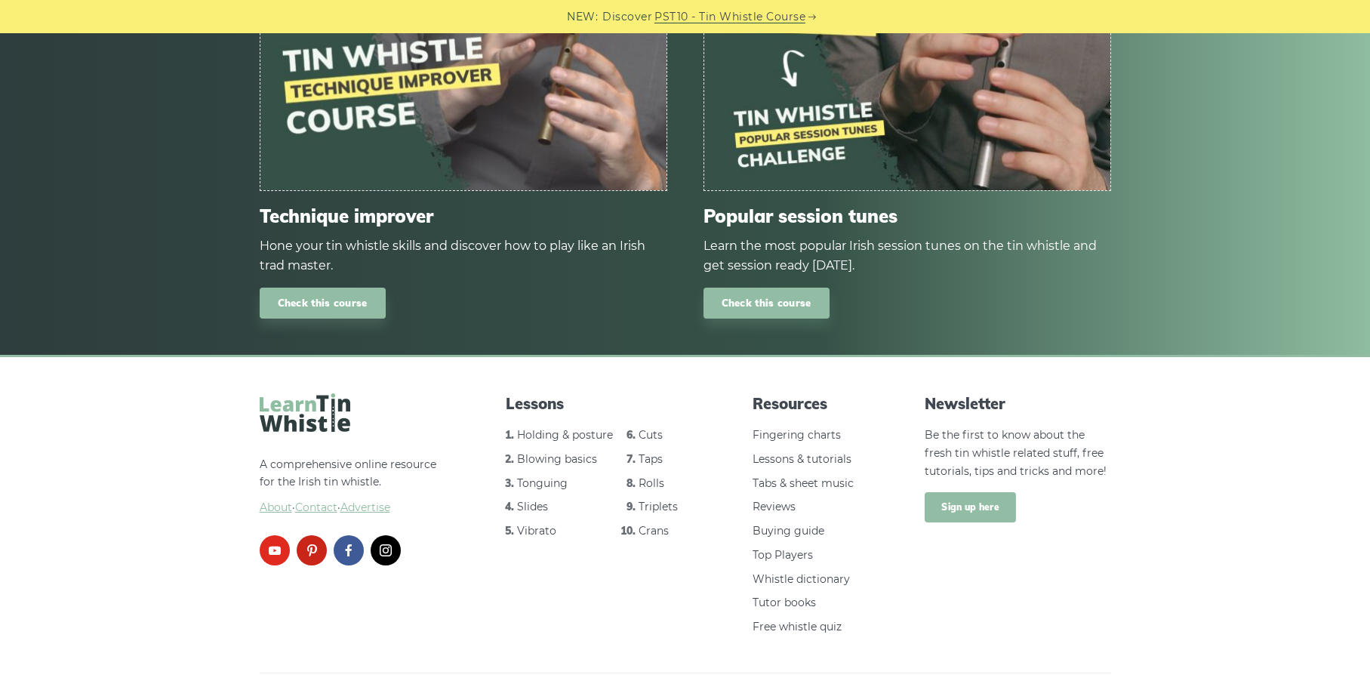
click at [1001, 492] on link "Sign up here" at bounding box center [970, 507] width 91 height 30
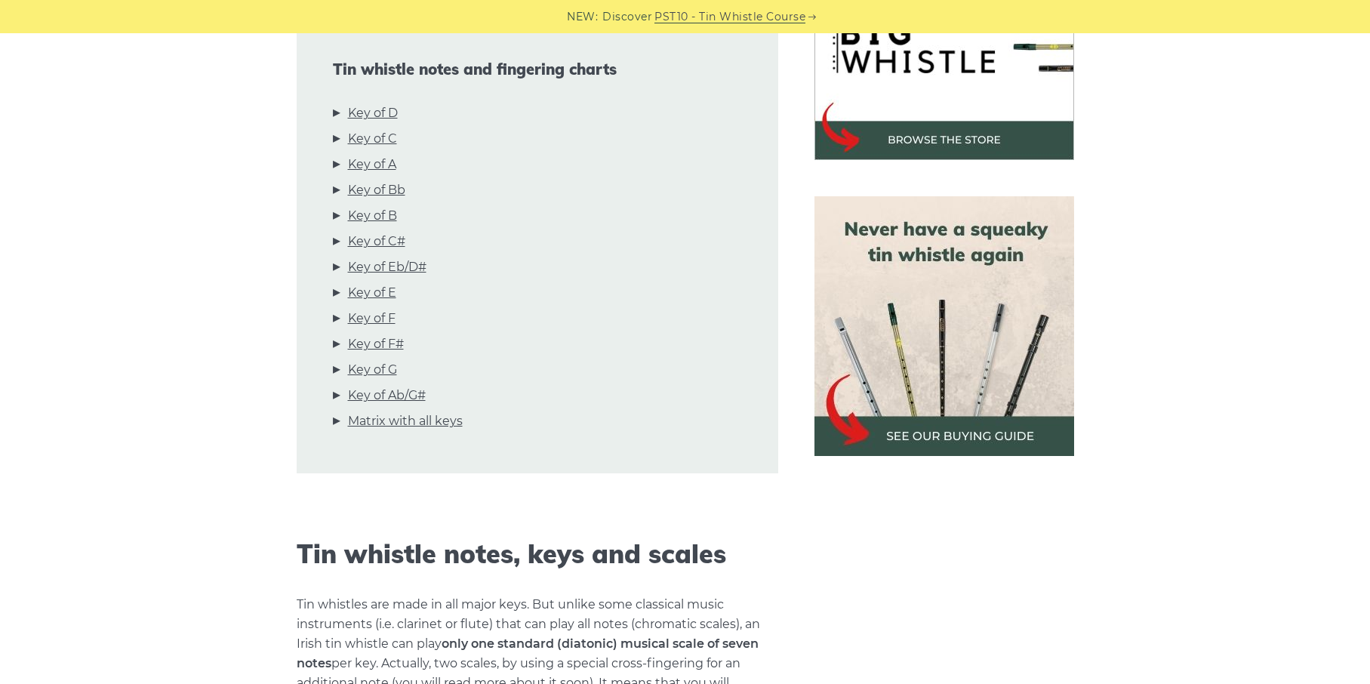
scroll to position [543, 0]
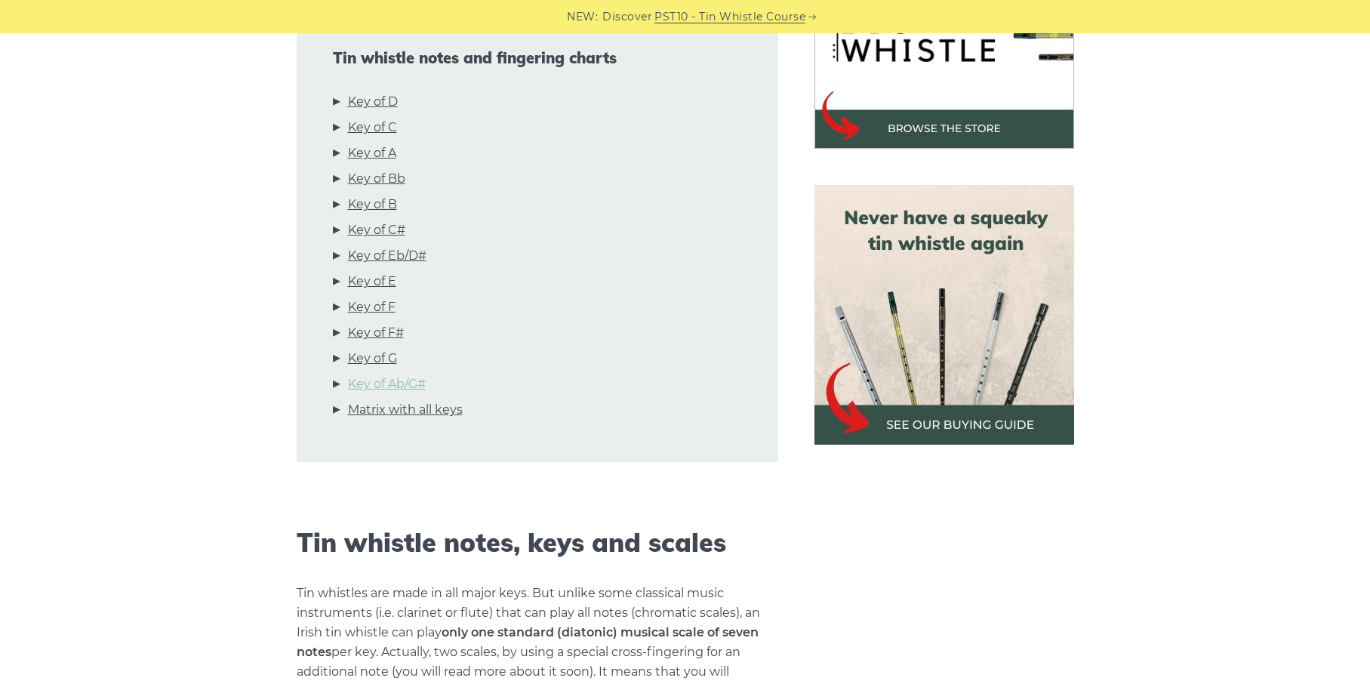
click at [398, 377] on link "Key of Ab/G#" at bounding box center [387, 384] width 78 height 20
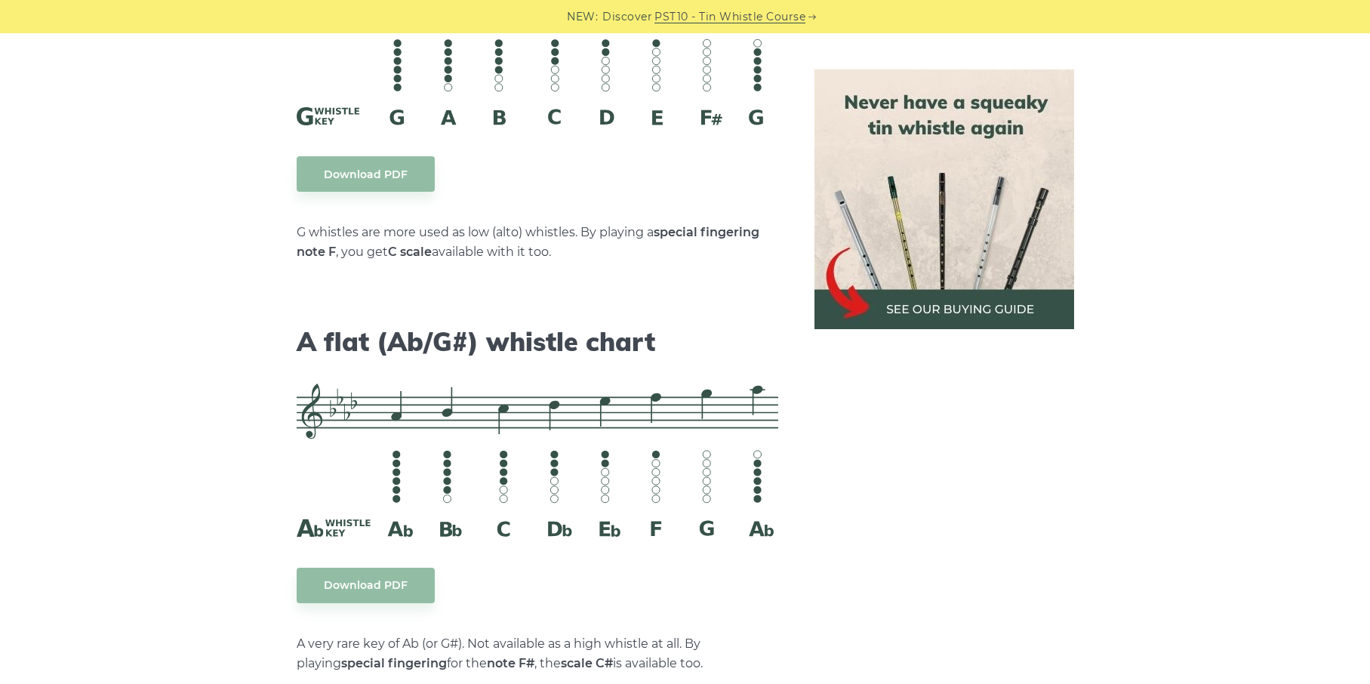
scroll to position [8131, 0]
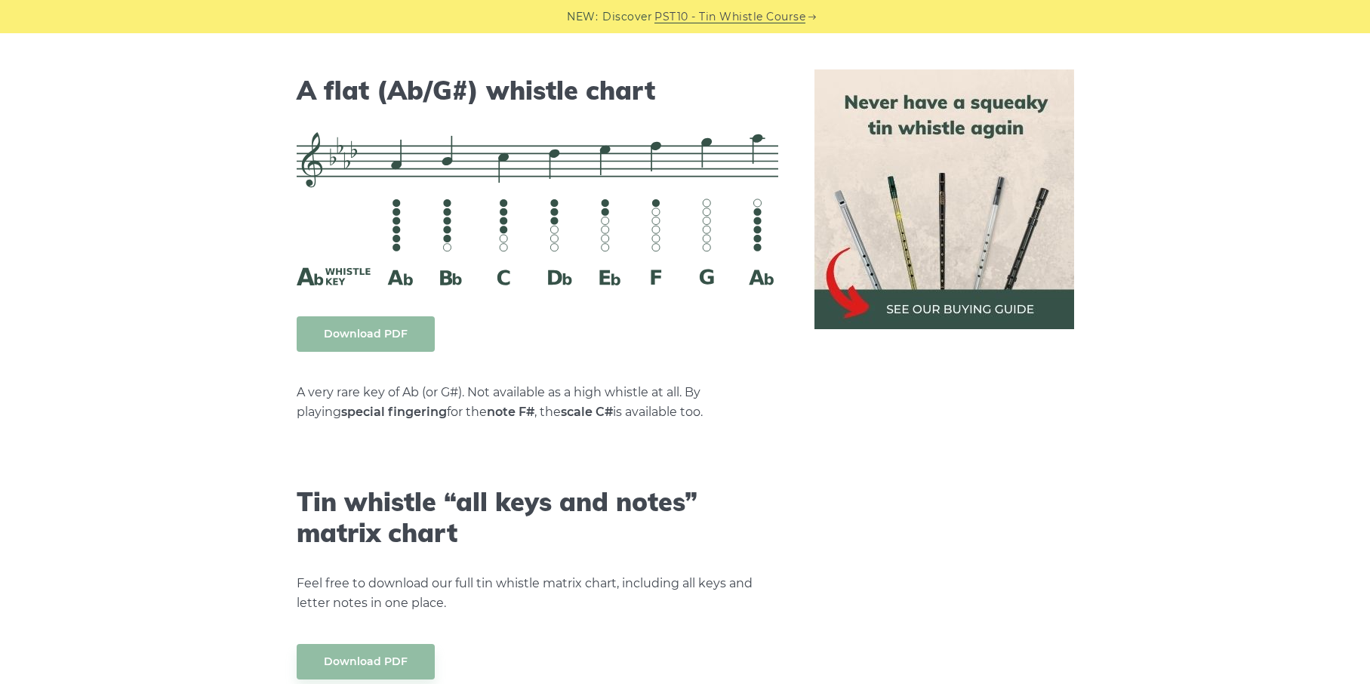
click at [354, 316] on link "Download PDF" at bounding box center [366, 333] width 138 height 35
click at [383, 644] on link "Download PDF" at bounding box center [366, 661] width 138 height 35
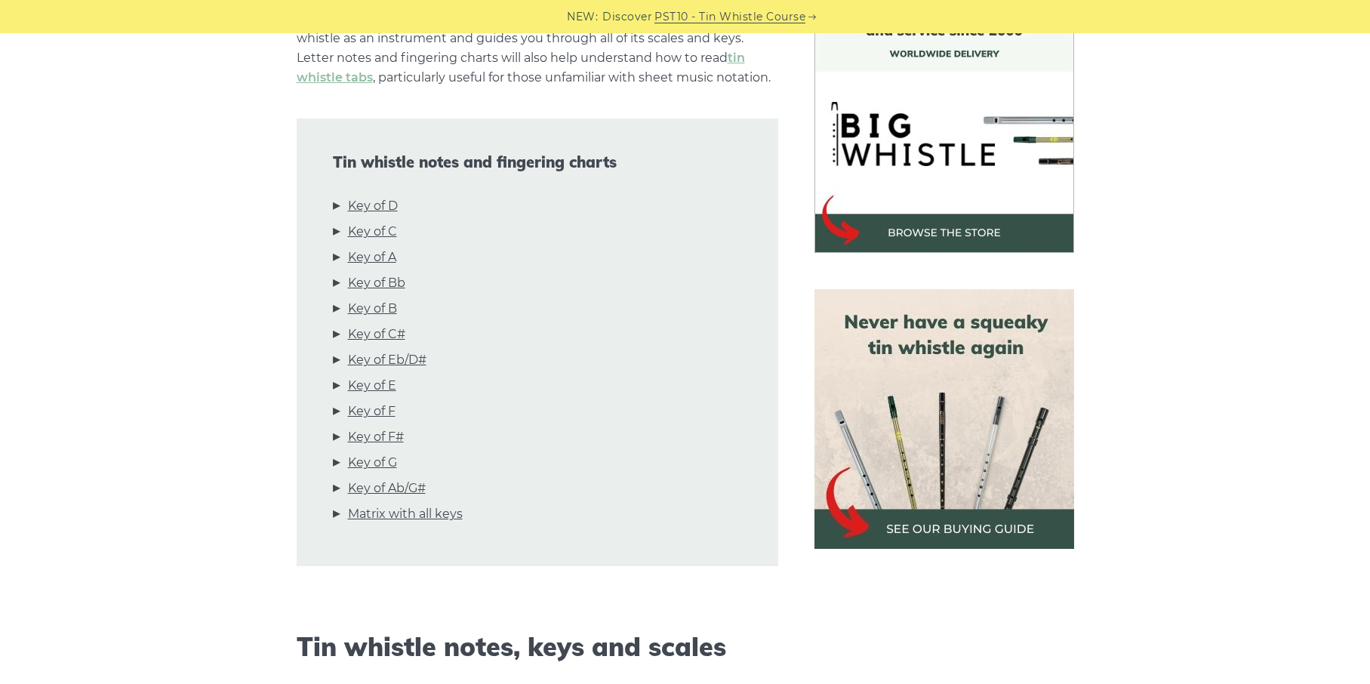
scroll to position [0, 0]
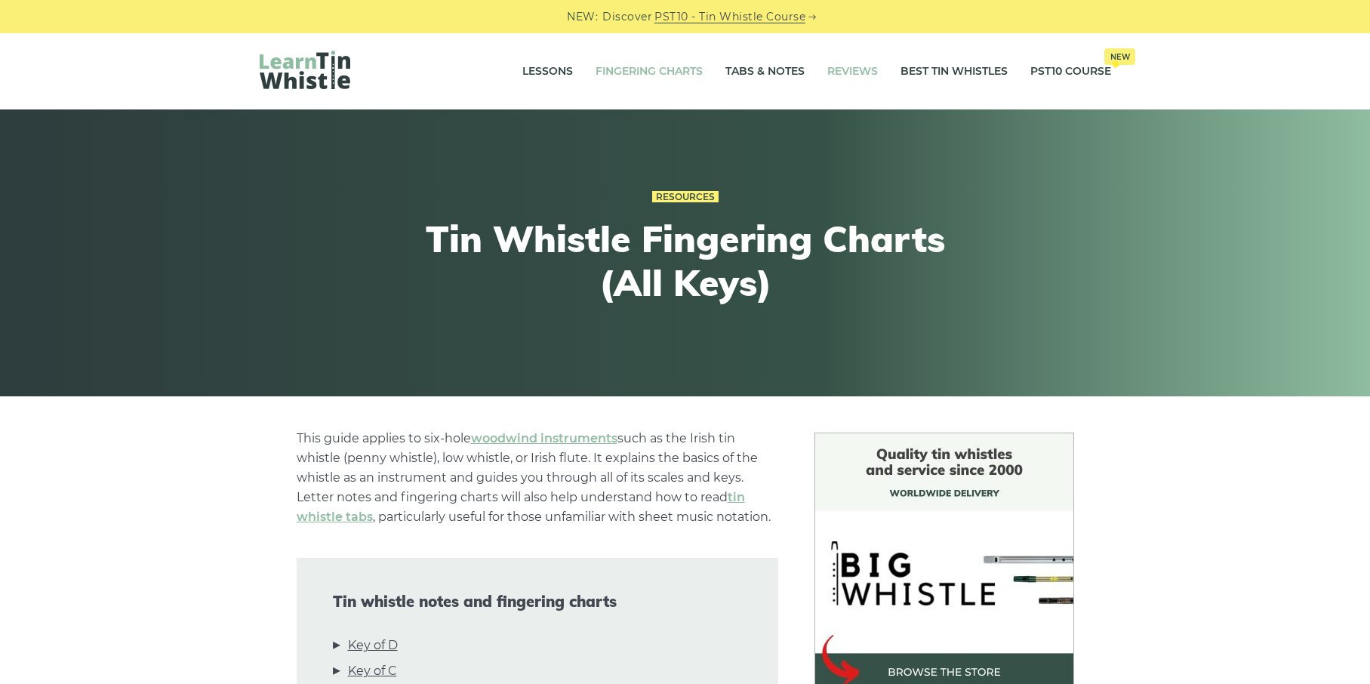
click at [834, 64] on link "Reviews" at bounding box center [852, 72] width 51 height 38
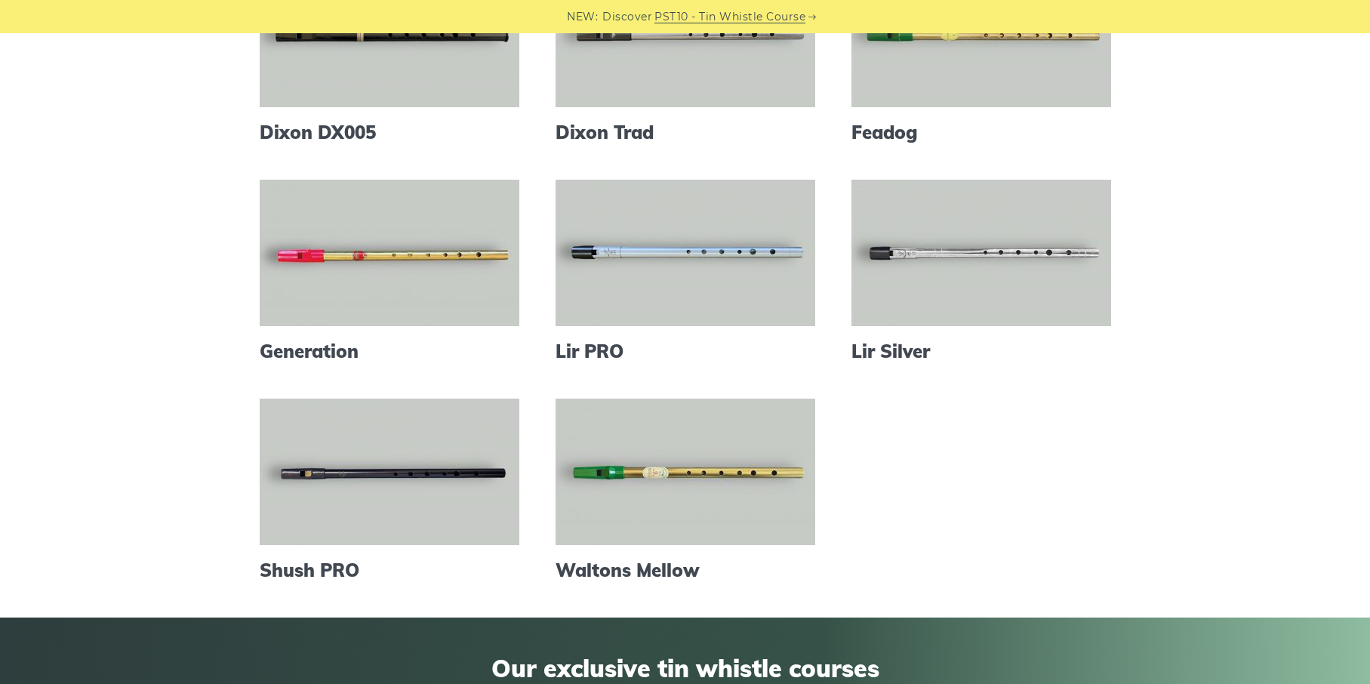
scroll to position [454, 0]
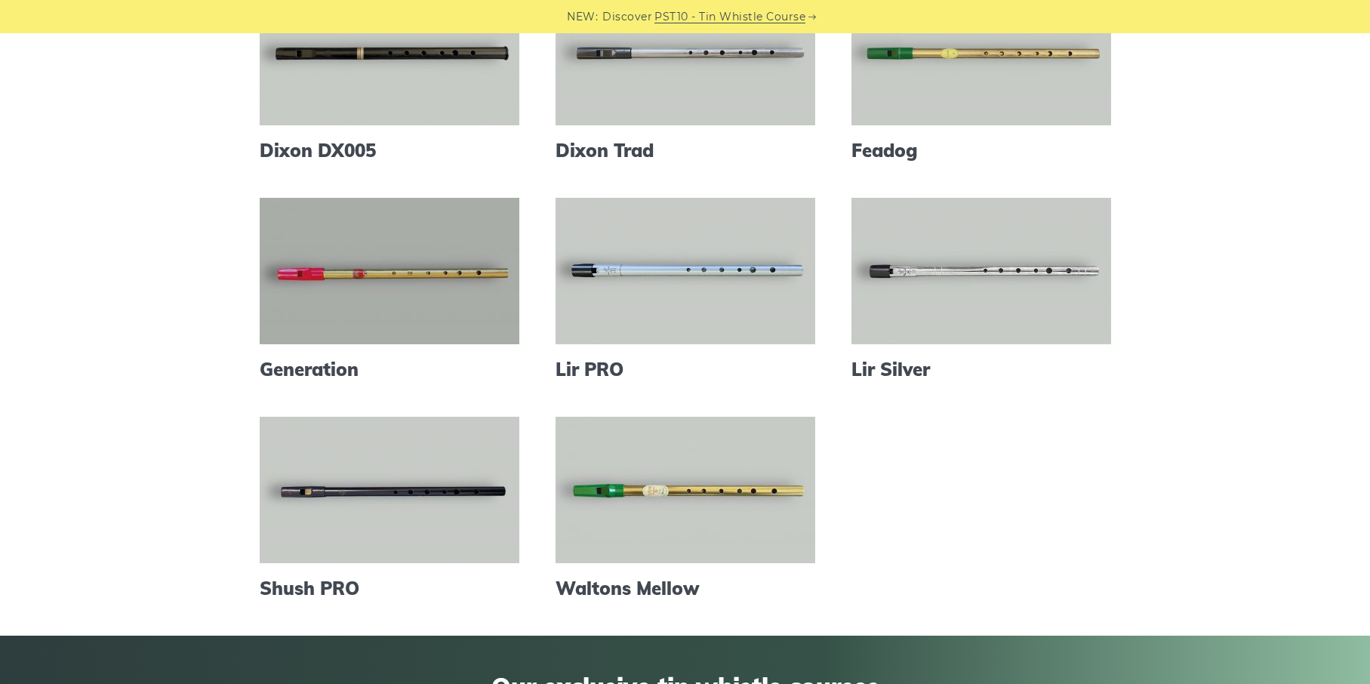
click at [406, 319] on link at bounding box center [390, 271] width 260 height 146
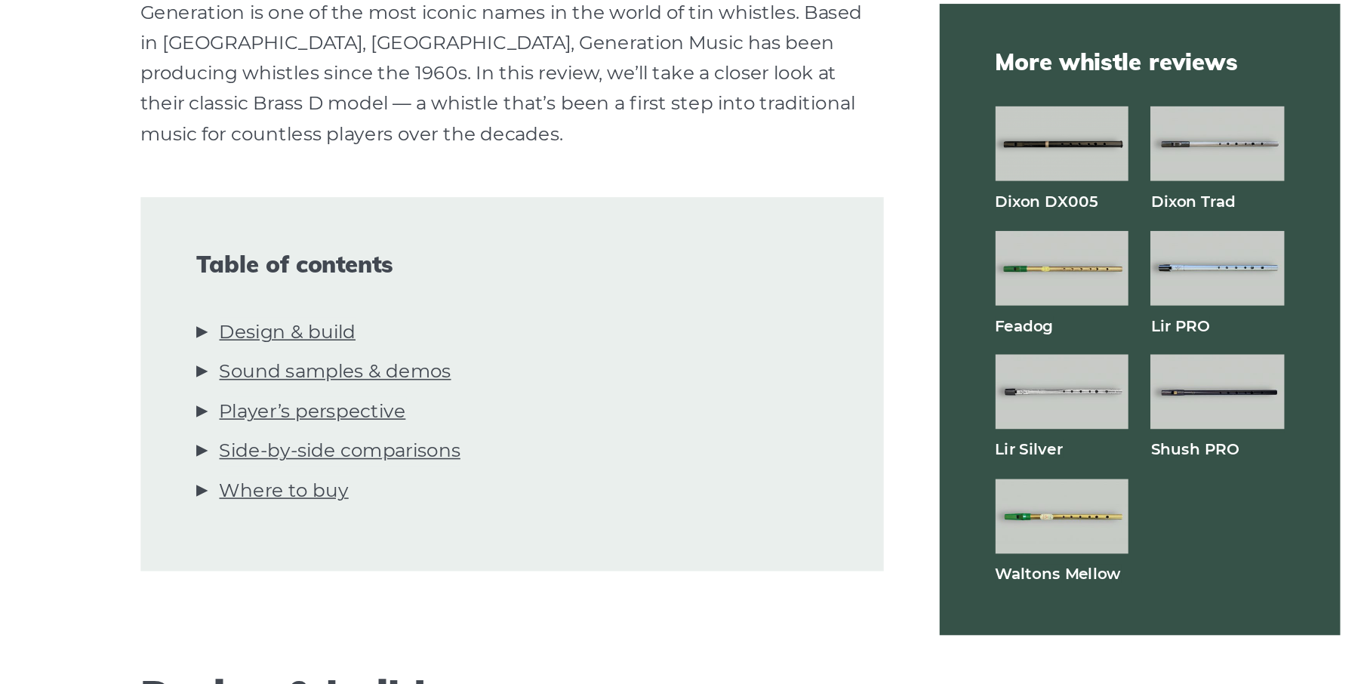
scroll to position [268, 0]
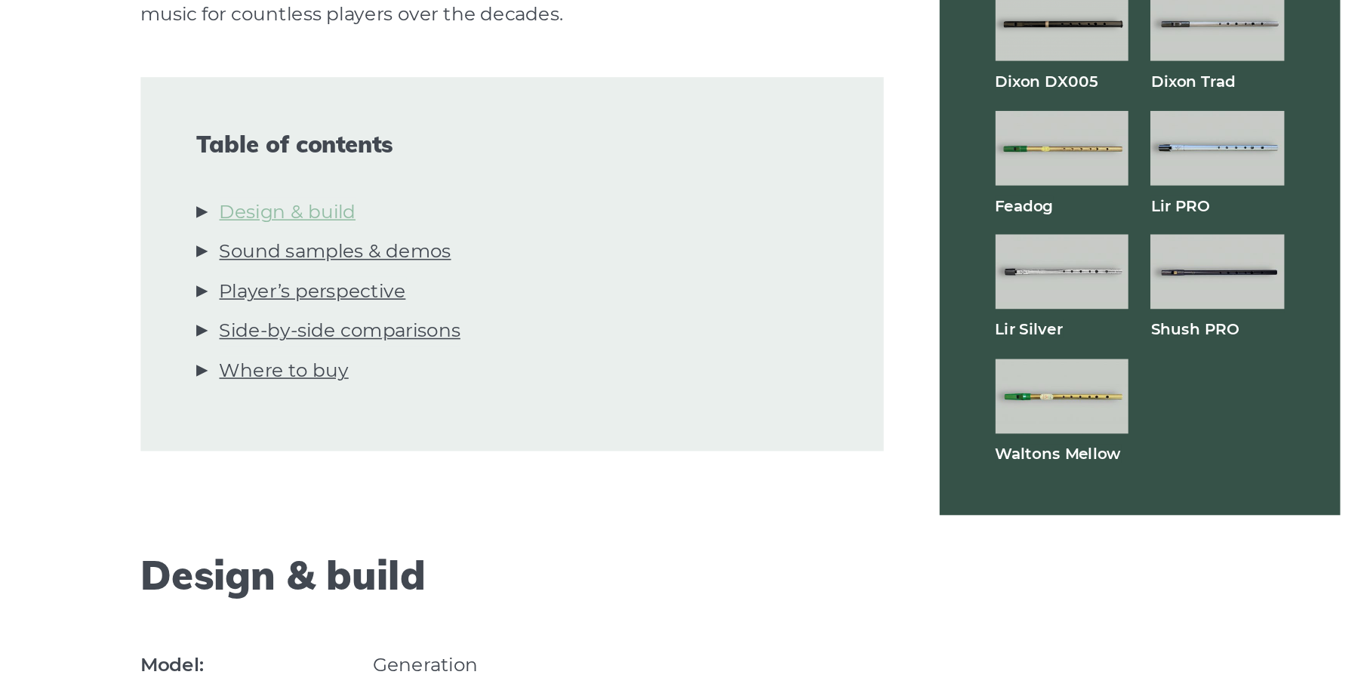
click at [423, 374] on link "Design & build" at bounding box center [392, 378] width 88 height 20
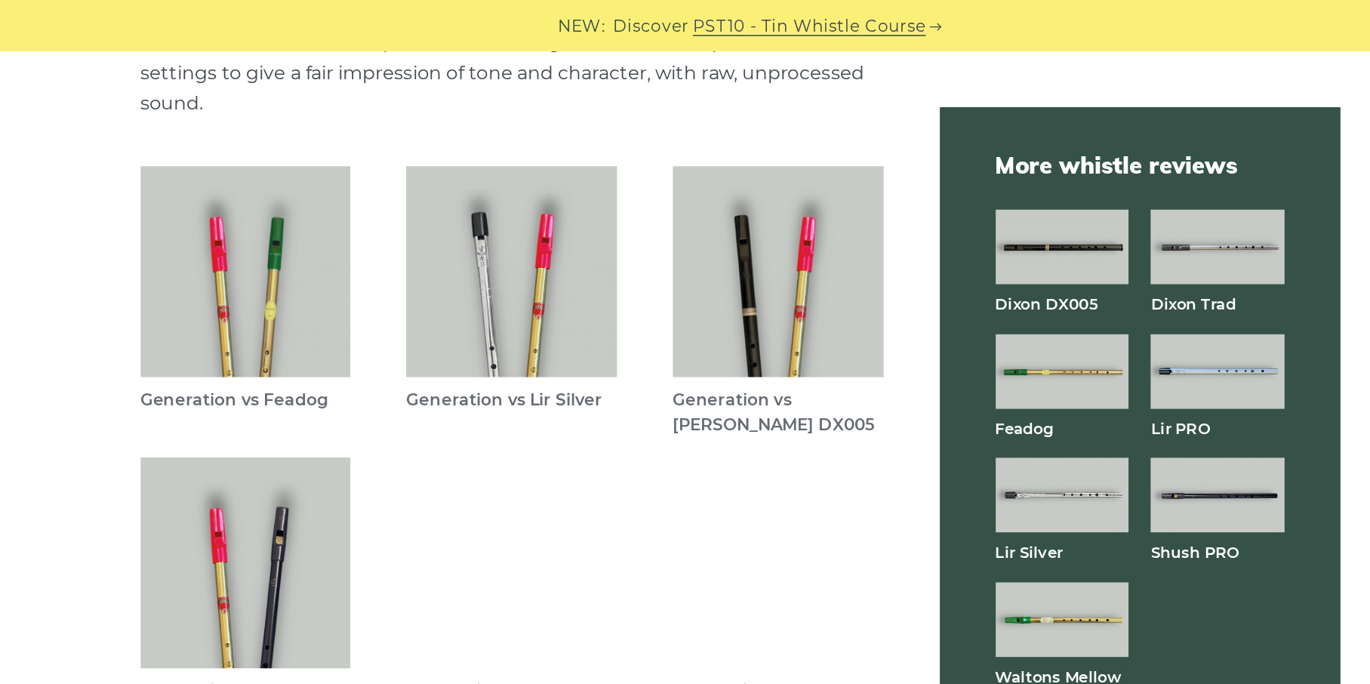
scroll to position [4325, 0]
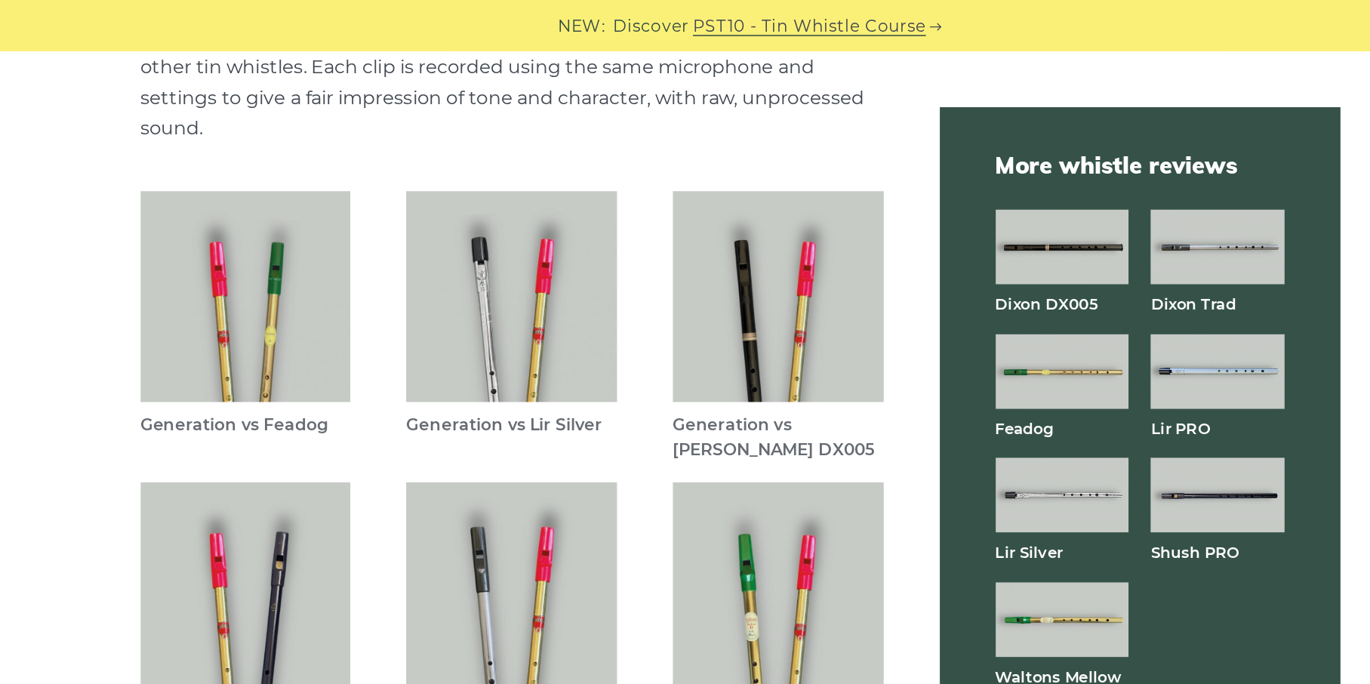
click at [371, 273] on figcaption "Generation vs Feadog" at bounding box center [365, 283] width 137 height 34
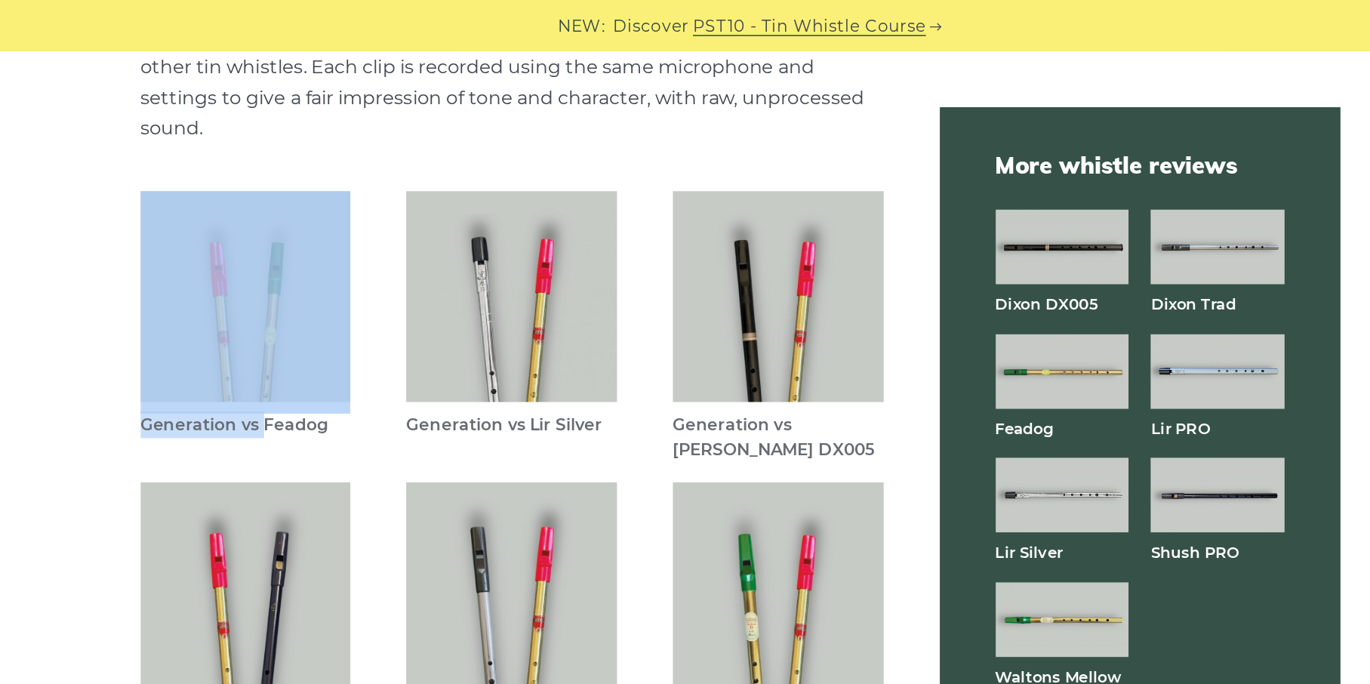
drag, startPoint x: 371, startPoint y: 273, endPoint x: 363, endPoint y: 222, distance: 52.0
click at [363, 222] on figure "Generation vs Feadog" at bounding box center [365, 218] width 137 height 189
click at [363, 222] on img at bounding box center [365, 192] width 137 height 137
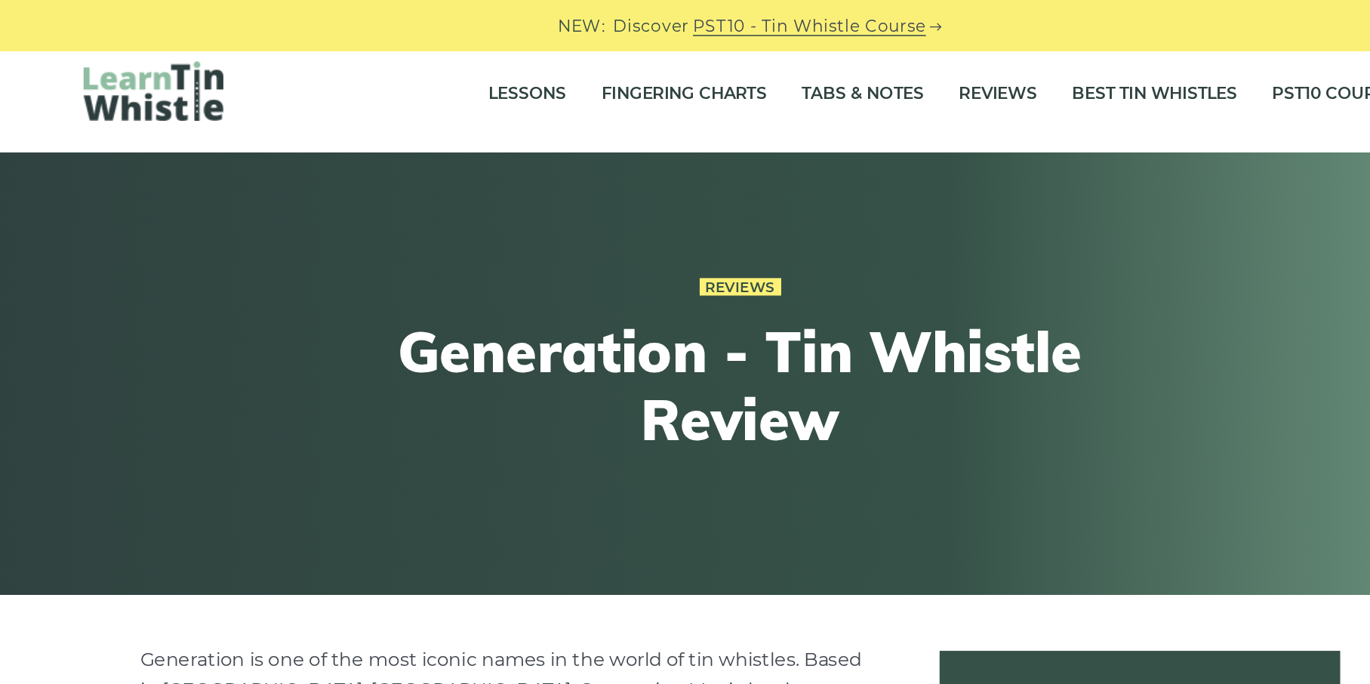
scroll to position [0, 0]
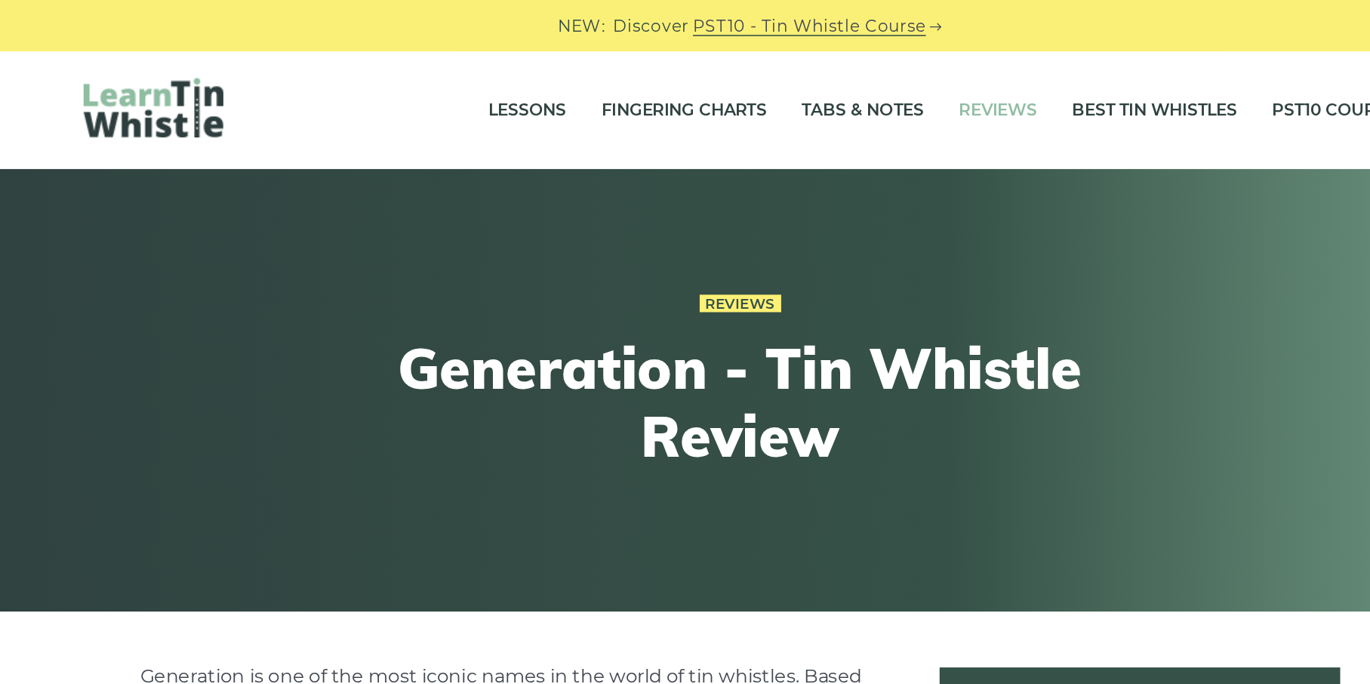
click at [839, 66] on link "Reviews" at bounding box center [852, 72] width 51 height 38
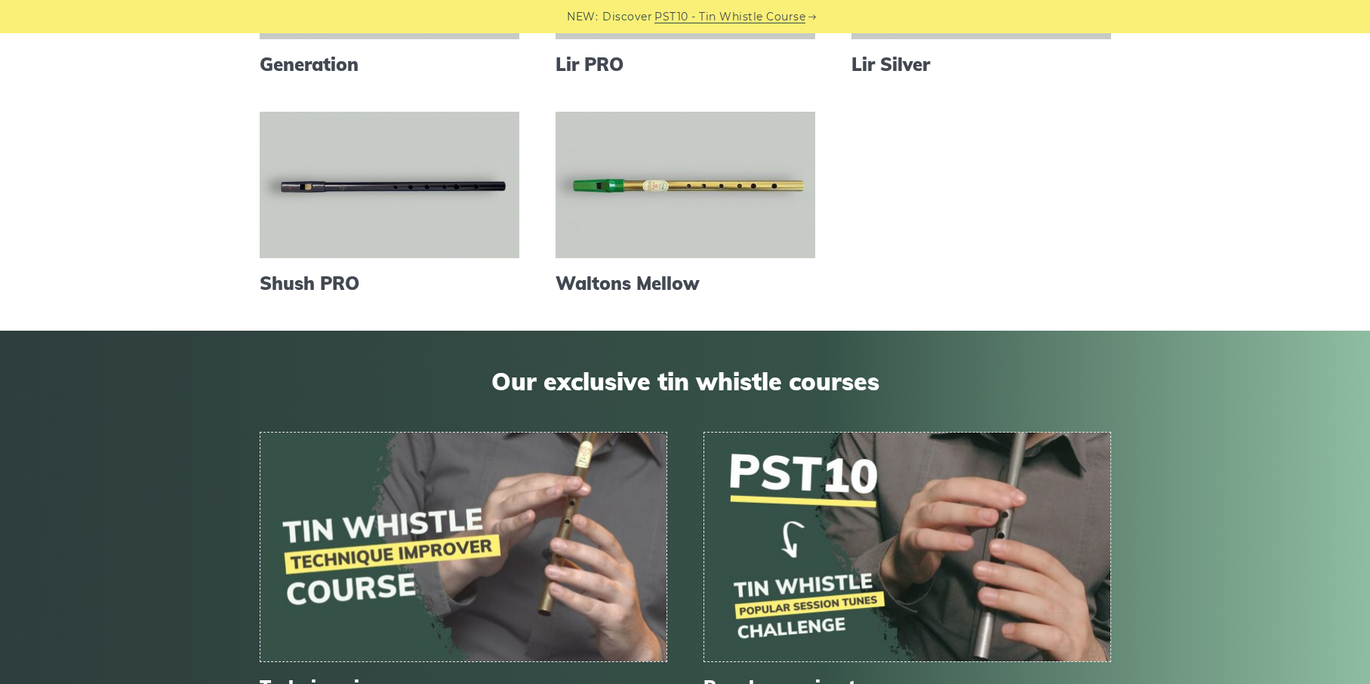
scroll to position [627, 0]
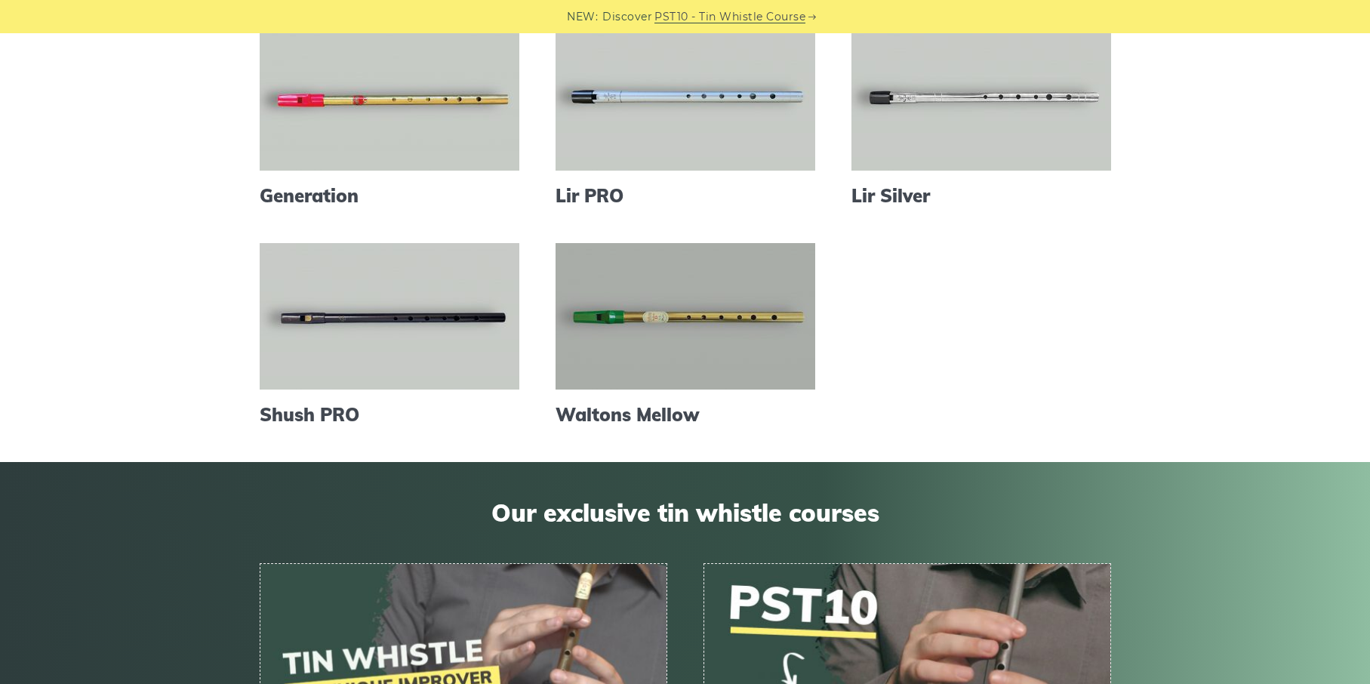
click at [768, 378] on link at bounding box center [686, 316] width 260 height 146
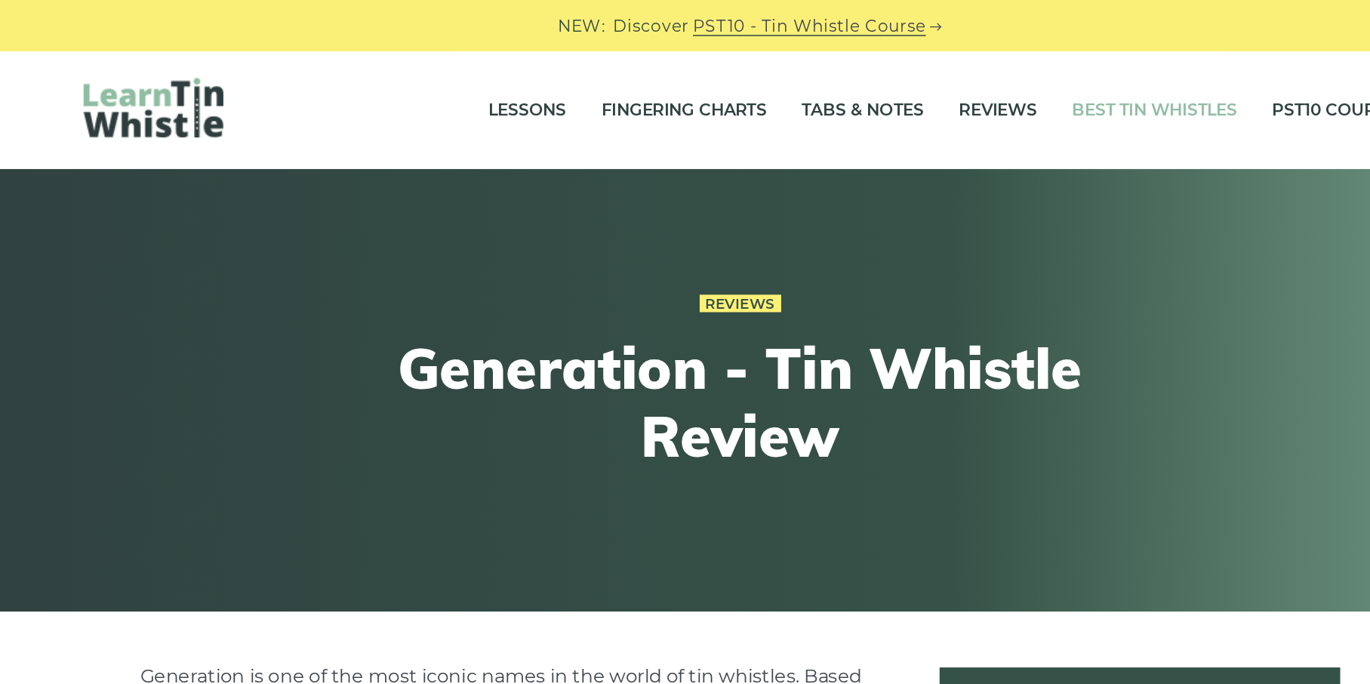
click at [908, 62] on link "Best Tin Whistles" at bounding box center [954, 72] width 107 height 38
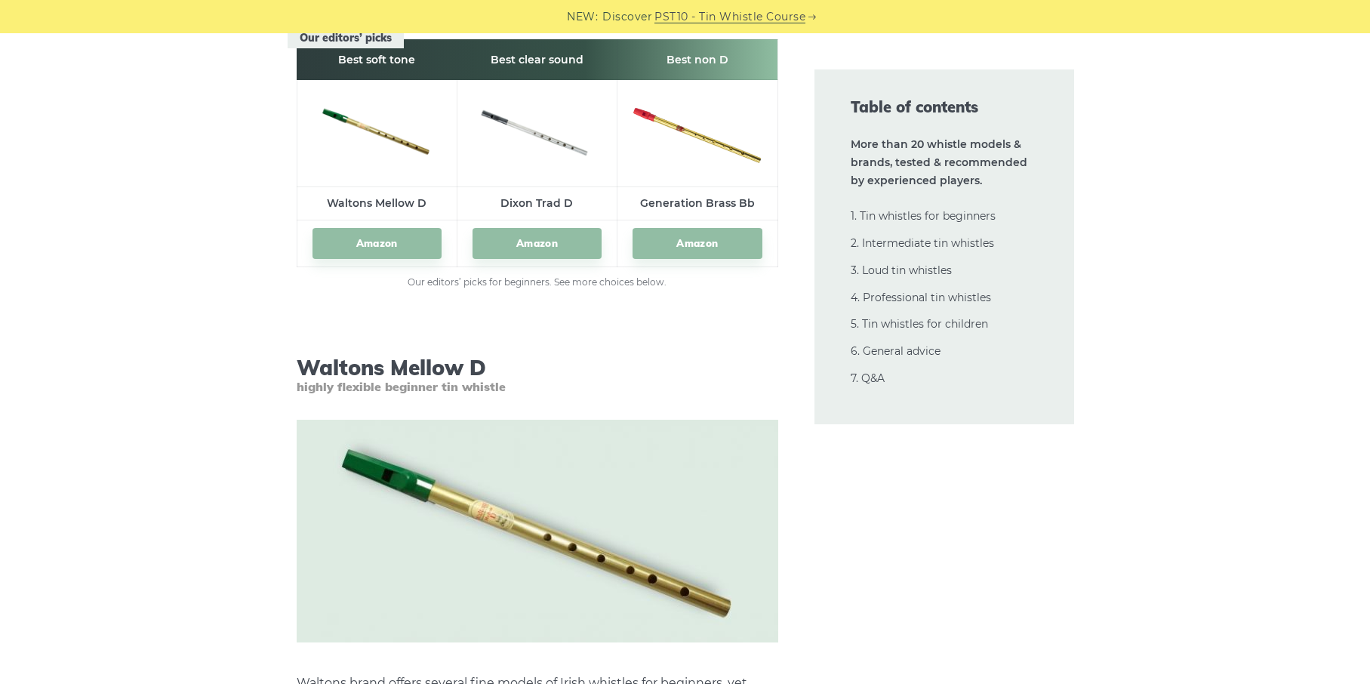
scroll to position [2162, 0]
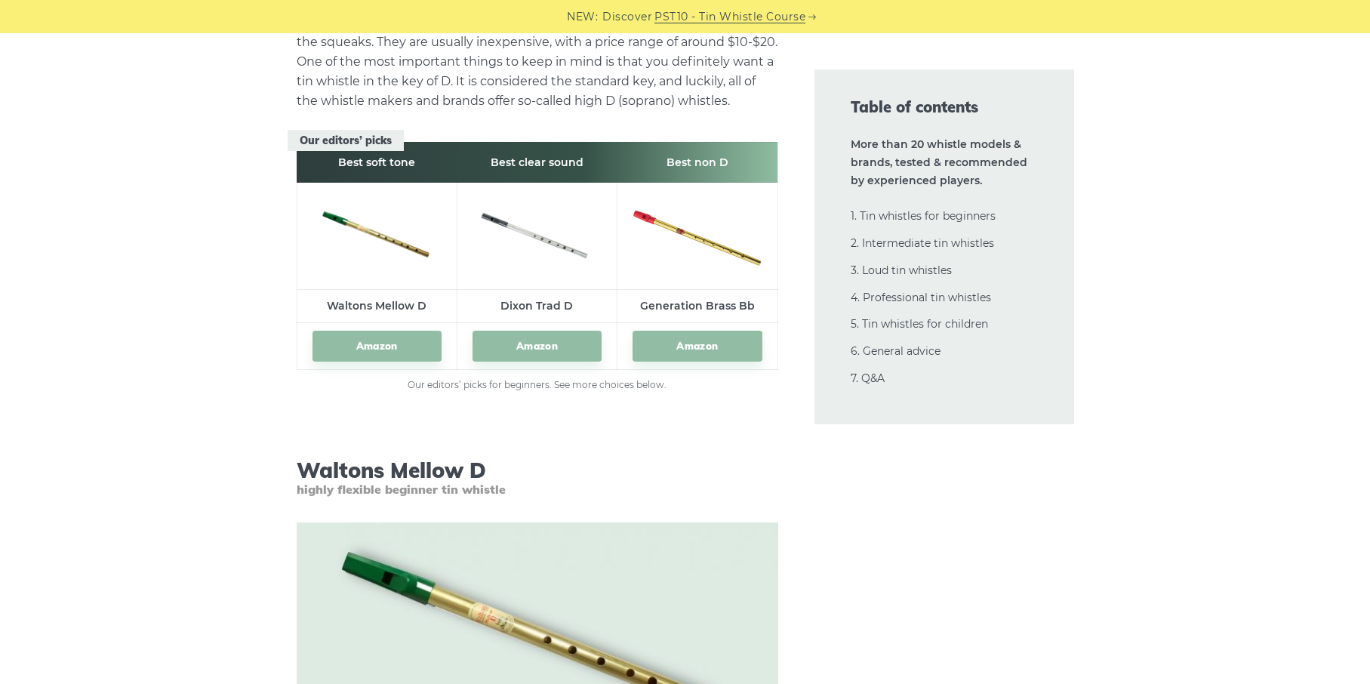
click at [716, 253] on img at bounding box center [697, 233] width 129 height 86
click at [707, 162] on th "Best non D" at bounding box center [697, 162] width 160 height 41
click at [685, 256] on img at bounding box center [697, 233] width 129 height 86
click at [410, 254] on img at bounding box center [377, 233] width 129 height 61
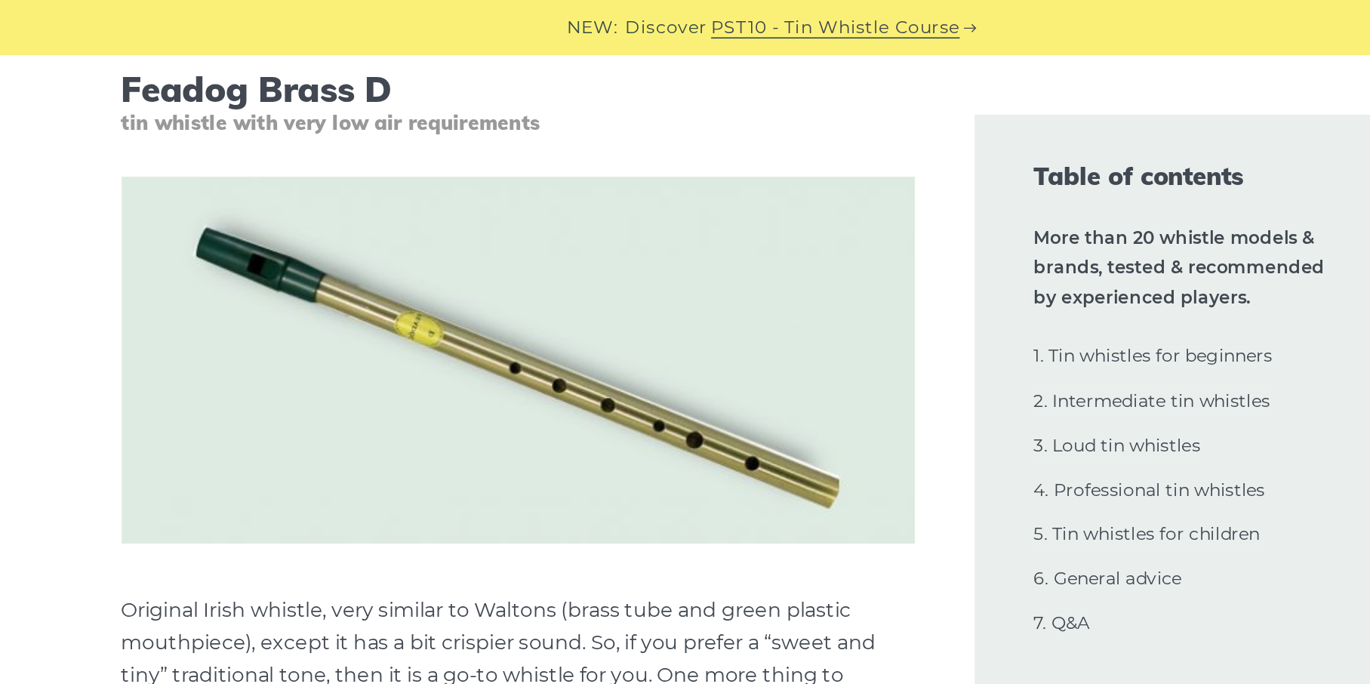
scroll to position [0, 0]
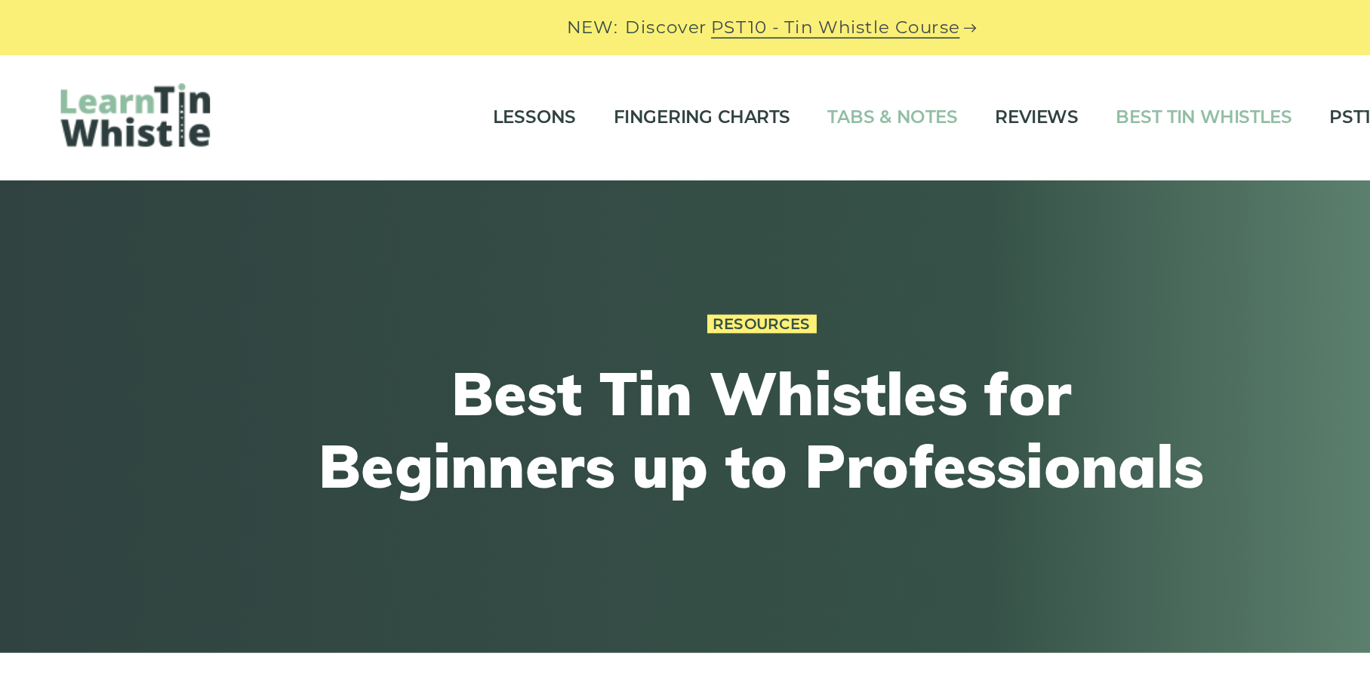
click at [745, 65] on link "Tabs & Notes" at bounding box center [764, 72] width 79 height 38
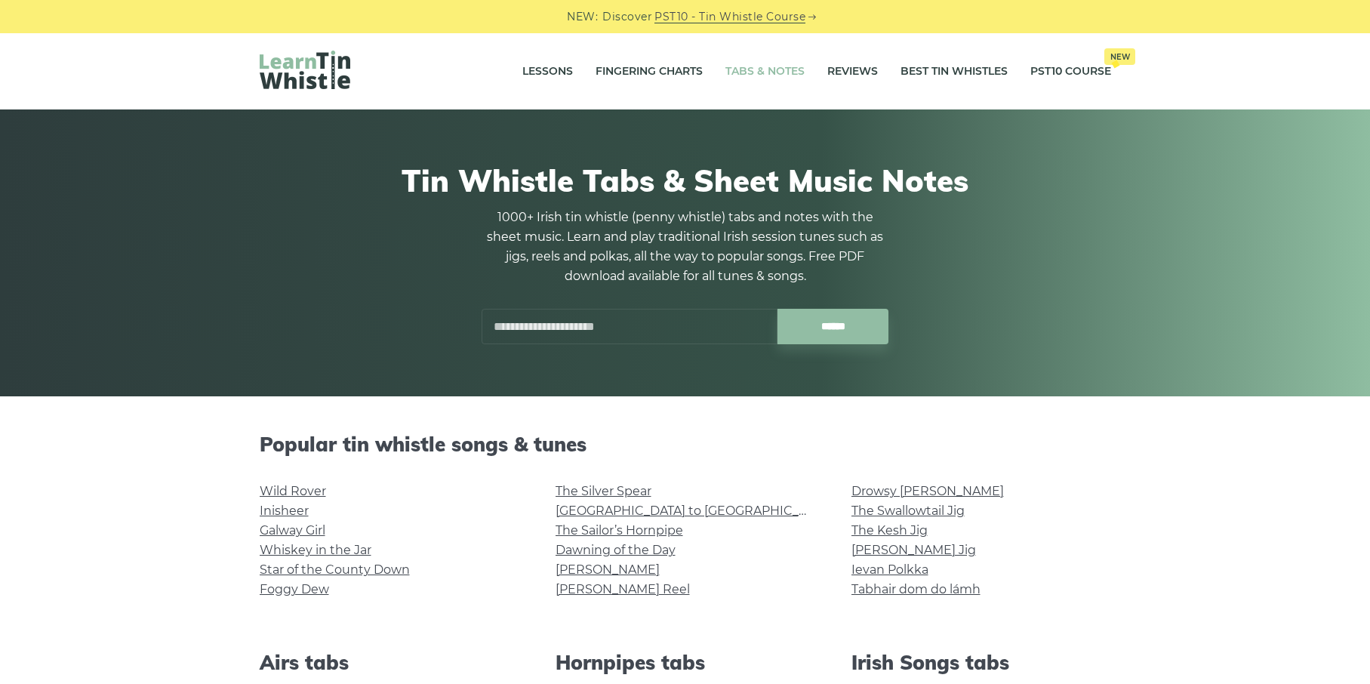
click at [619, 323] on input "text" at bounding box center [630, 326] width 296 height 35
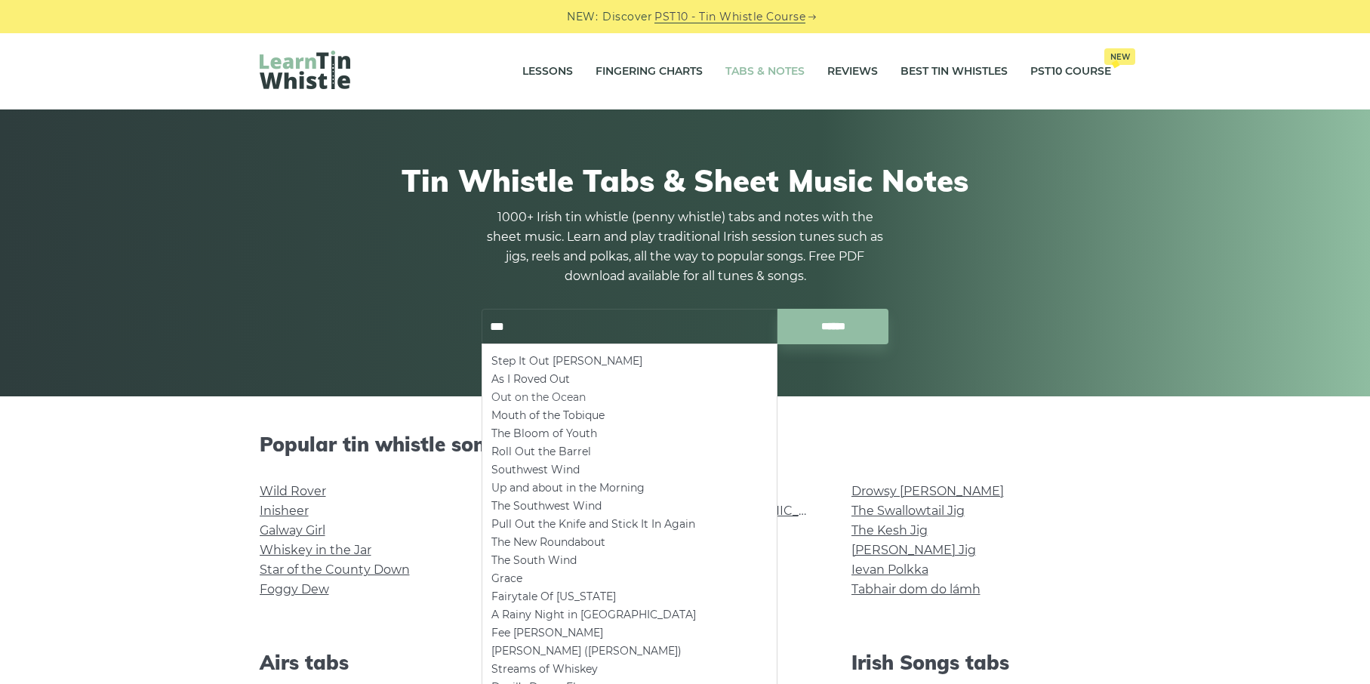
click at [549, 396] on li "Out on the Ocean" at bounding box center [629, 397] width 276 height 18
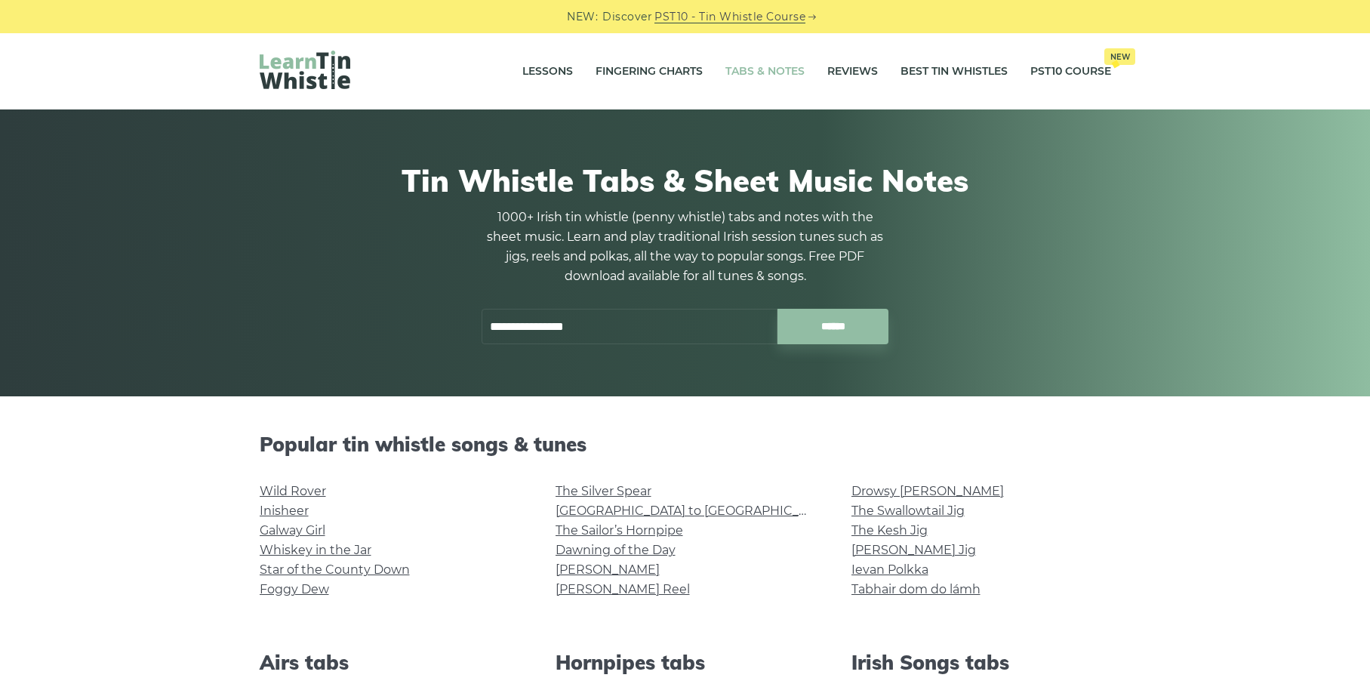
type input "**********"
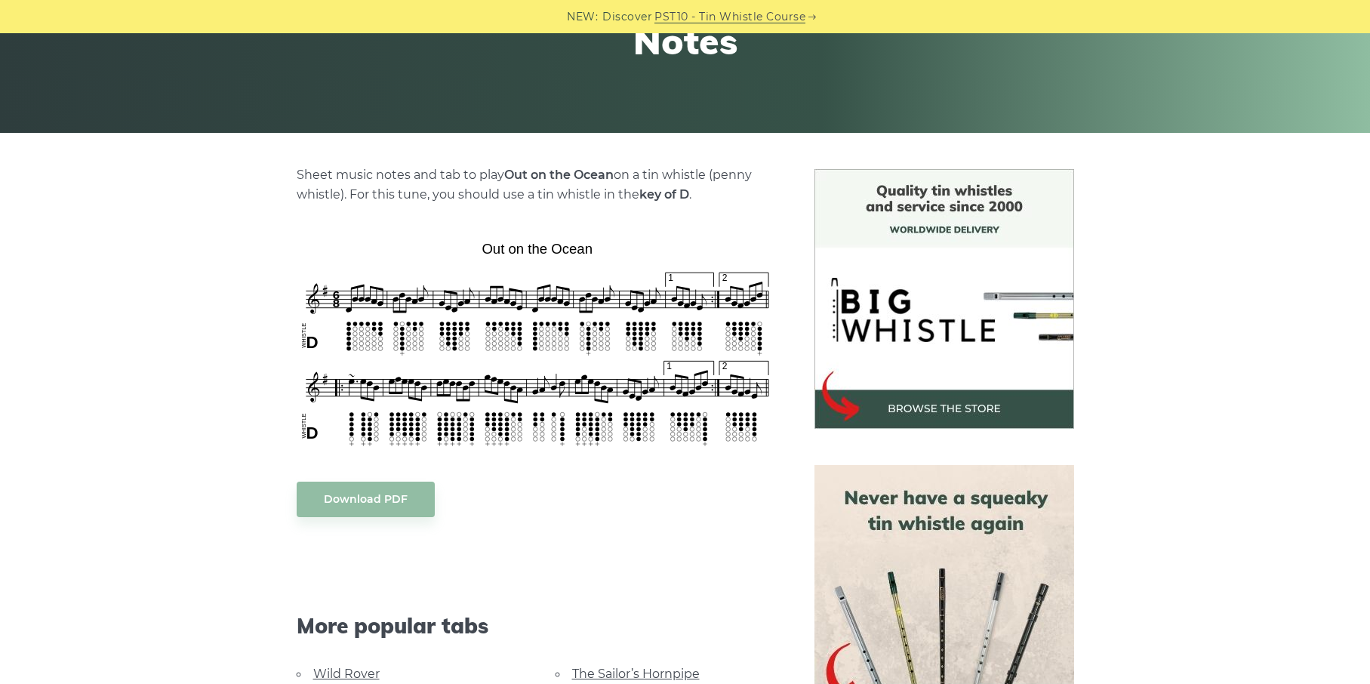
scroll to position [266, 0]
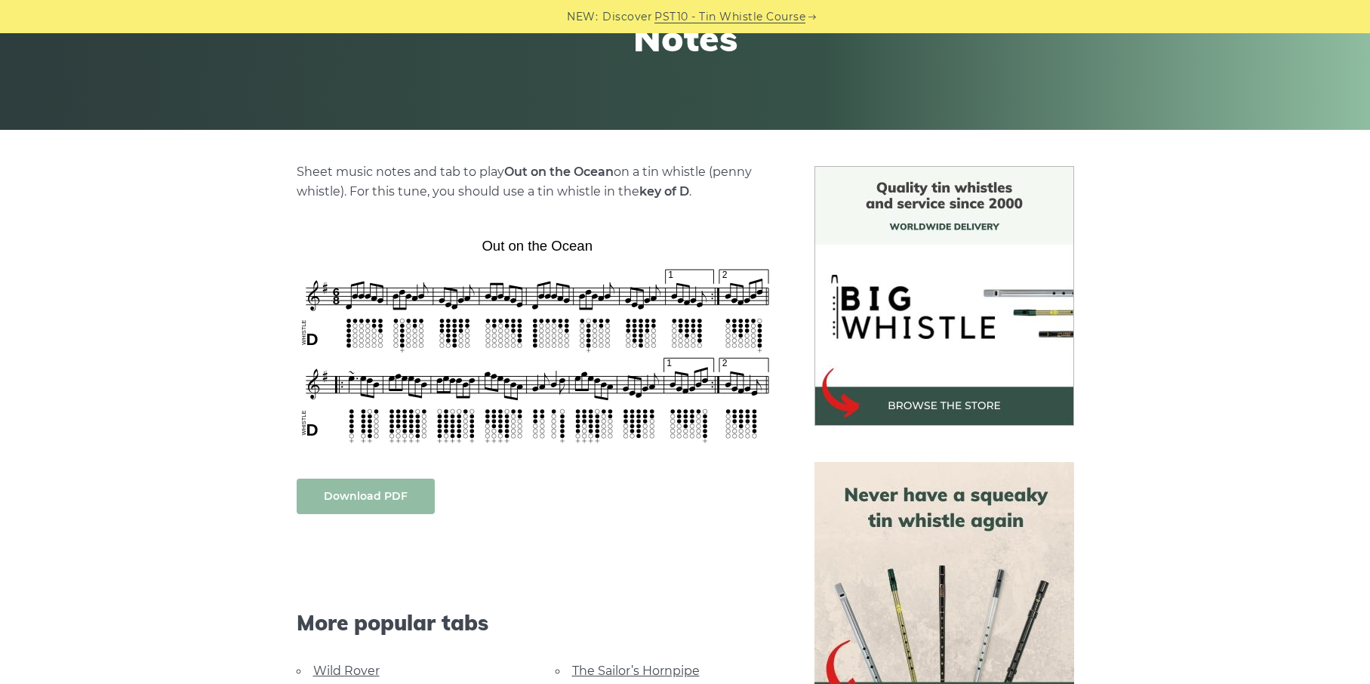
click at [386, 512] on link "Download PDF" at bounding box center [366, 496] width 138 height 35
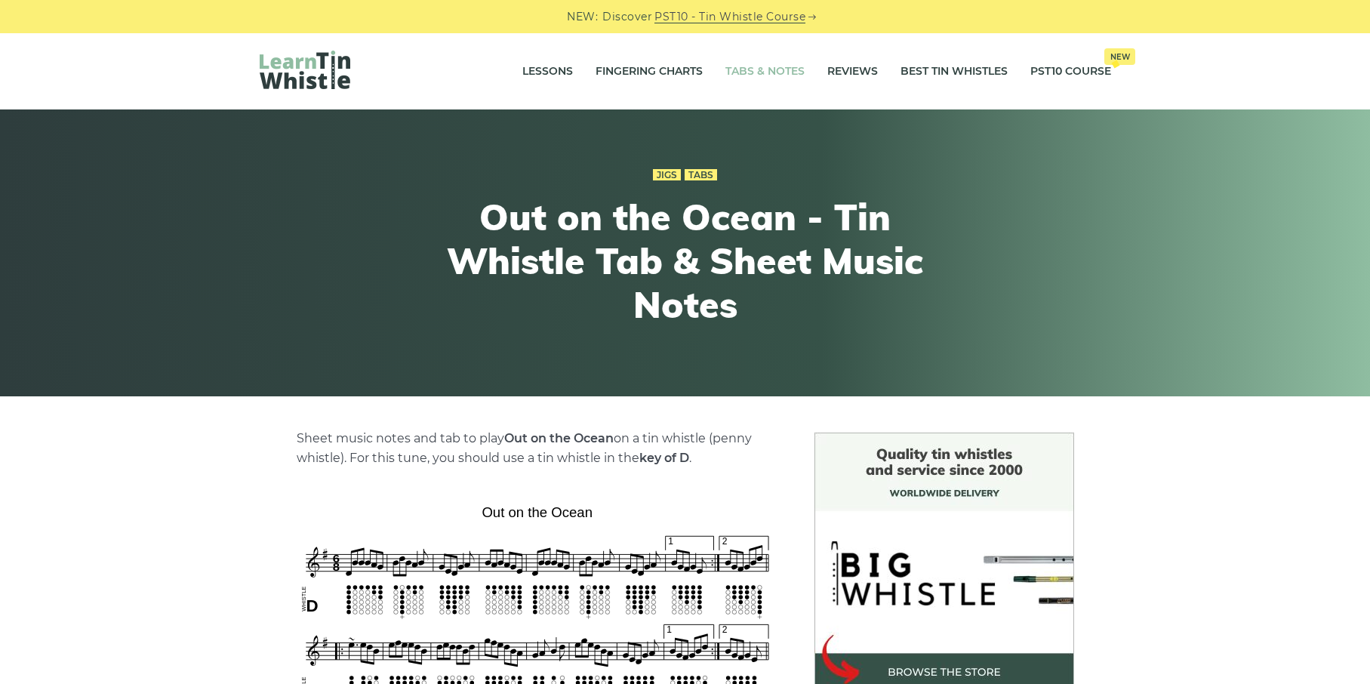
click at [751, 66] on link "Tabs & Notes" at bounding box center [764, 72] width 79 height 38
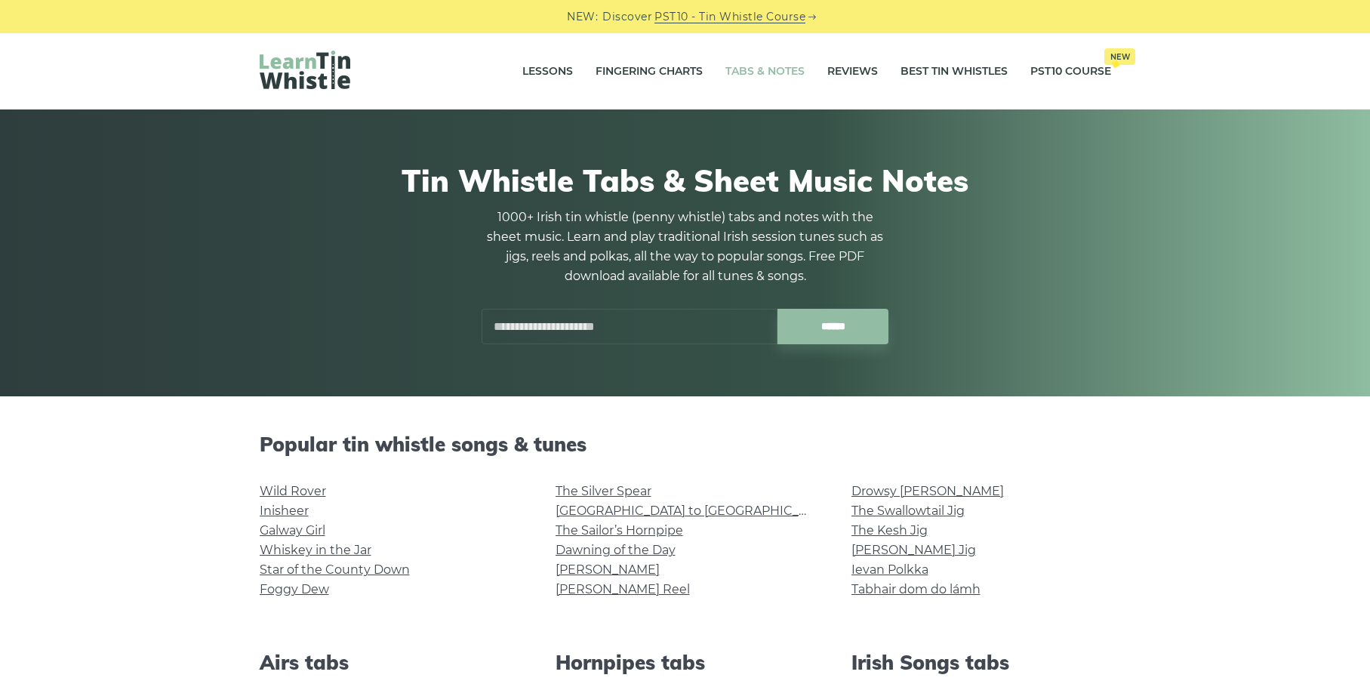
click at [595, 339] on input "text" at bounding box center [630, 326] width 296 height 35
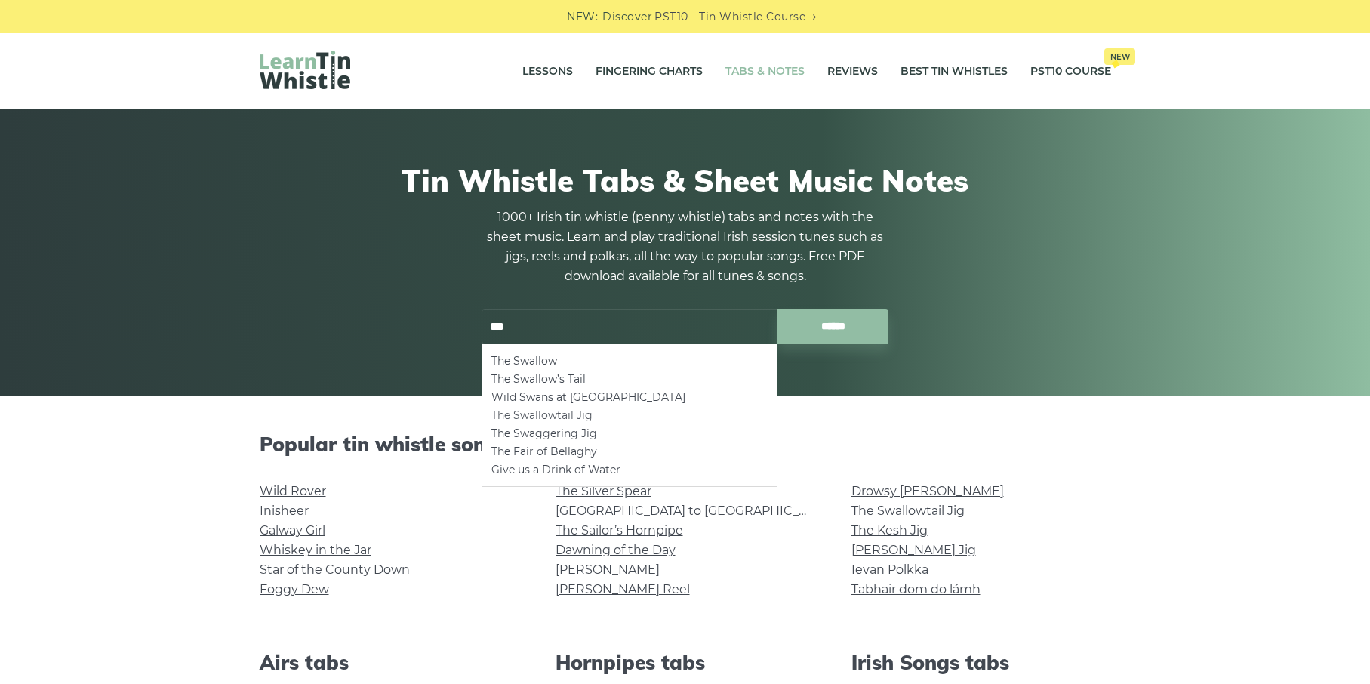
click at [525, 414] on li "The Swallowtail Jig" at bounding box center [629, 415] width 276 height 18
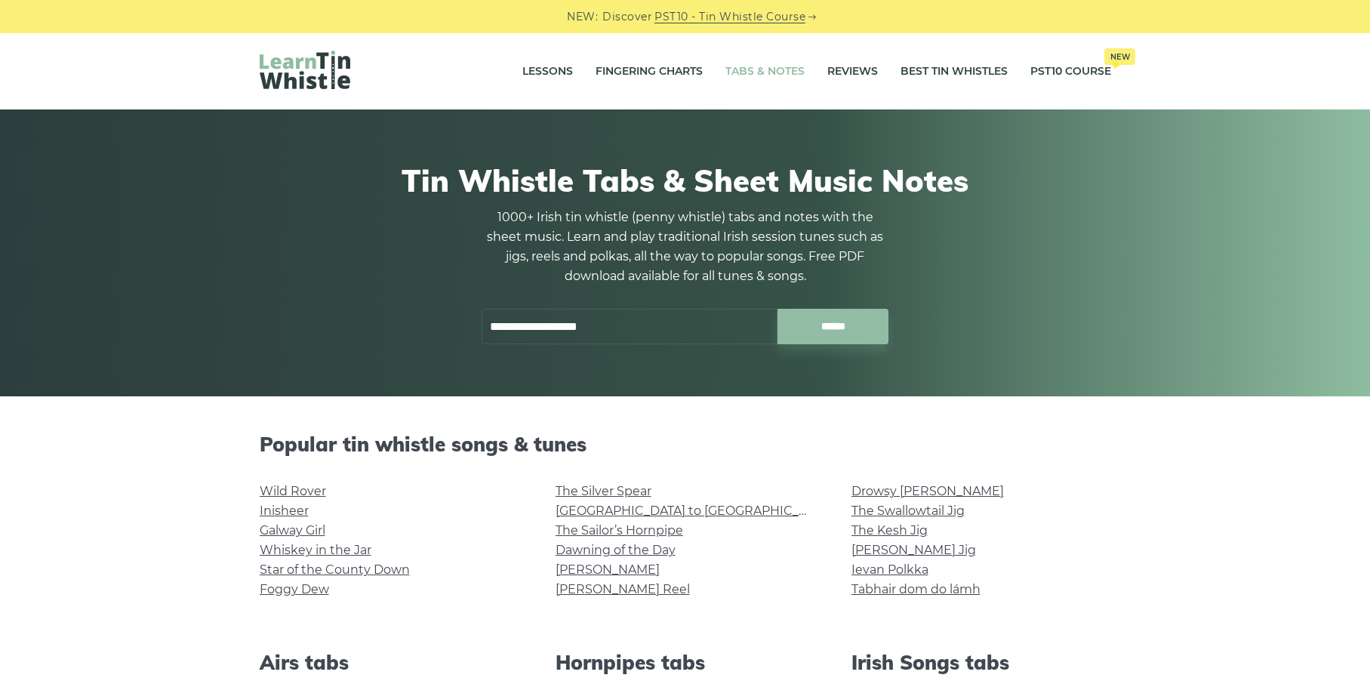
type input "**********"
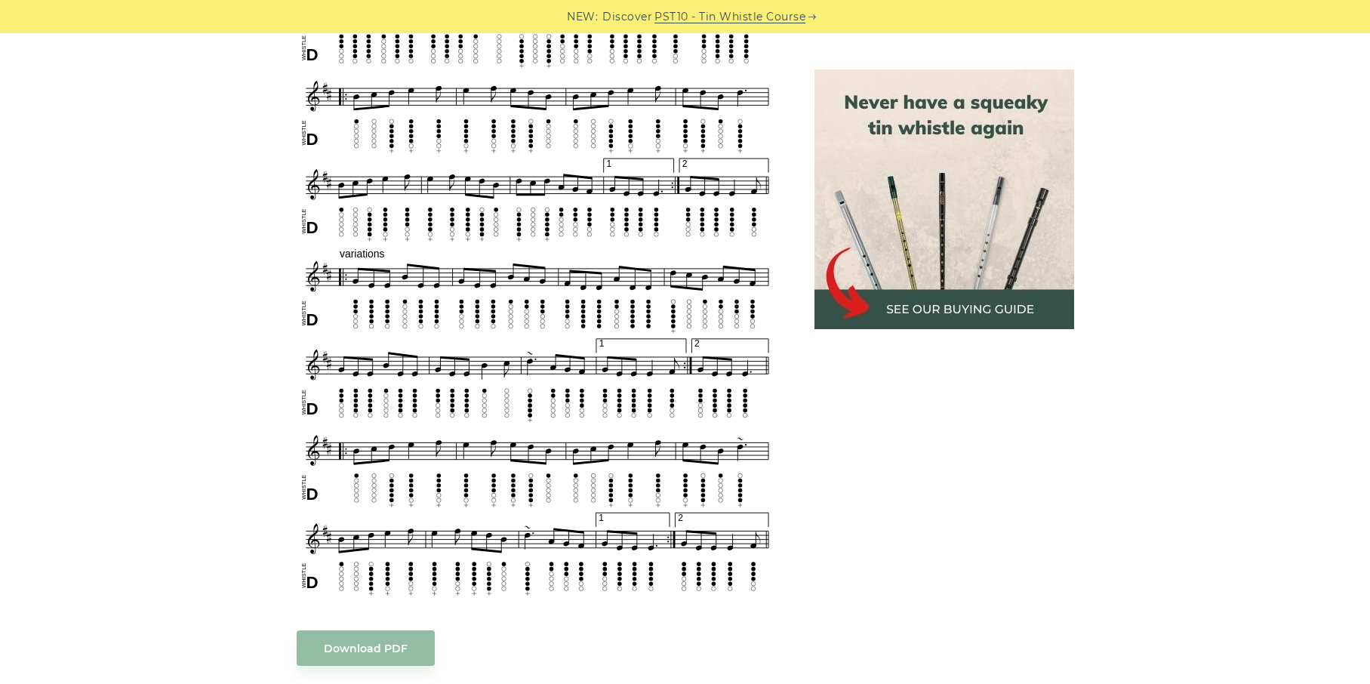
scroll to position [660, 0]
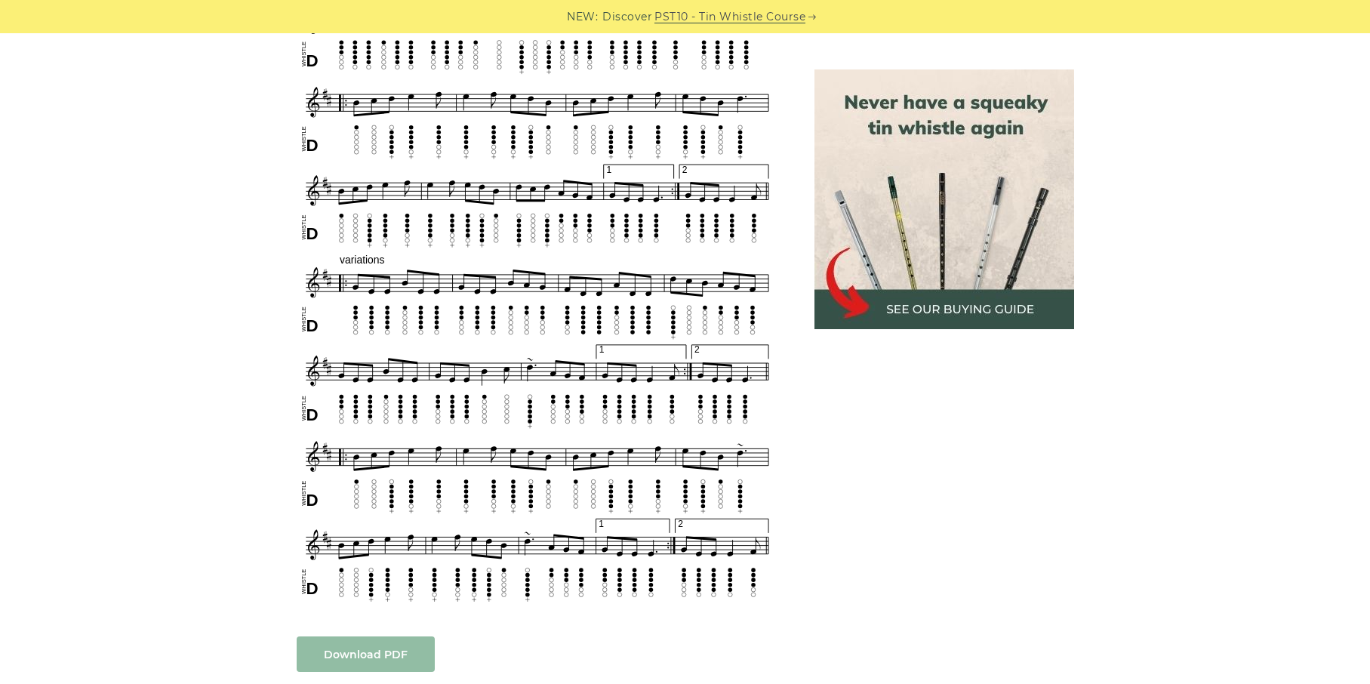
click at [401, 641] on link "Download PDF" at bounding box center [366, 653] width 138 height 35
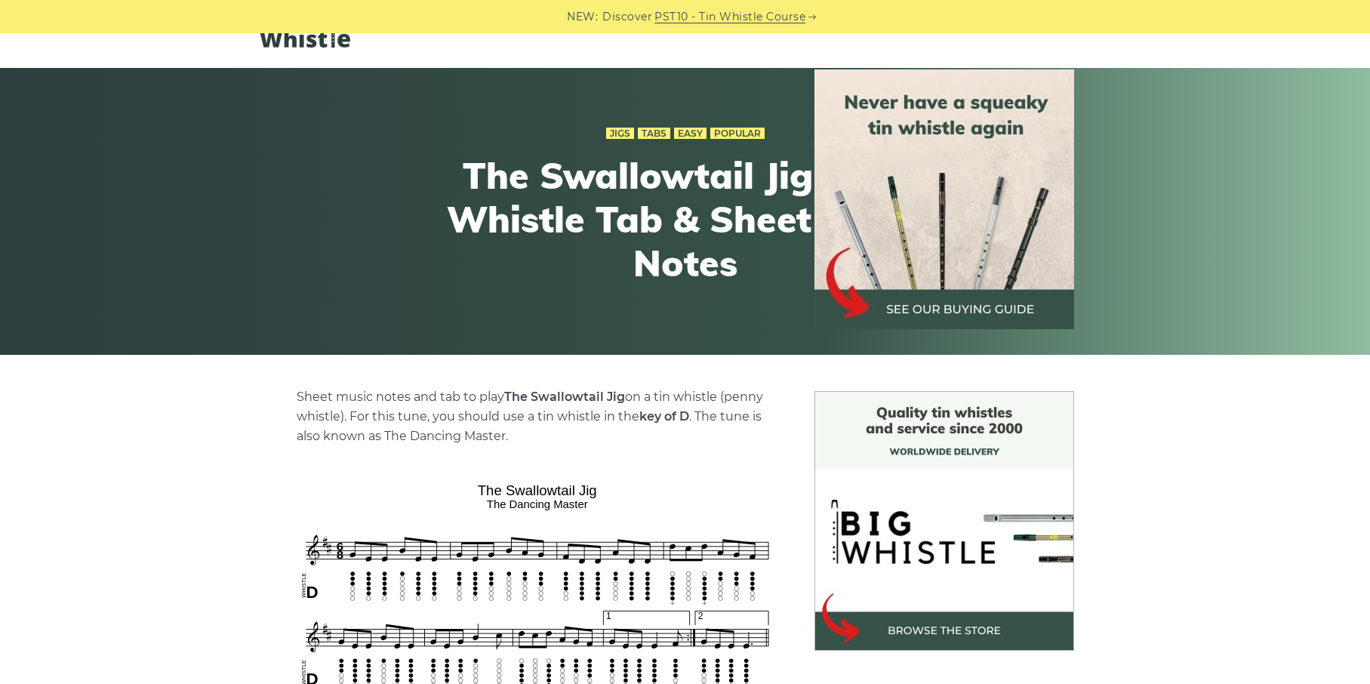
scroll to position [0, 0]
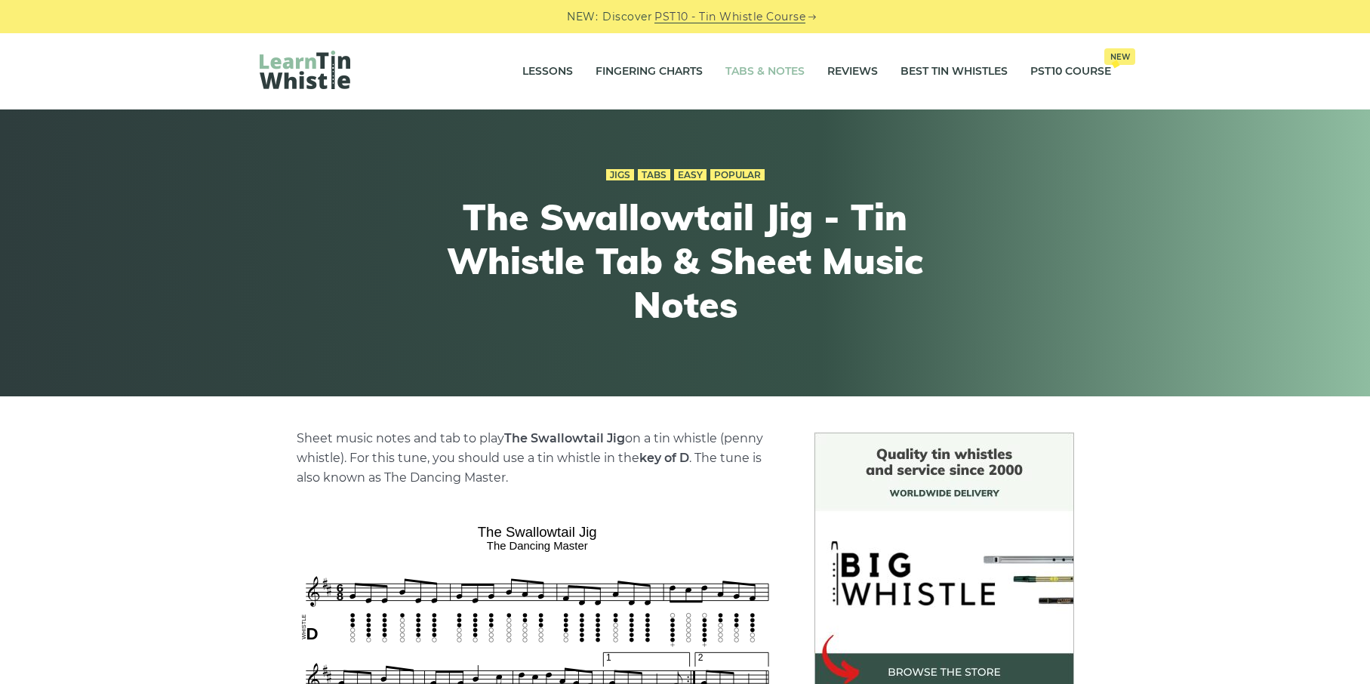
click at [781, 69] on link "Tabs & Notes" at bounding box center [764, 72] width 79 height 38
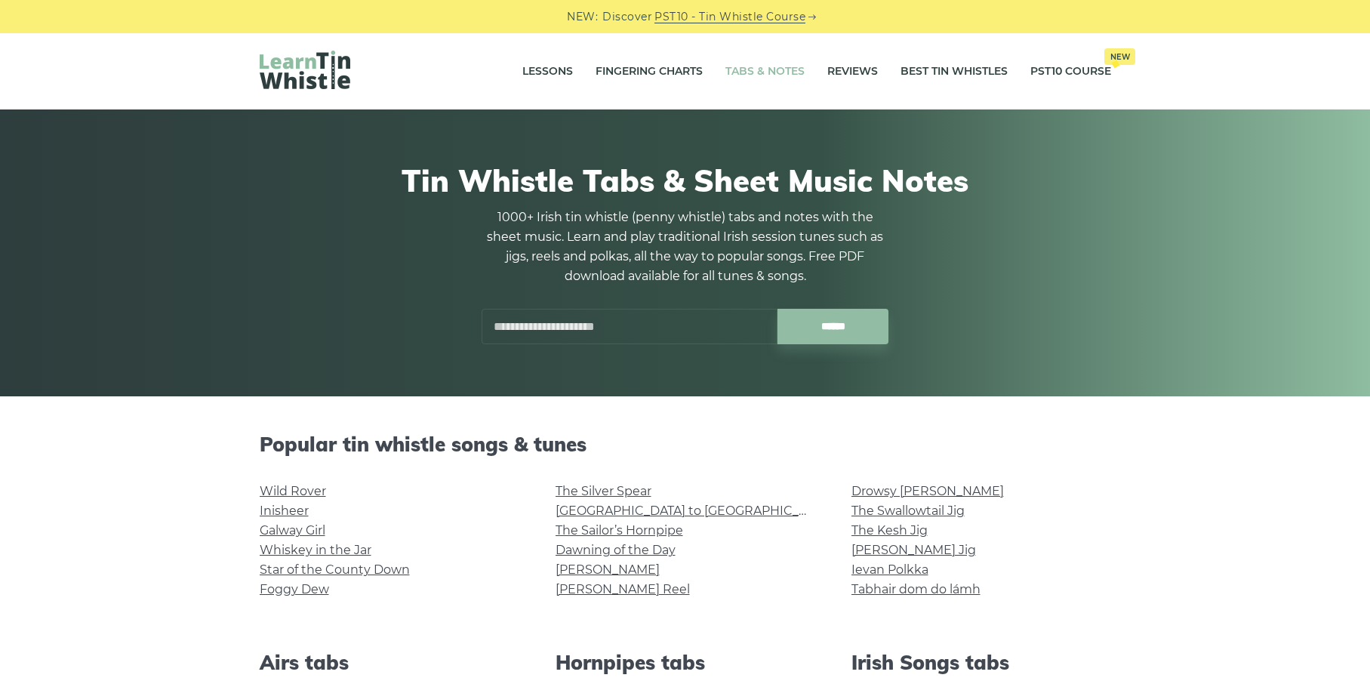
click at [571, 322] on input "text" at bounding box center [630, 326] width 296 height 35
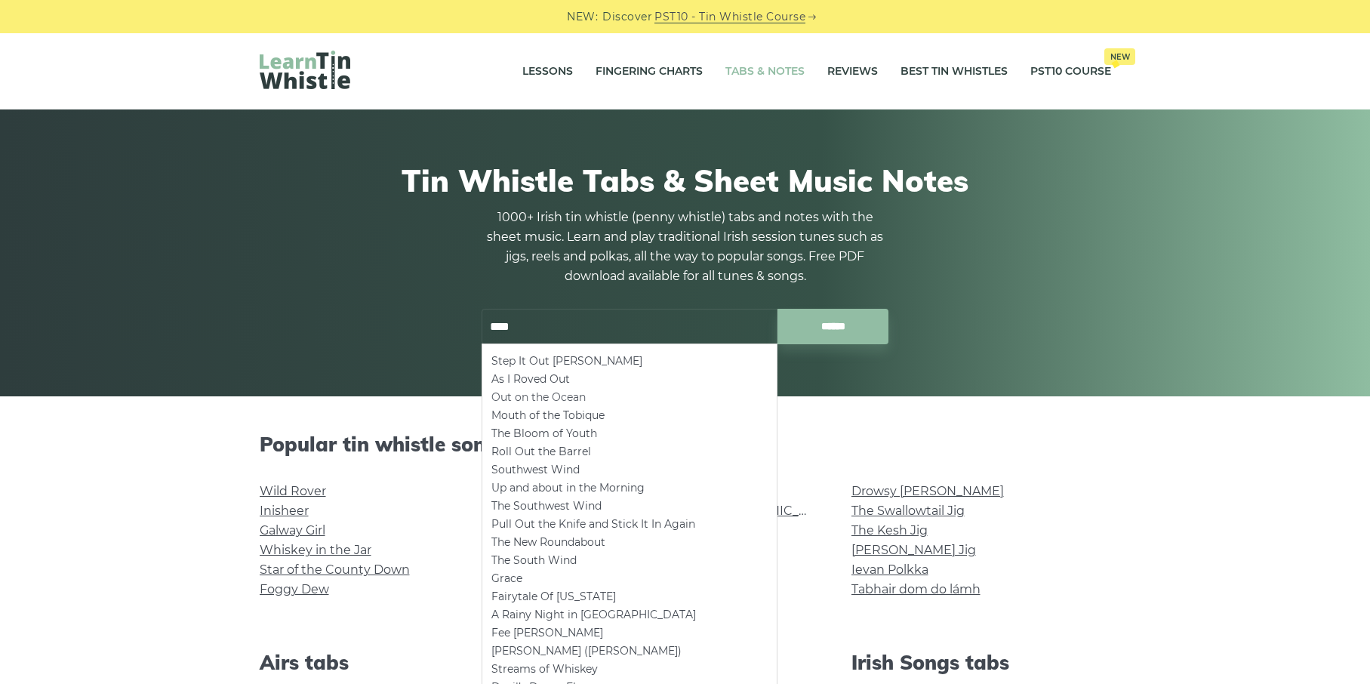
click at [538, 400] on li "Out on the Ocean" at bounding box center [629, 397] width 276 height 18
type input "**********"
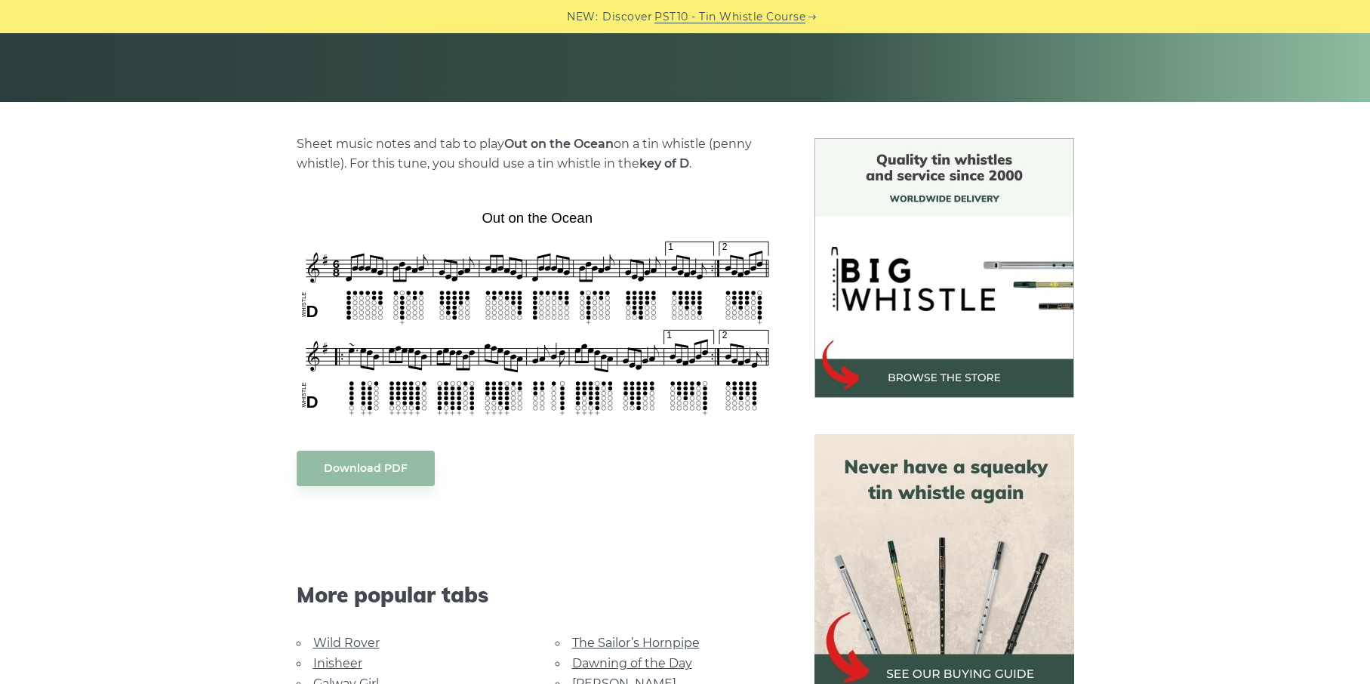
scroll to position [302, 0]
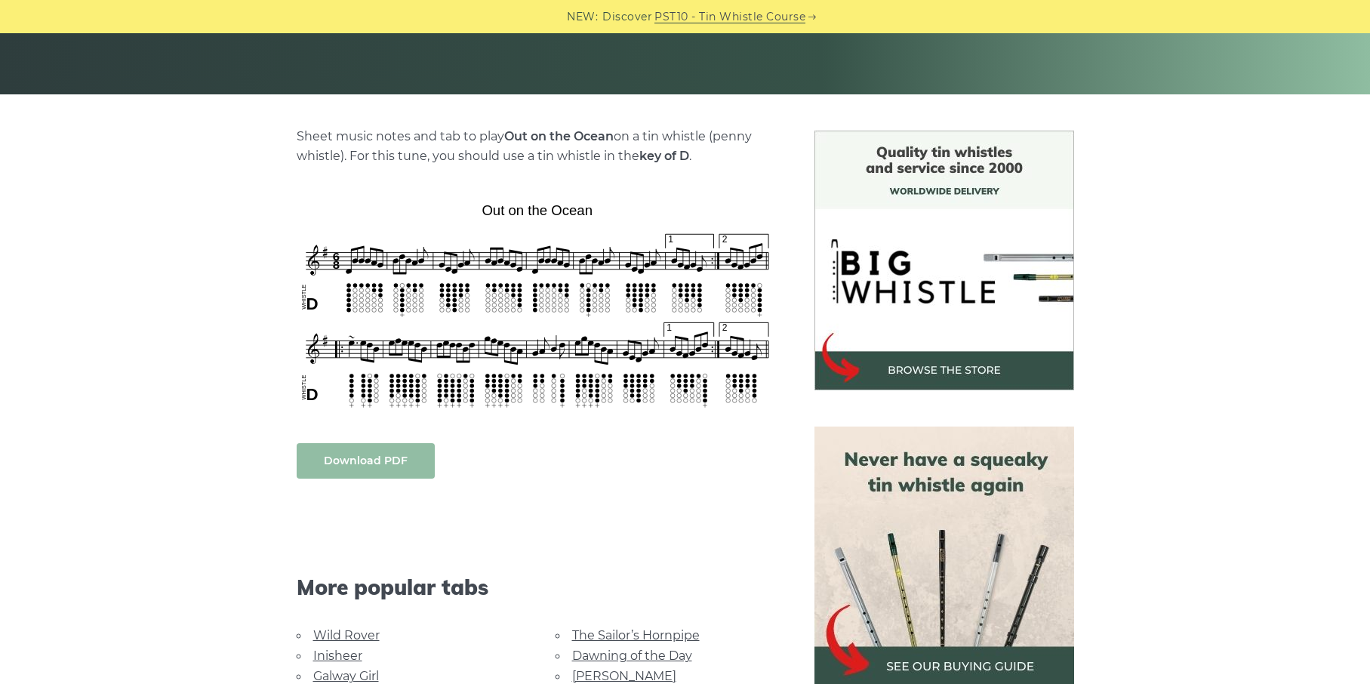
click at [370, 456] on link "Download PDF" at bounding box center [366, 460] width 138 height 35
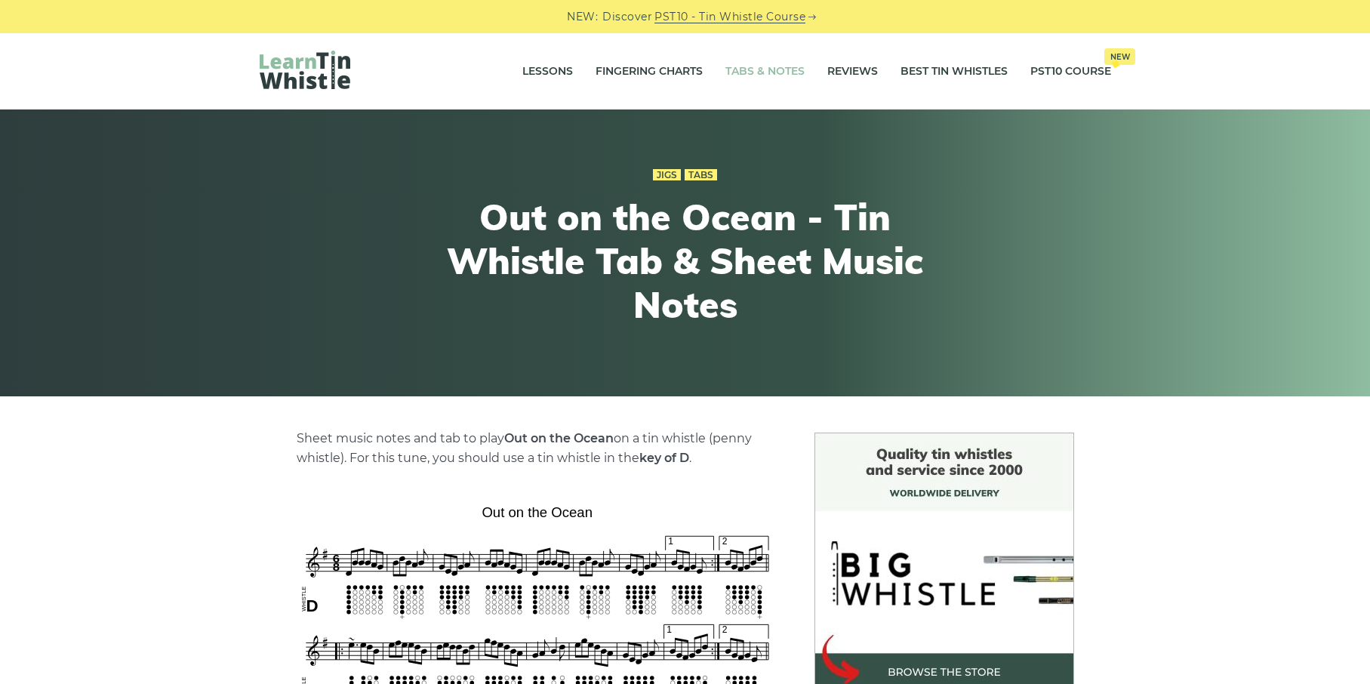
click at [779, 66] on link "Tabs & Notes" at bounding box center [764, 72] width 79 height 38
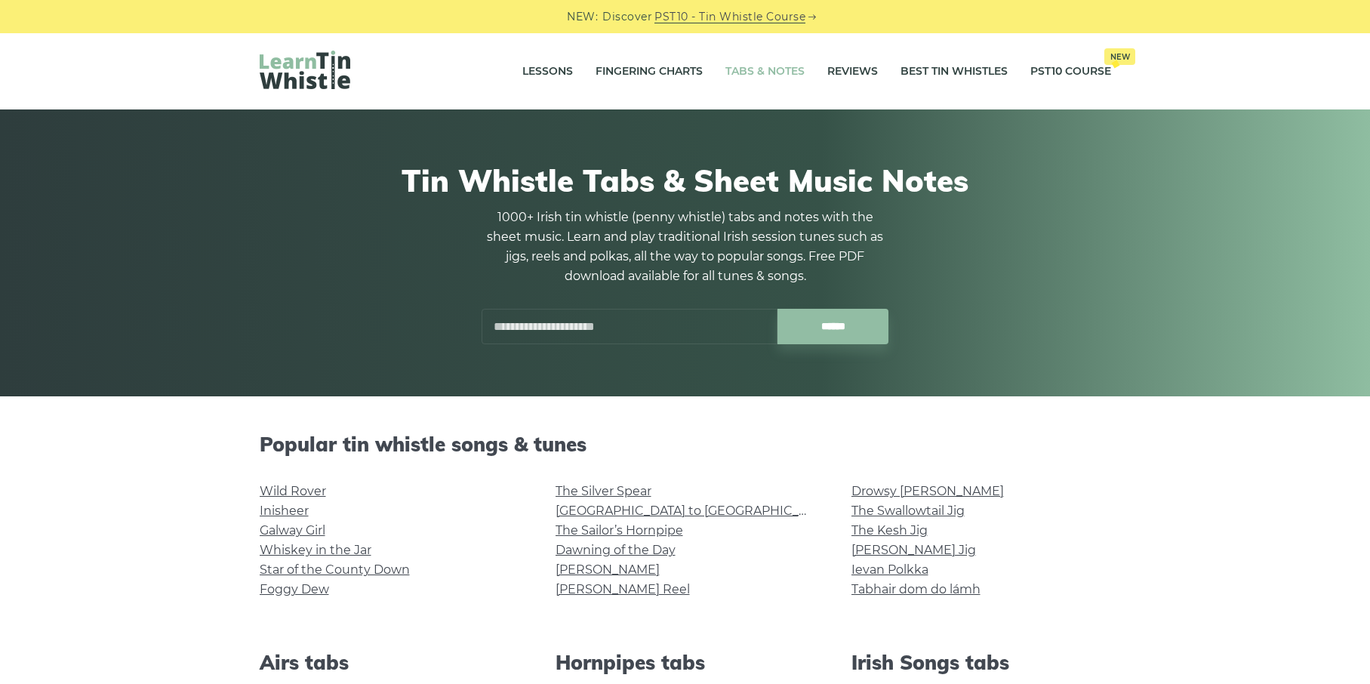
click at [532, 339] on input "text" at bounding box center [630, 326] width 296 height 35
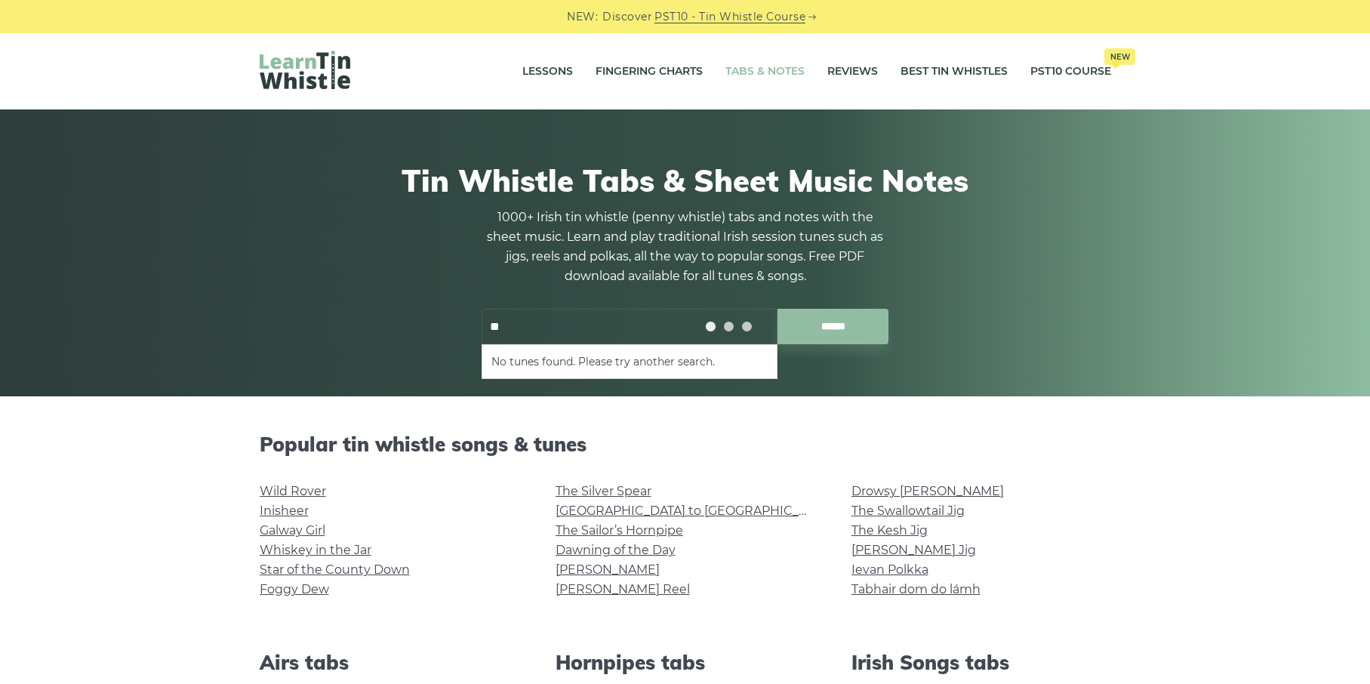
type input "*"
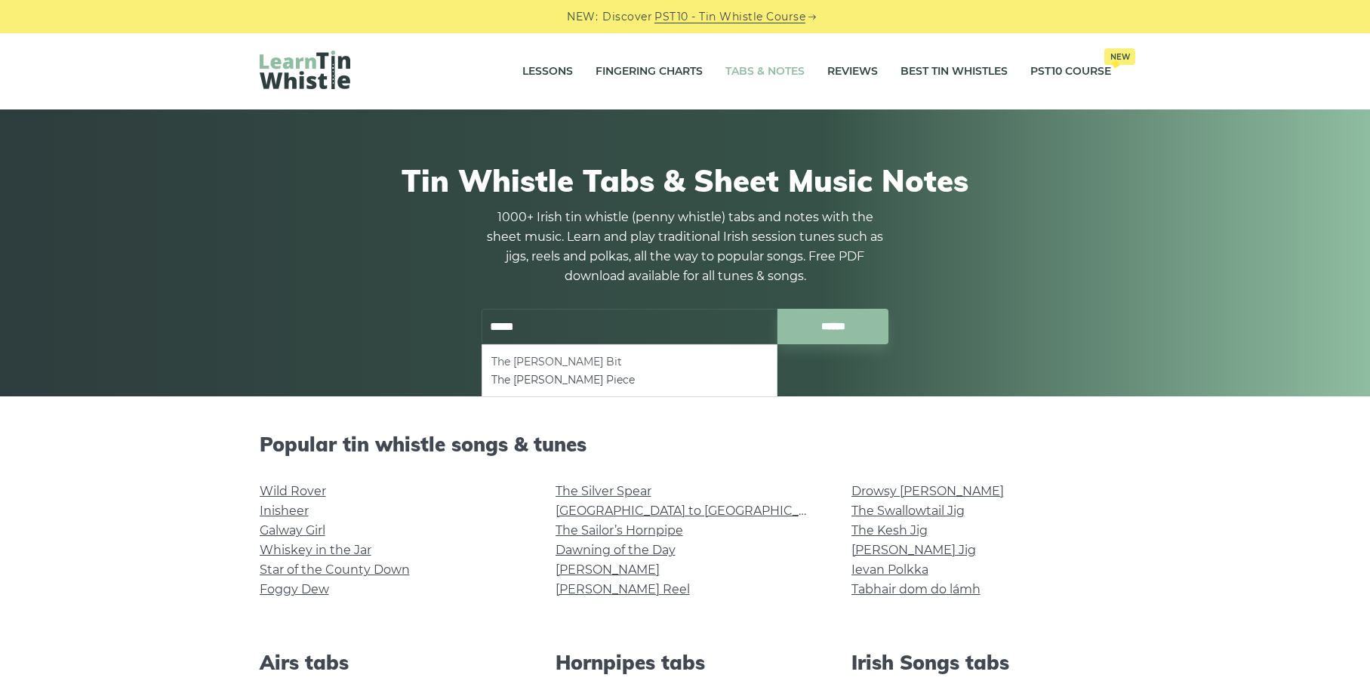
click at [537, 365] on li "The [PERSON_NAME] Bit" at bounding box center [629, 362] width 276 height 18
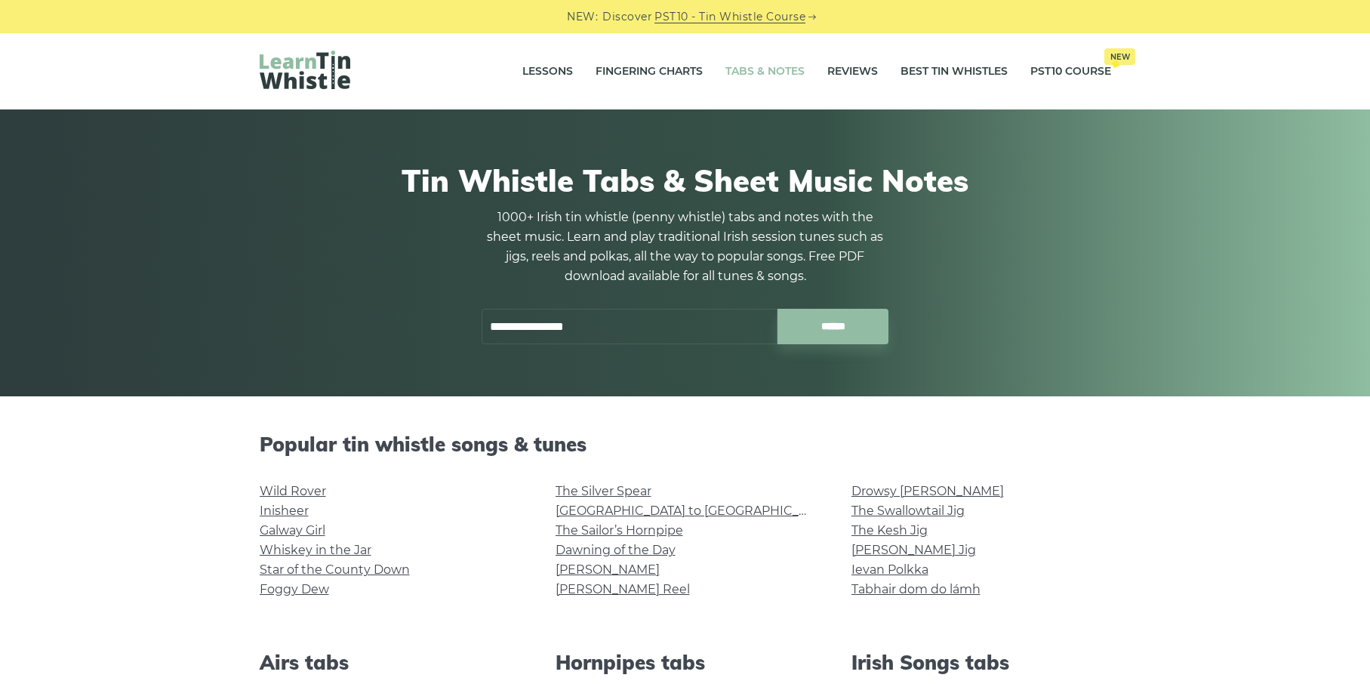
type input "**********"
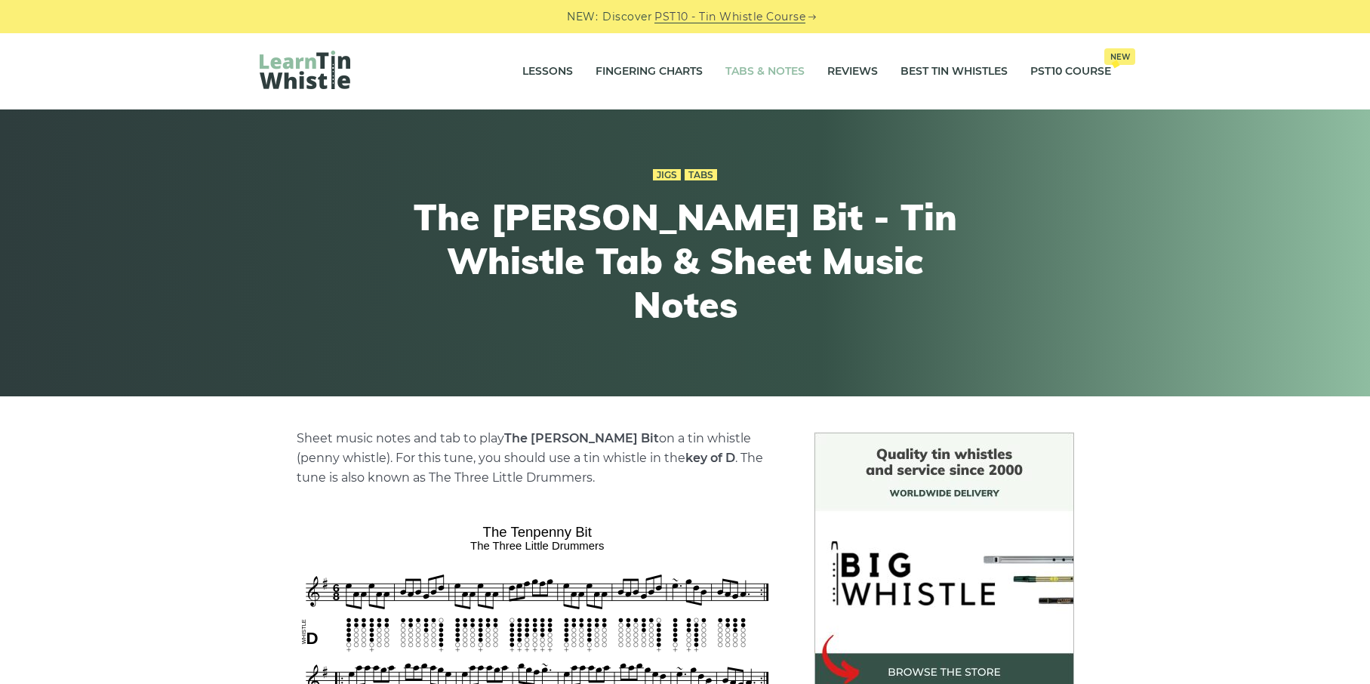
click at [794, 64] on link "Tabs & Notes" at bounding box center [764, 72] width 79 height 38
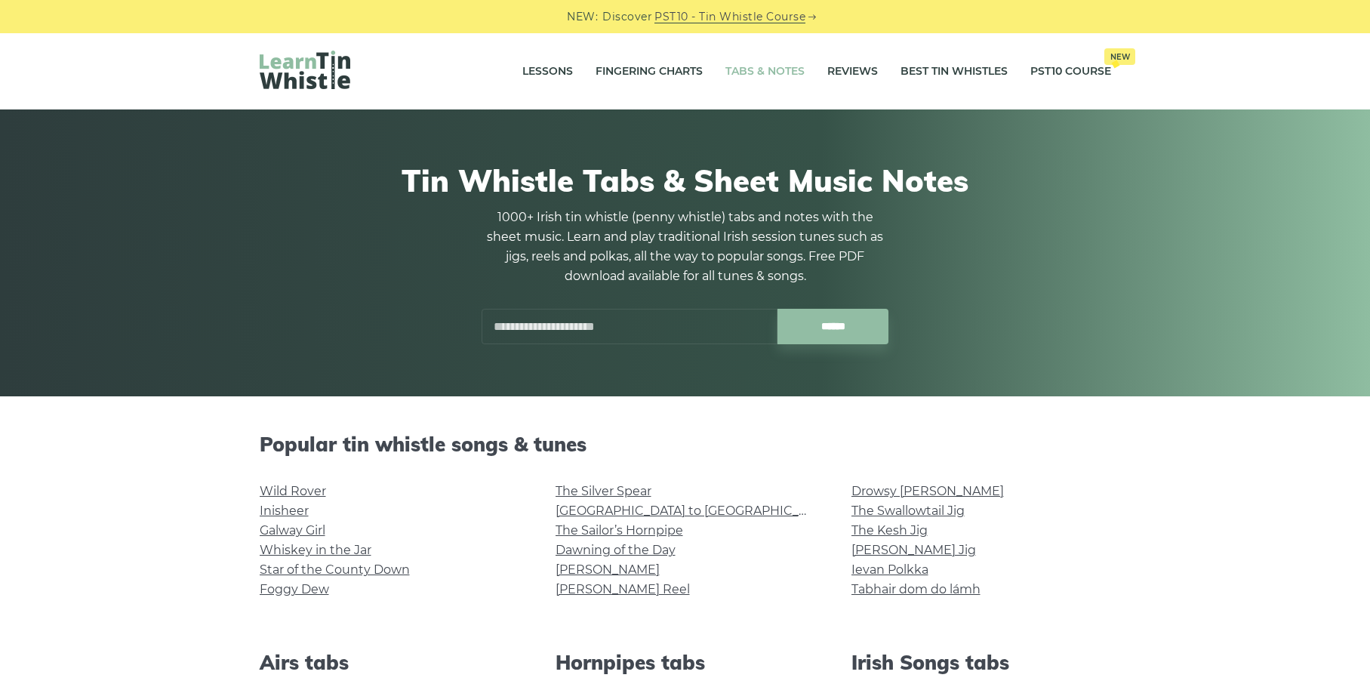
click at [543, 314] on input "text" at bounding box center [630, 326] width 296 height 35
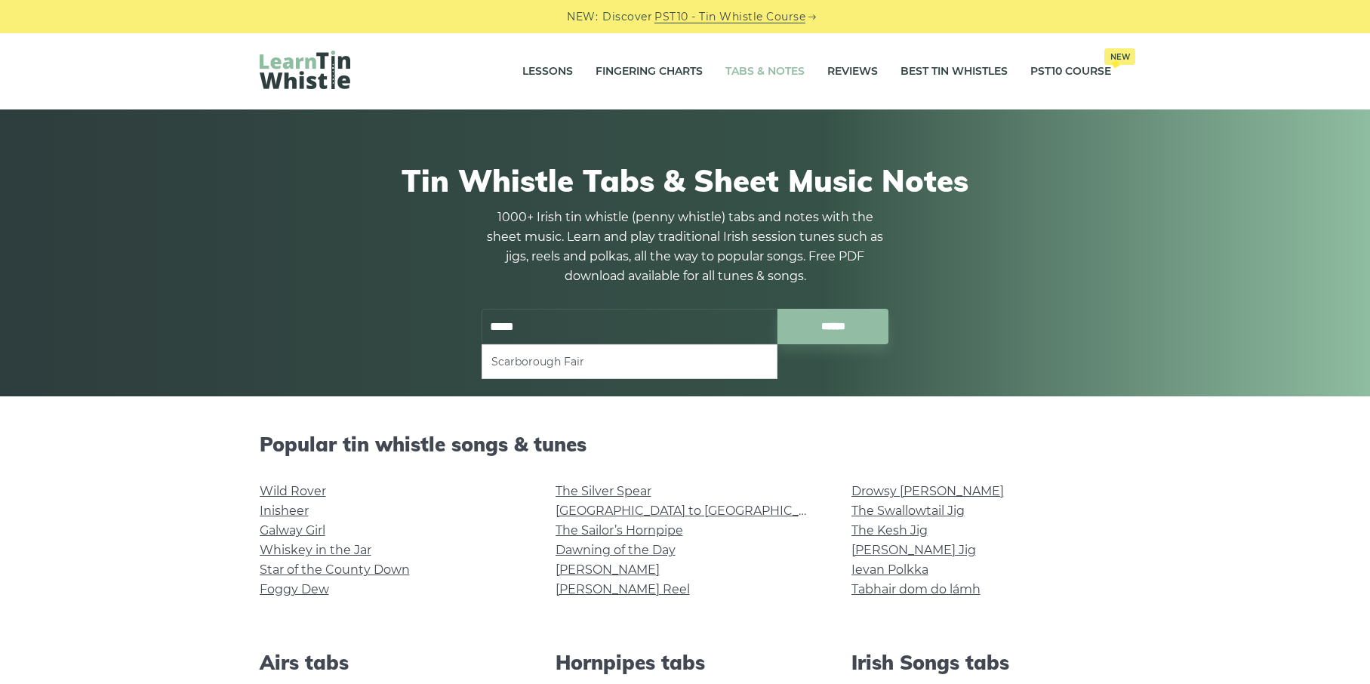
click at [523, 359] on li "Scarborough Fair" at bounding box center [629, 362] width 276 height 18
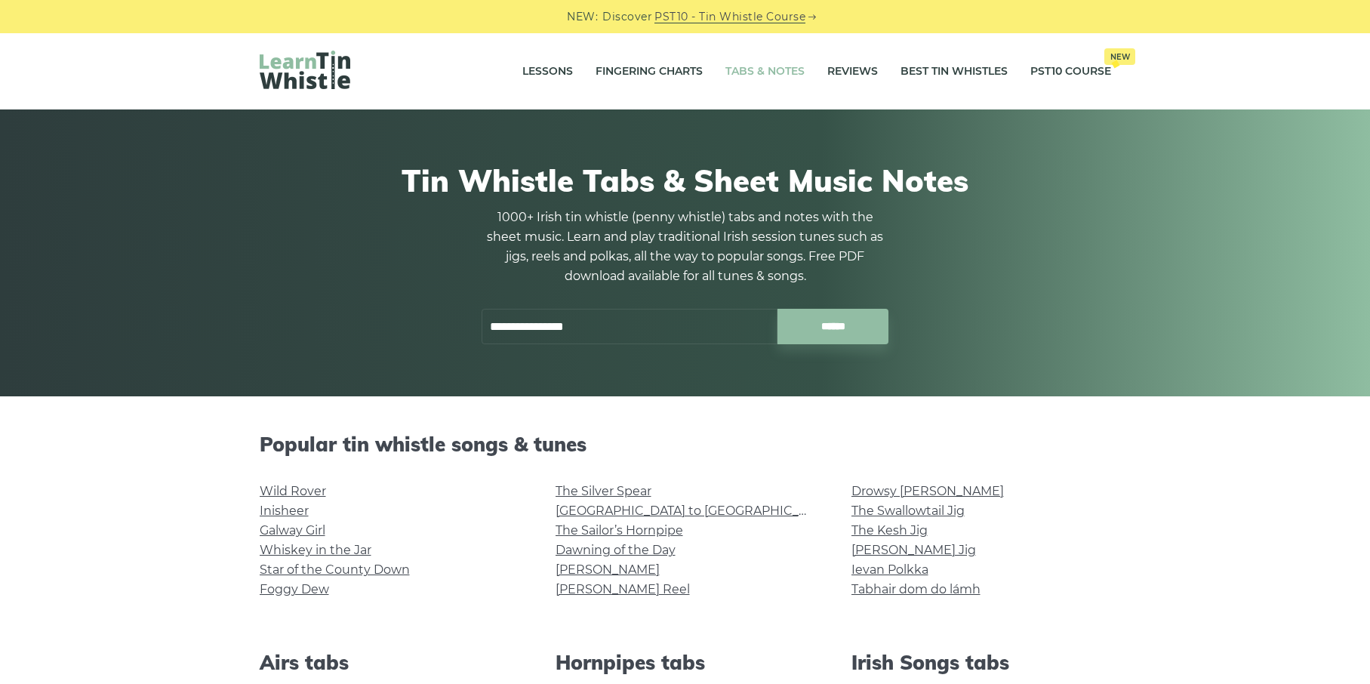
type input "**********"
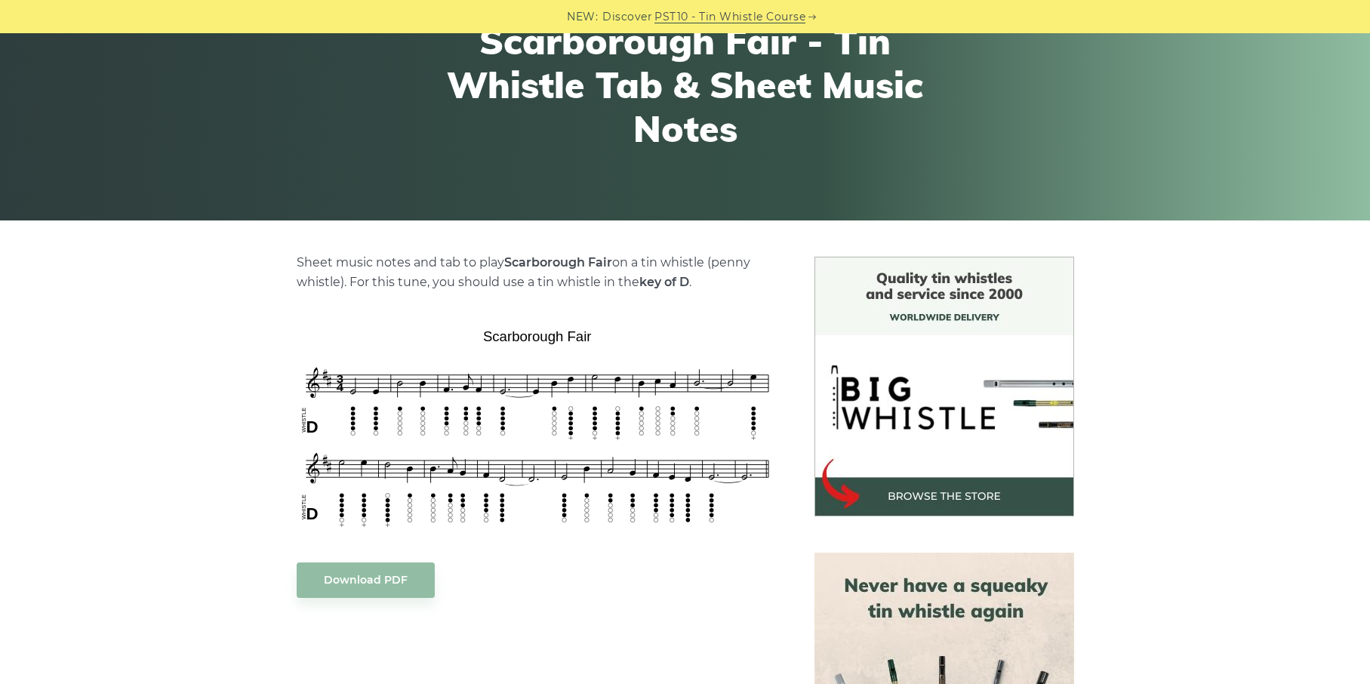
scroll to position [179, 0]
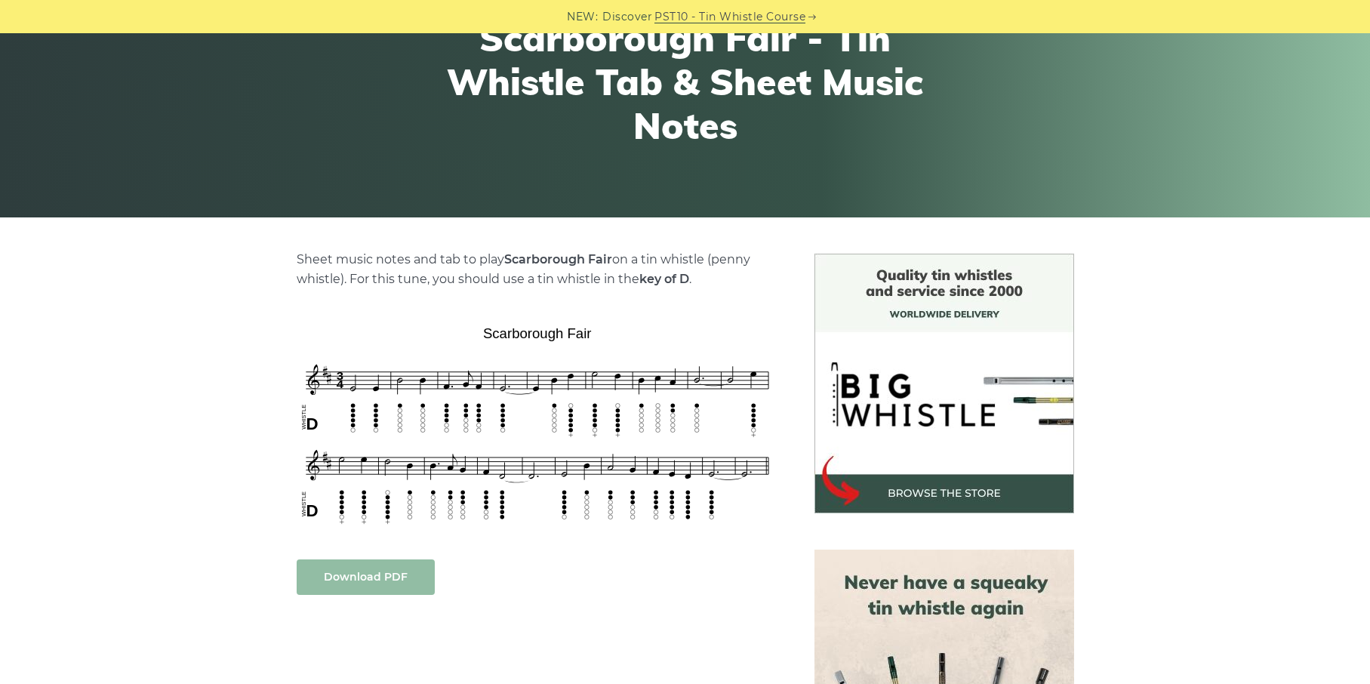
click at [417, 582] on link "Download PDF" at bounding box center [366, 576] width 138 height 35
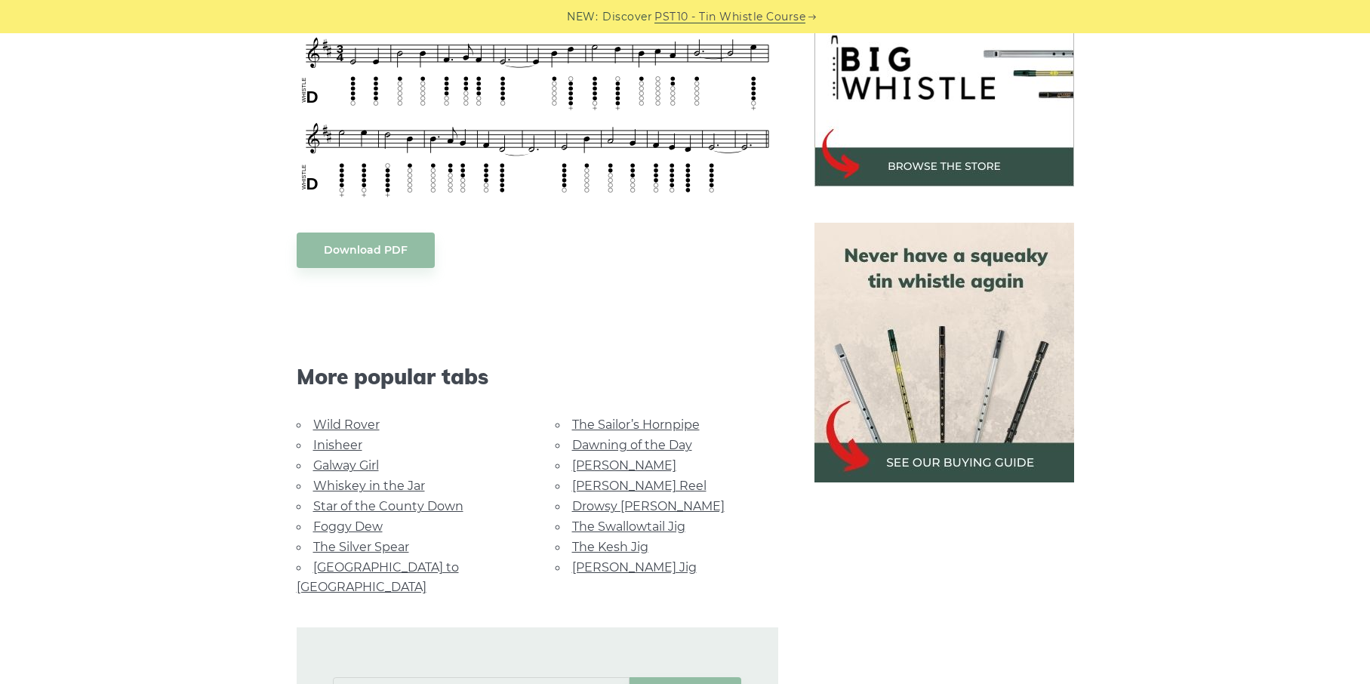
scroll to position [508, 0]
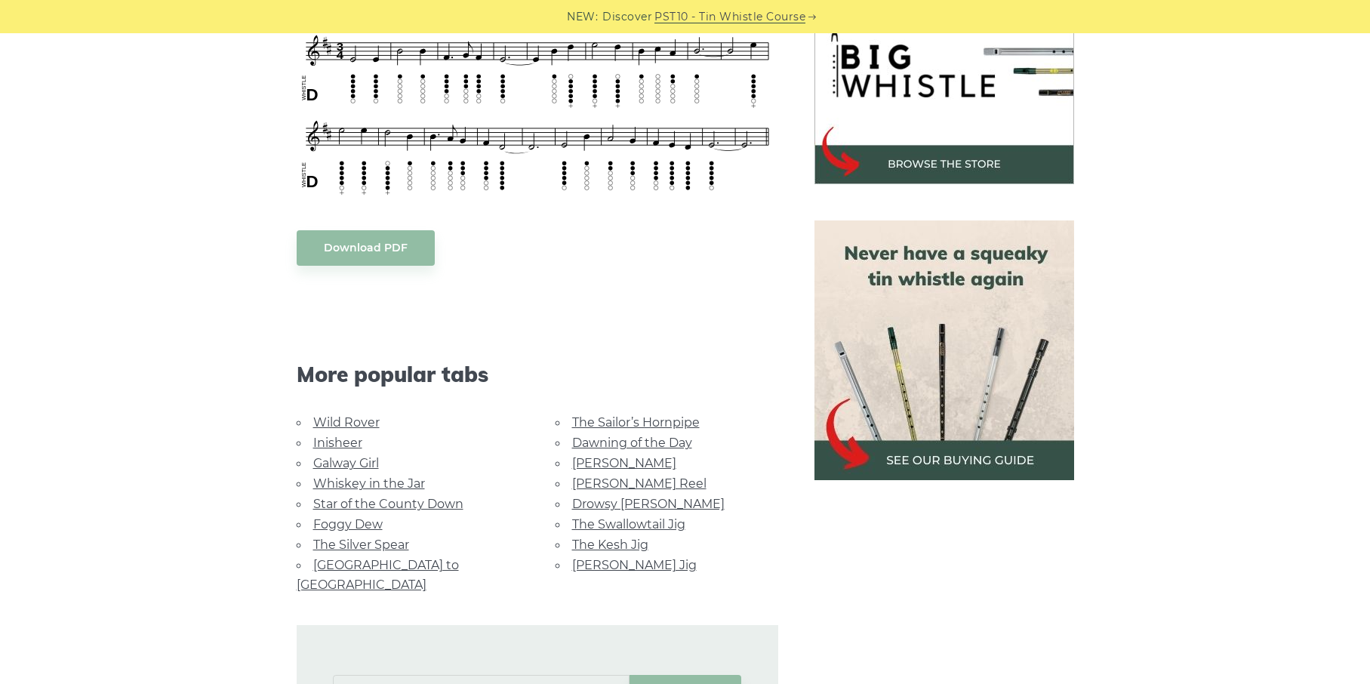
click at [346, 521] on link "Foggy Dew" at bounding box center [347, 524] width 69 height 14
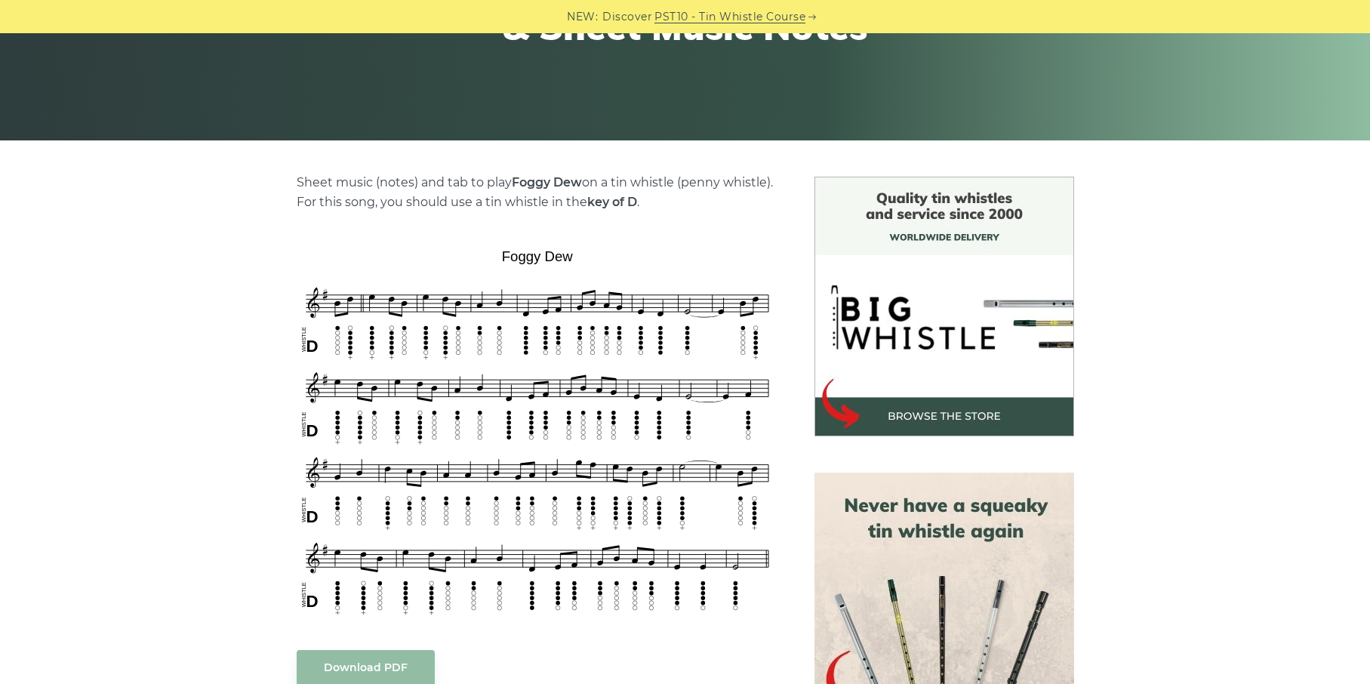
scroll to position [259, 0]
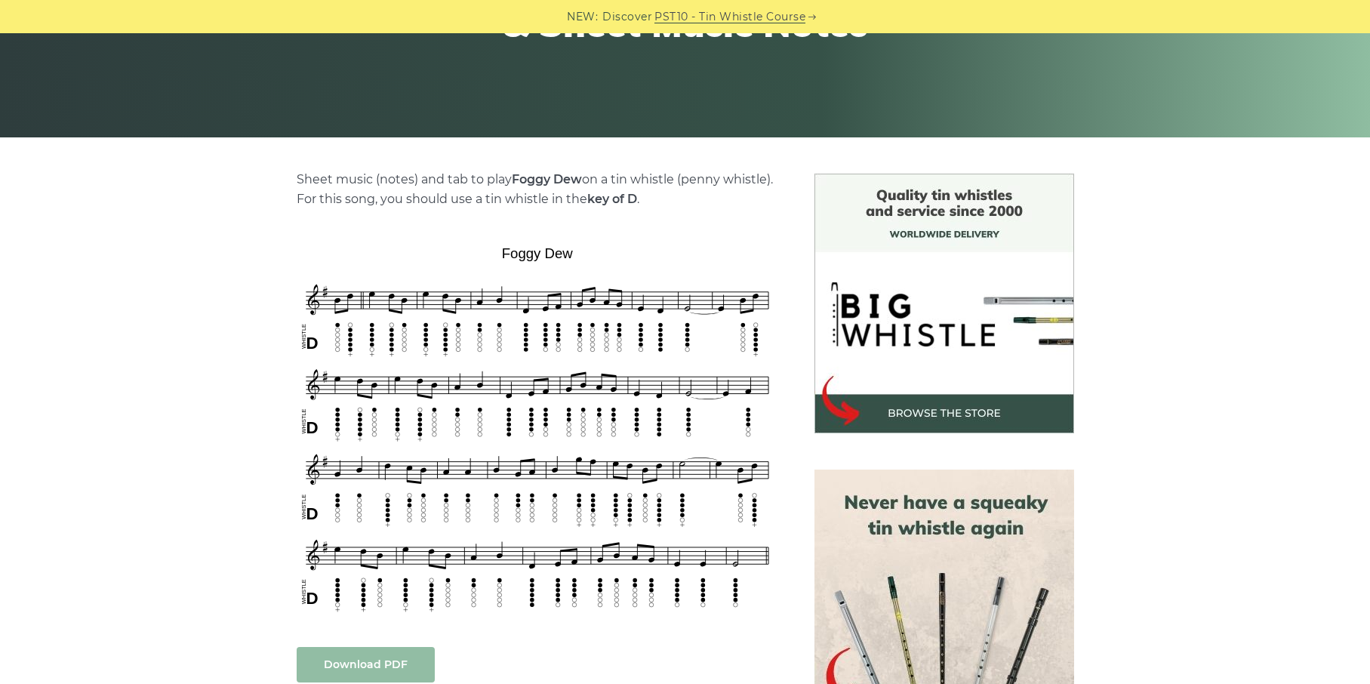
click at [319, 656] on link "Download PDF" at bounding box center [366, 664] width 138 height 35
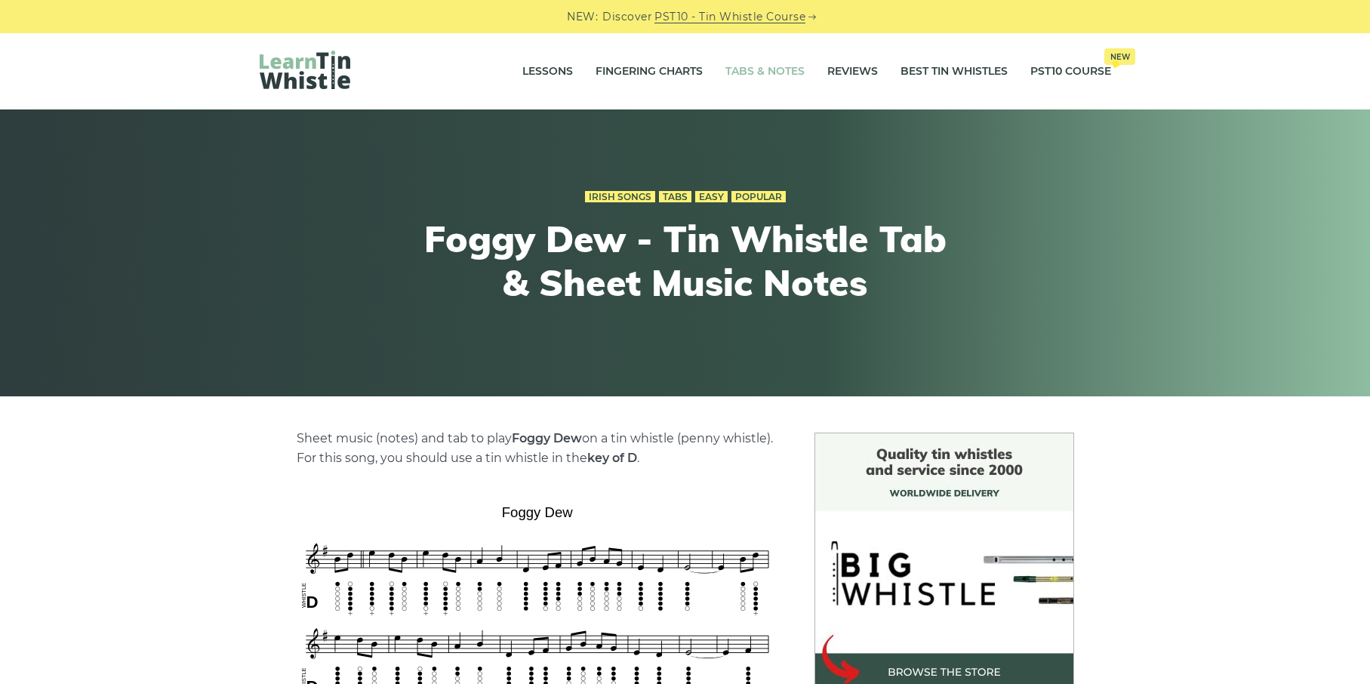
click at [784, 76] on link "Tabs & Notes" at bounding box center [764, 72] width 79 height 38
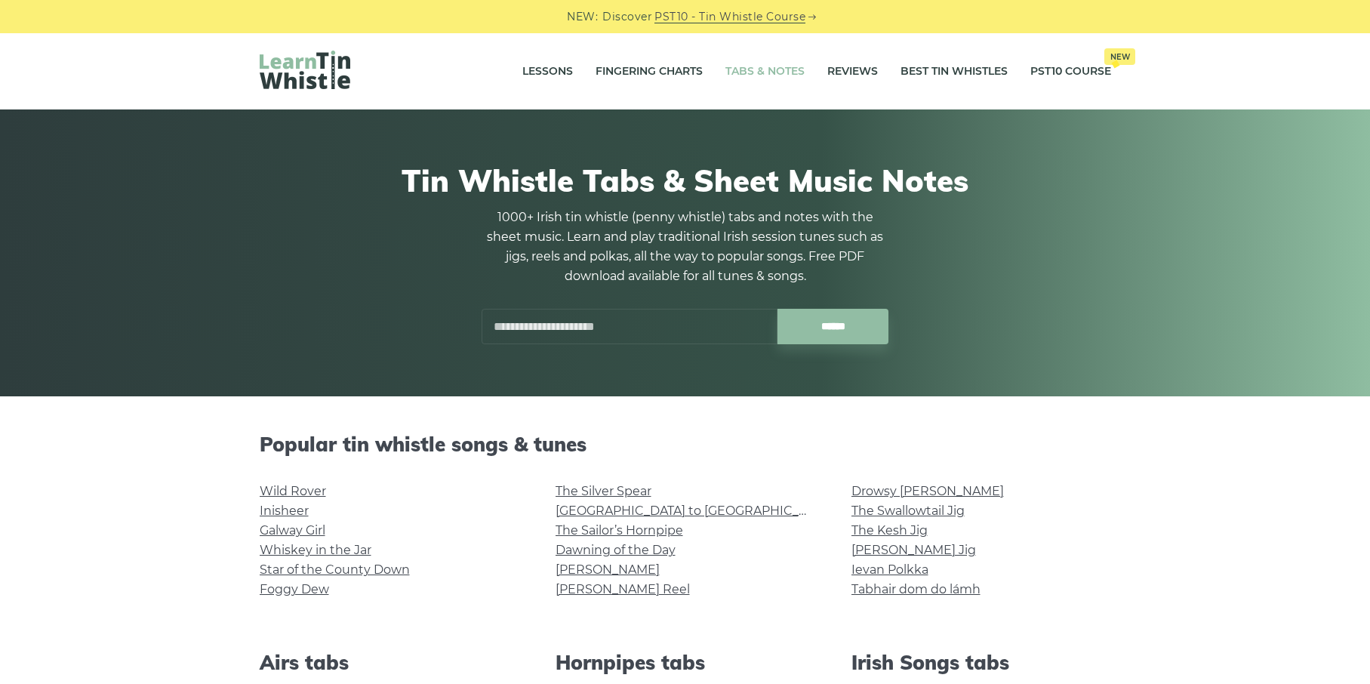
click at [594, 325] on input "text" at bounding box center [630, 326] width 296 height 35
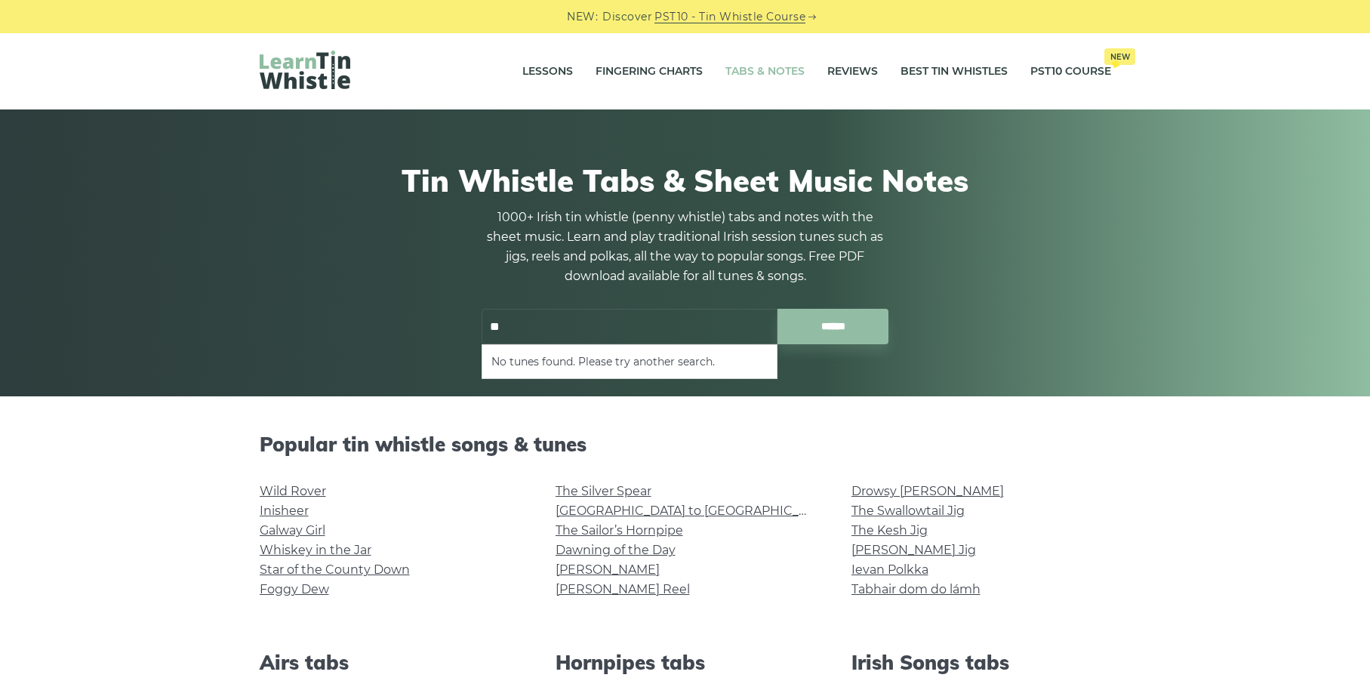
type input "*"
click at [515, 369] on li "Foggy Dew" at bounding box center [629, 362] width 276 height 18
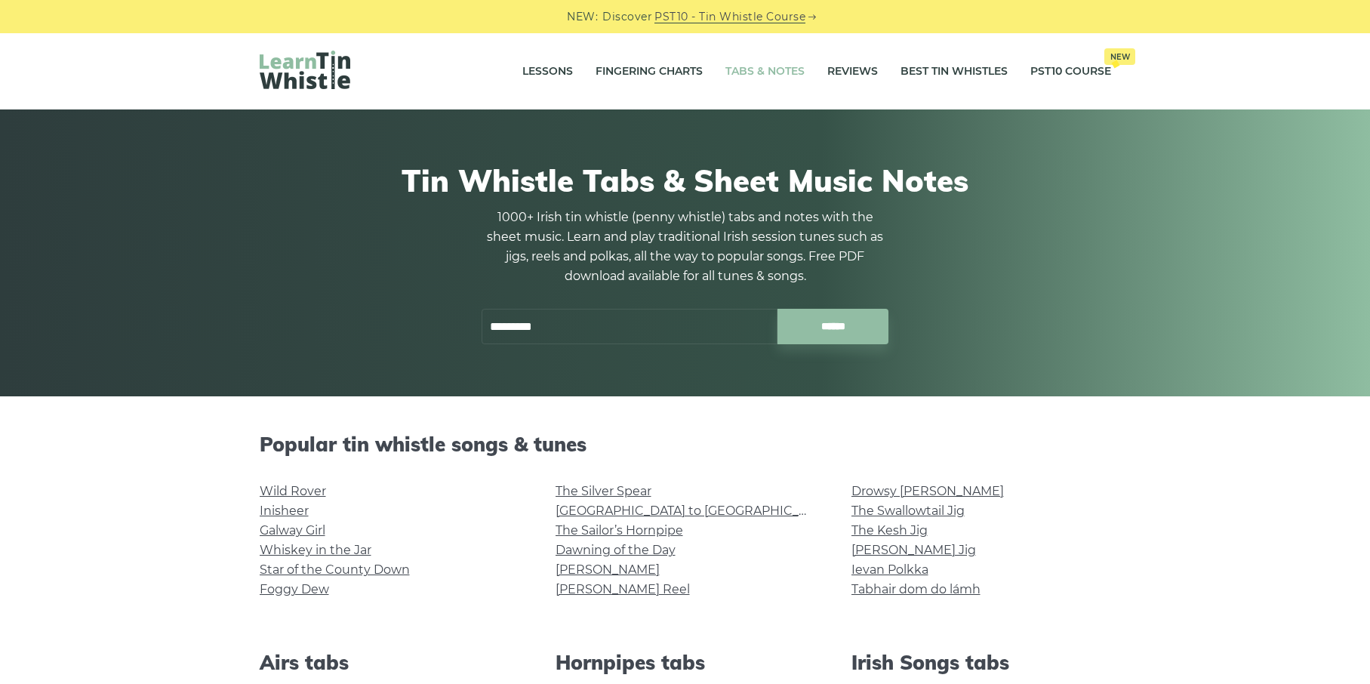
type input "*********"
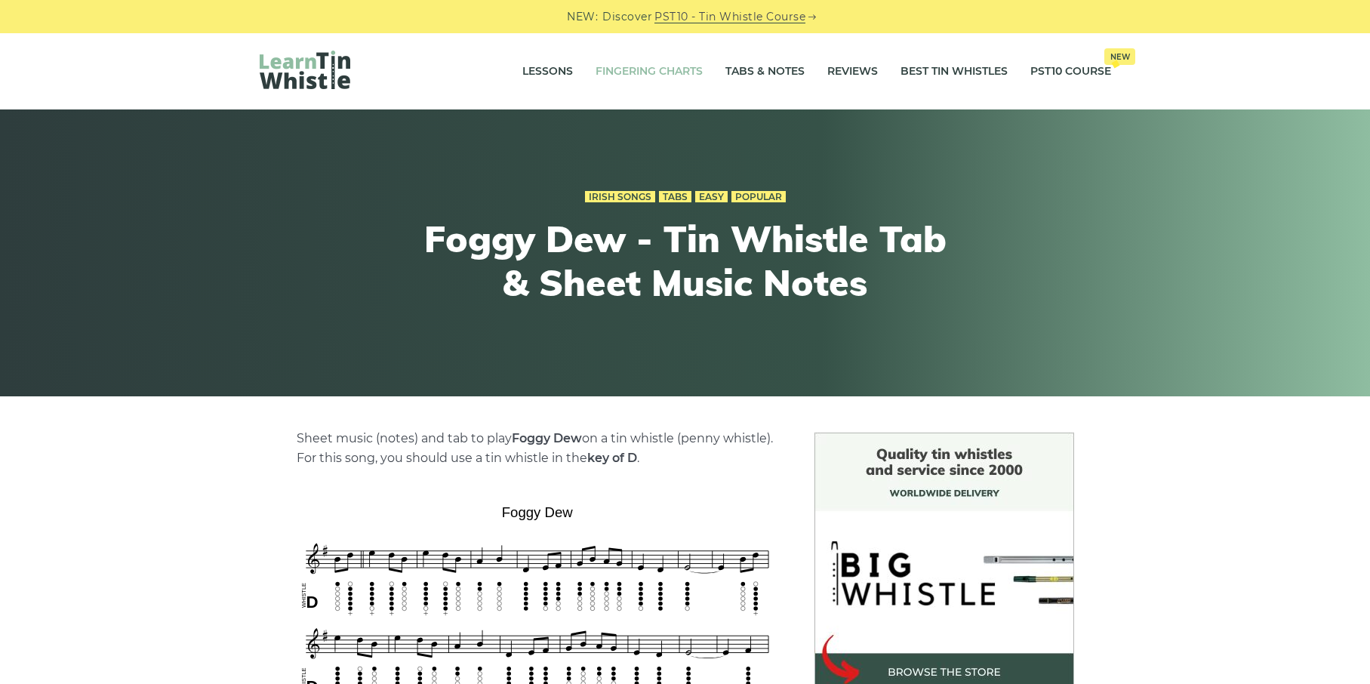
click at [632, 66] on link "Fingering Charts" at bounding box center [649, 72] width 107 height 38
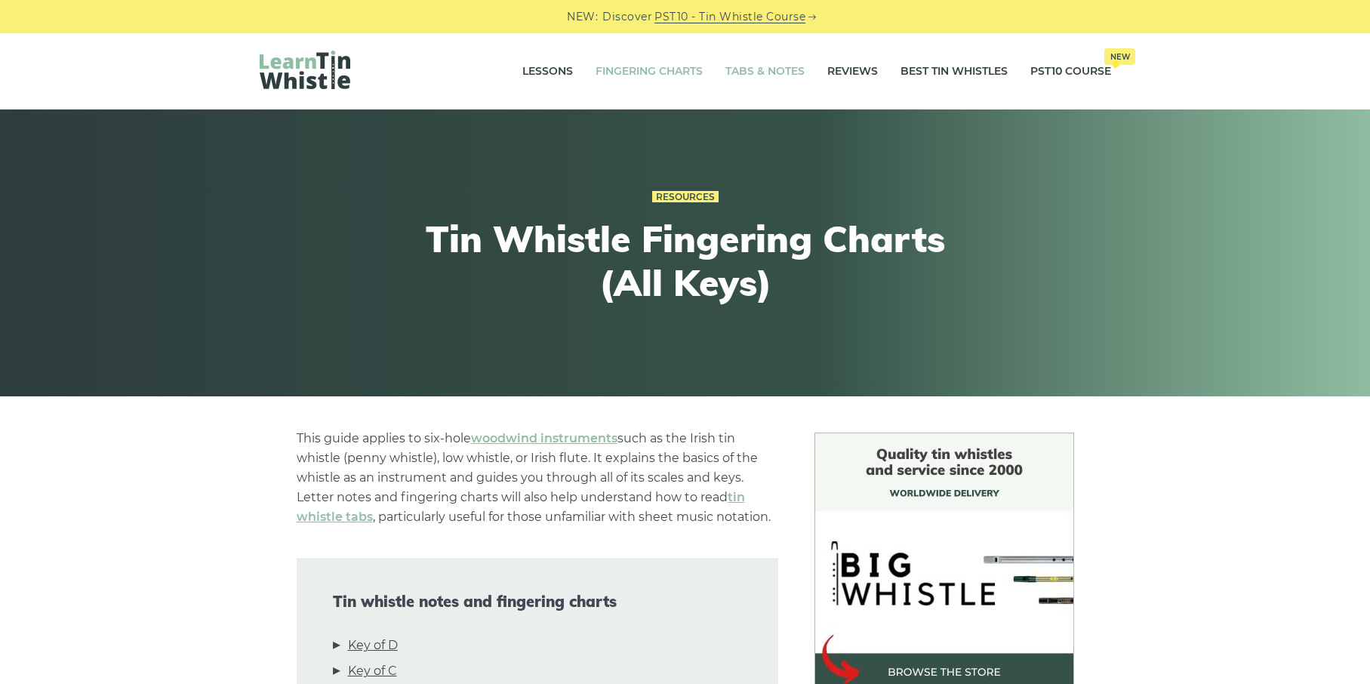
click at [737, 72] on link "Tabs & Notes" at bounding box center [764, 72] width 79 height 38
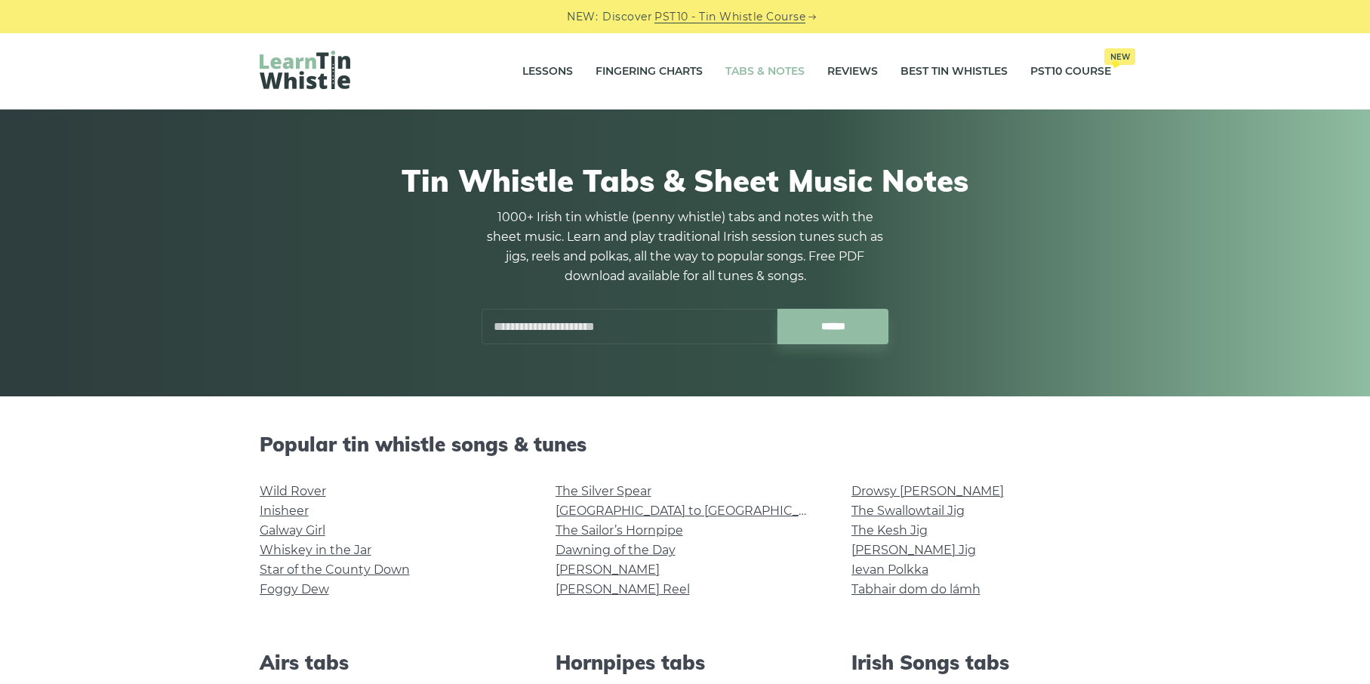
click at [596, 312] on input "text" at bounding box center [630, 326] width 296 height 35
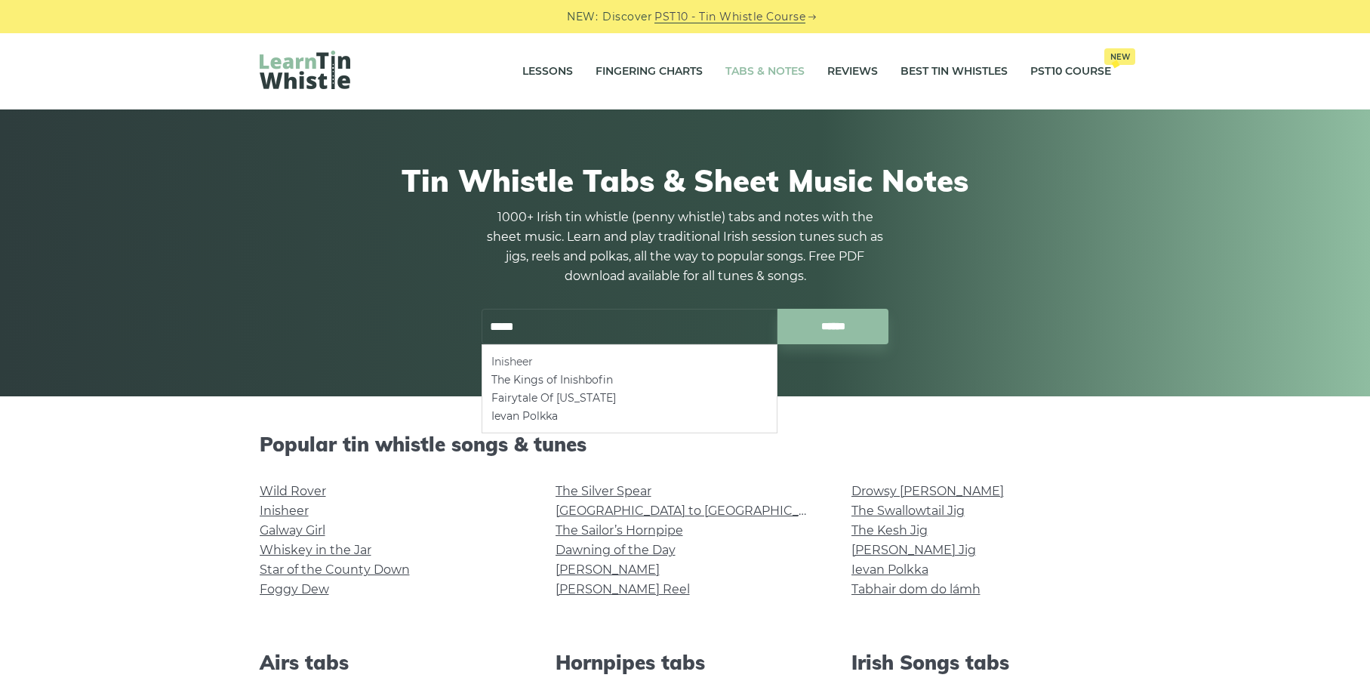
click at [504, 360] on li "Inisheer" at bounding box center [629, 362] width 276 height 18
type input "********"
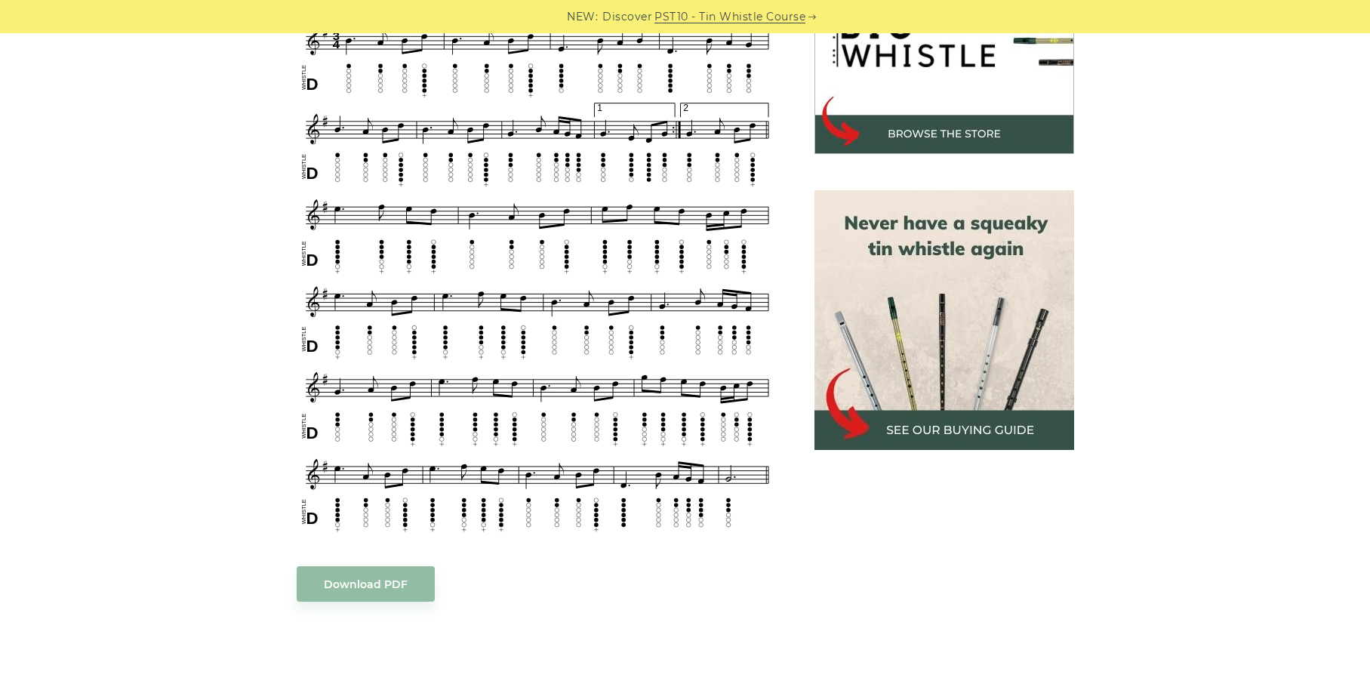
scroll to position [482, 0]
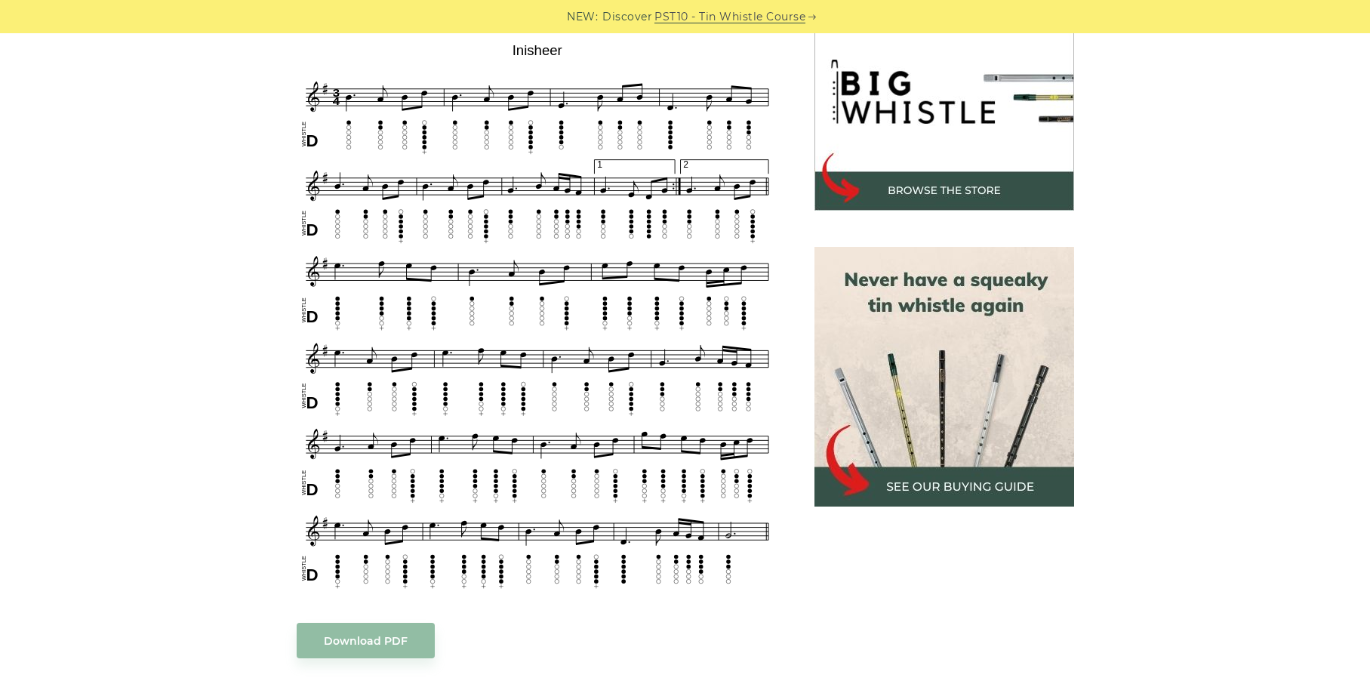
click at [411, 602] on div "Sheet music notes and tab to play Inisheer (Inis Oírr) on a tin whistle ([PERSO…" at bounding box center [538, 553] width 482 height 1212
click at [404, 623] on link "Download PDF" at bounding box center [366, 640] width 138 height 35
